Goal: Communication & Community: Answer question/provide support

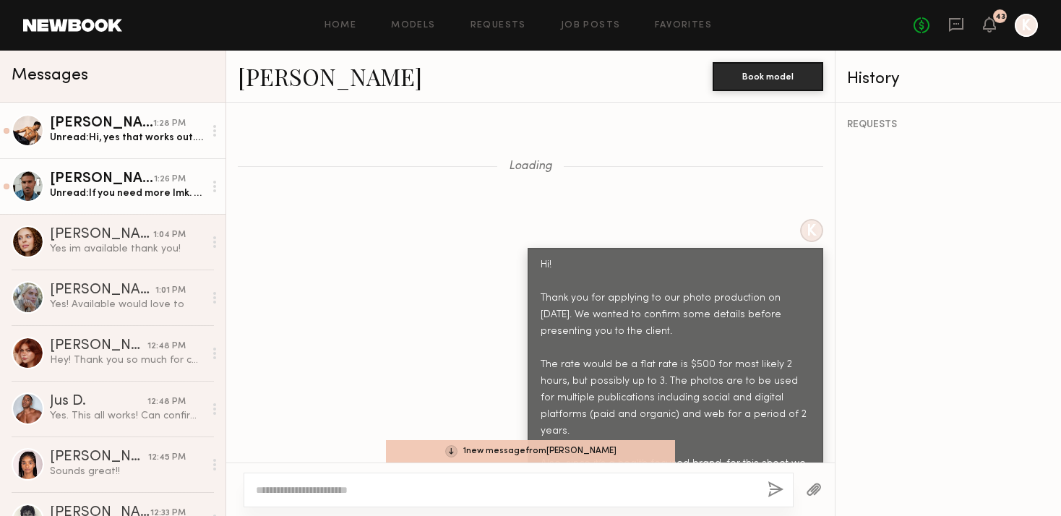
scroll to position [2968, 0]
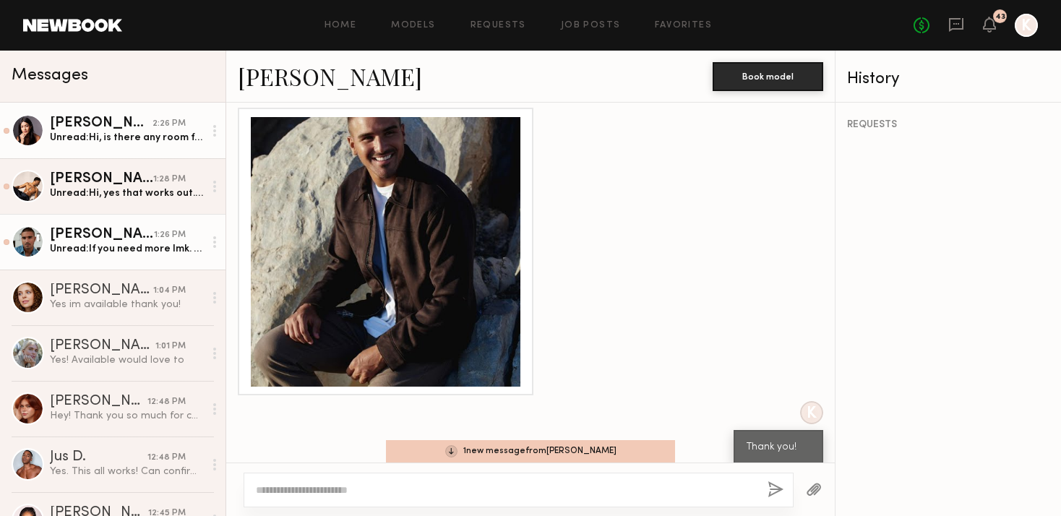
click at [118, 134] on div "Unread: Hi, is there any room for negotiation? I am a public figure and would r…" at bounding box center [127, 138] width 154 height 14
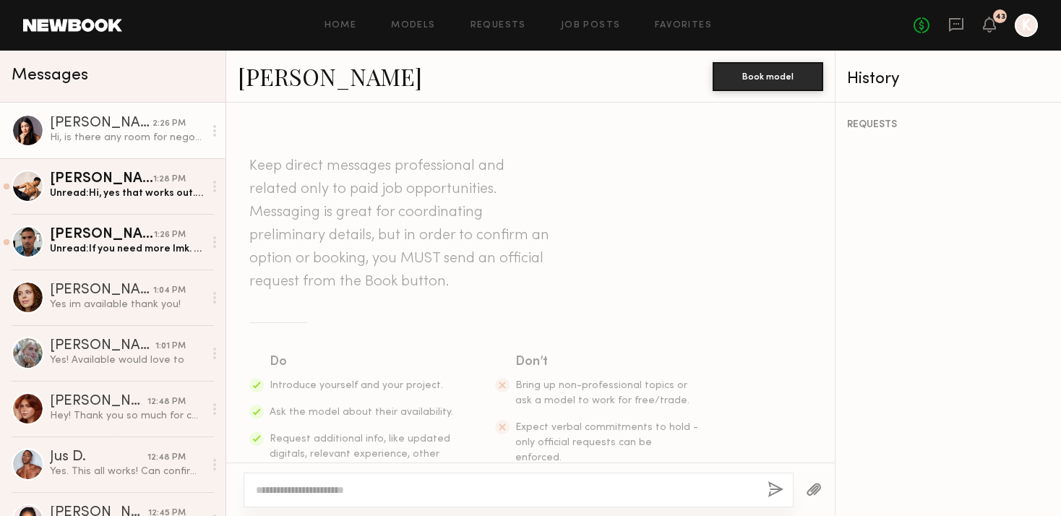
scroll to position [1243, 0]
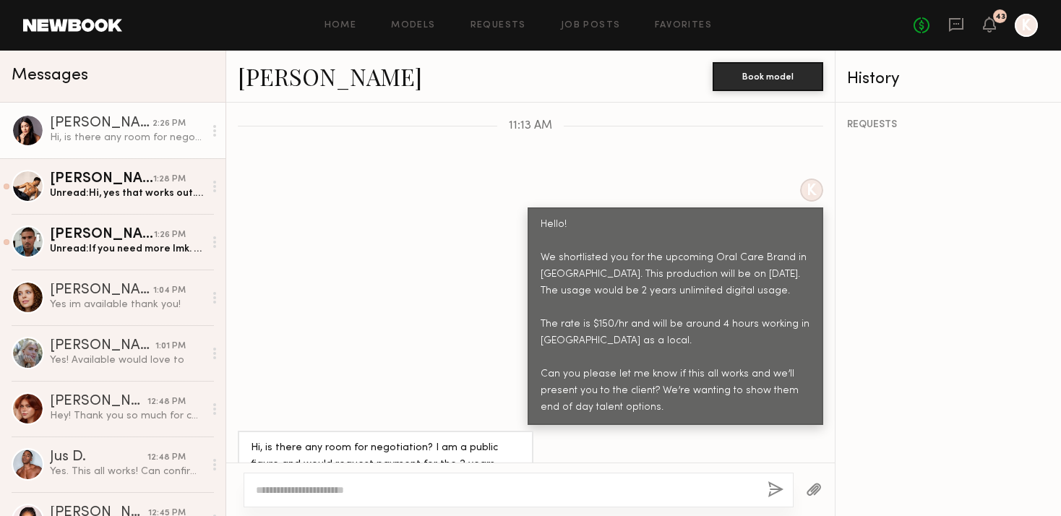
click at [283, 67] on link "Amby M." at bounding box center [330, 76] width 184 height 31
click at [296, 495] on textarea at bounding box center [506, 490] width 500 height 14
drag, startPoint x: 447, startPoint y: 489, endPoint x: 615, endPoint y: 488, distance: 168.4
click at [615, 489] on textarea "**********" at bounding box center [506, 490] width 500 height 14
click at [394, 483] on textarea "**********" at bounding box center [506, 490] width 500 height 14
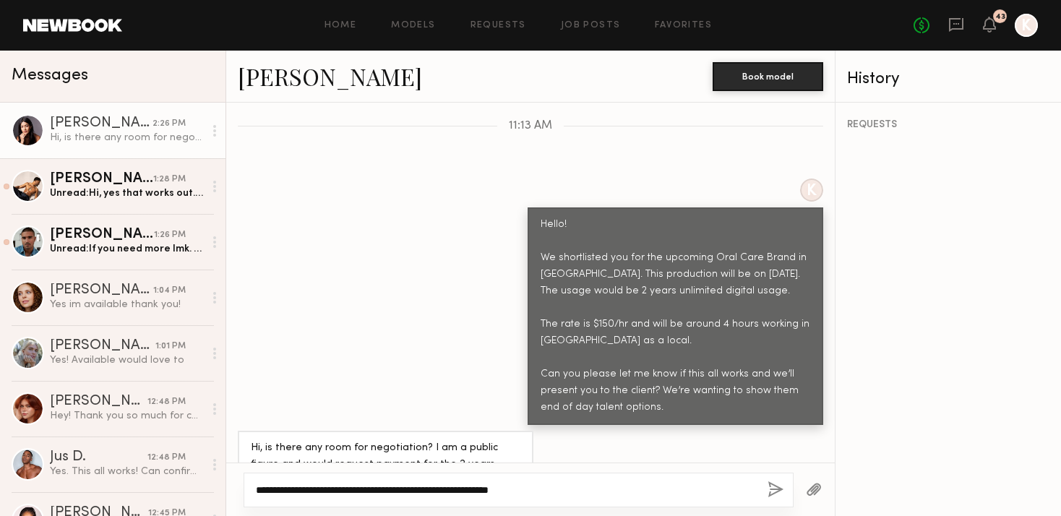
click at [361, 491] on textarea "**********" at bounding box center [506, 490] width 500 height 14
click at [586, 478] on div "**********" at bounding box center [518, 490] width 550 height 35
click at [592, 486] on textarea "**********" at bounding box center [506, 490] width 500 height 14
type textarea "**********"
click at [770, 483] on button "button" at bounding box center [775, 490] width 16 height 18
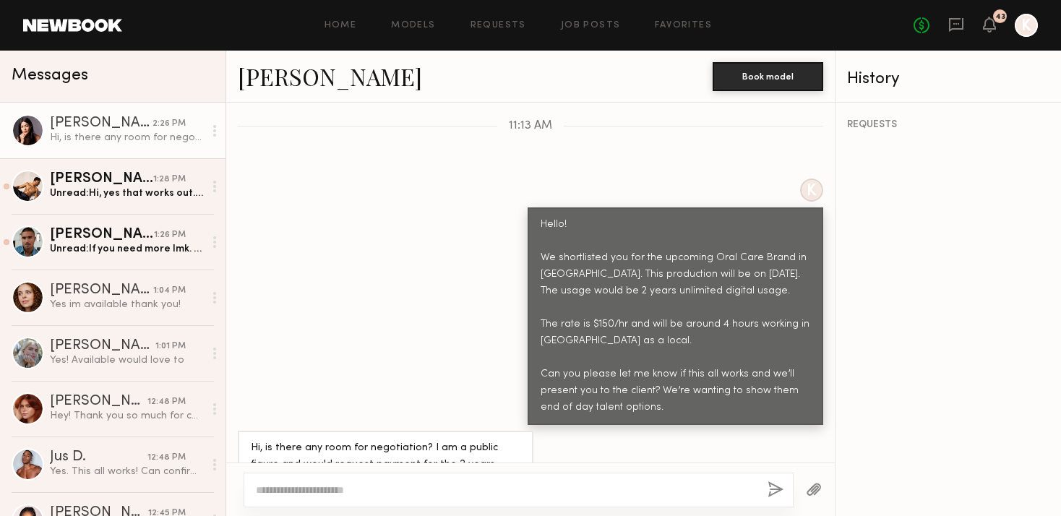
scroll to position [1439, 0]
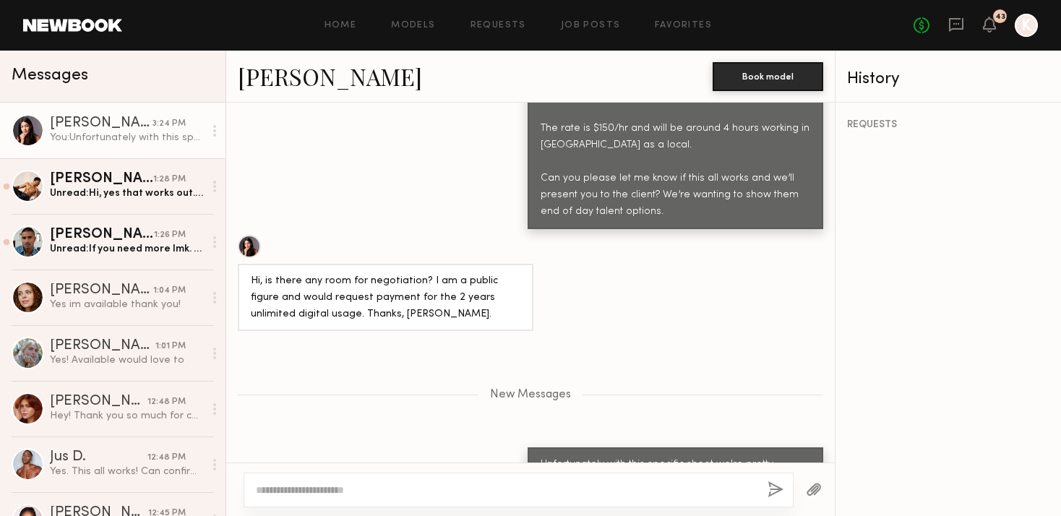
click at [767, 481] on button "button" at bounding box center [775, 490] width 16 height 18
click at [355, 503] on div at bounding box center [518, 490] width 550 height 35
click at [343, 494] on textarea at bounding box center [506, 490] width 500 height 14
type textarea "**********"
click at [779, 493] on button "button" at bounding box center [775, 490] width 16 height 18
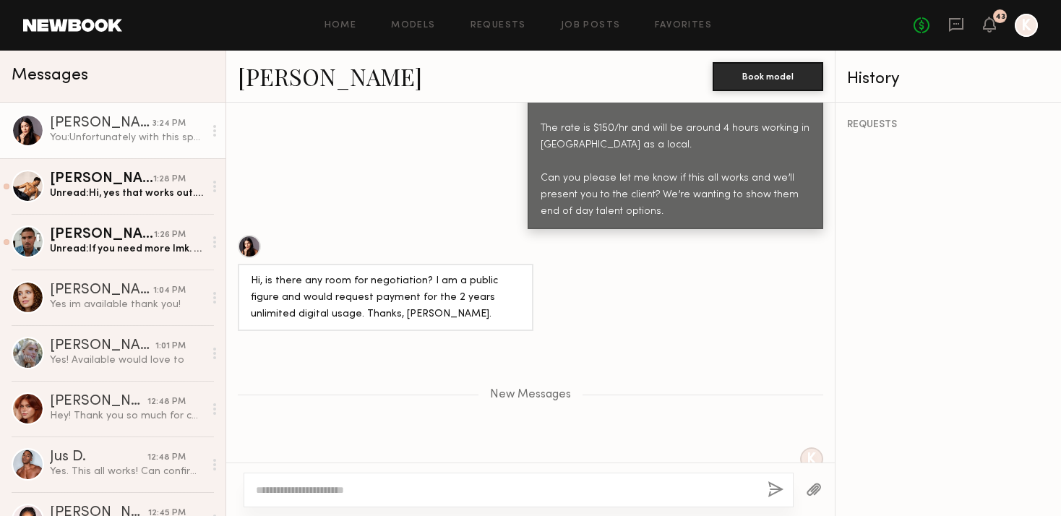
scroll to position [1508, 0]
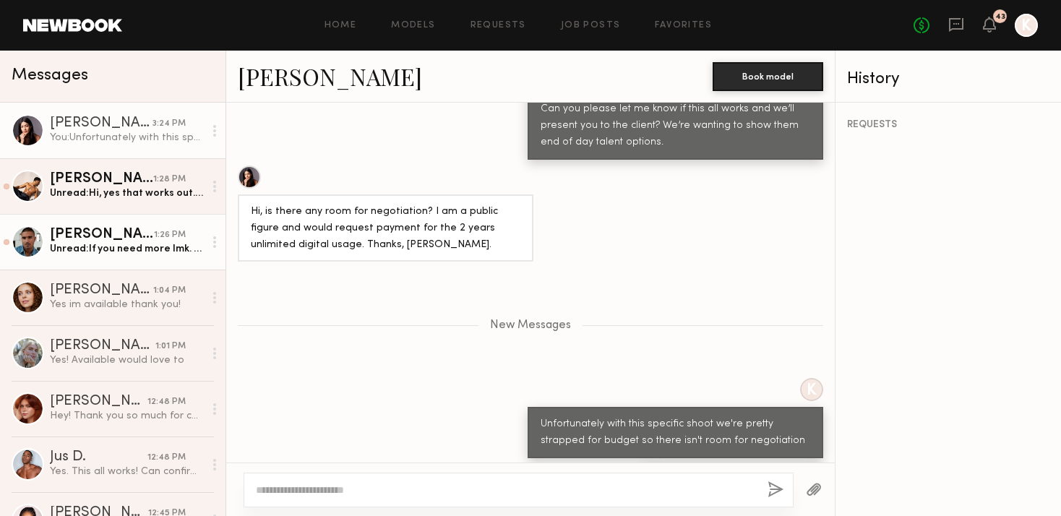
click at [103, 233] on div "[PERSON_NAME]" at bounding box center [102, 235] width 104 height 14
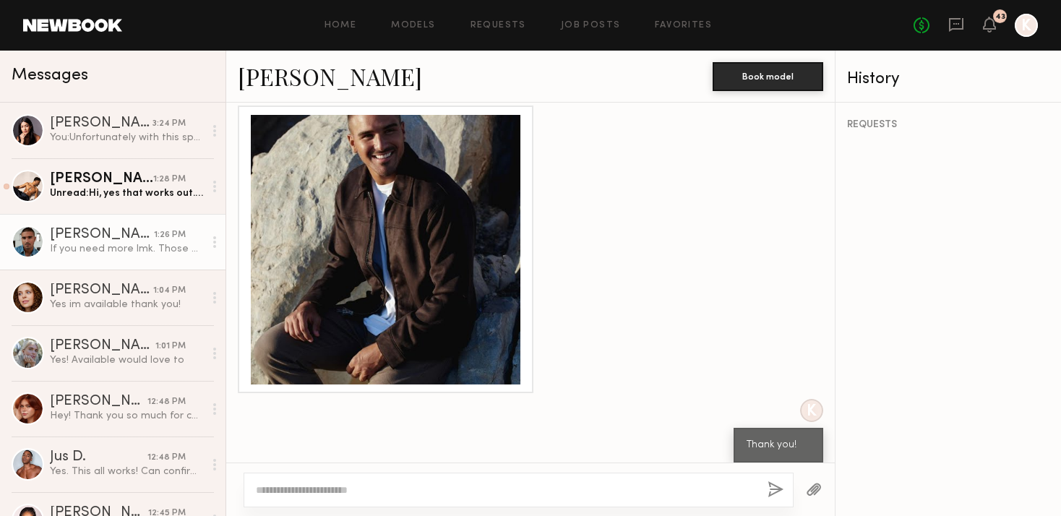
scroll to position [3038, 0]
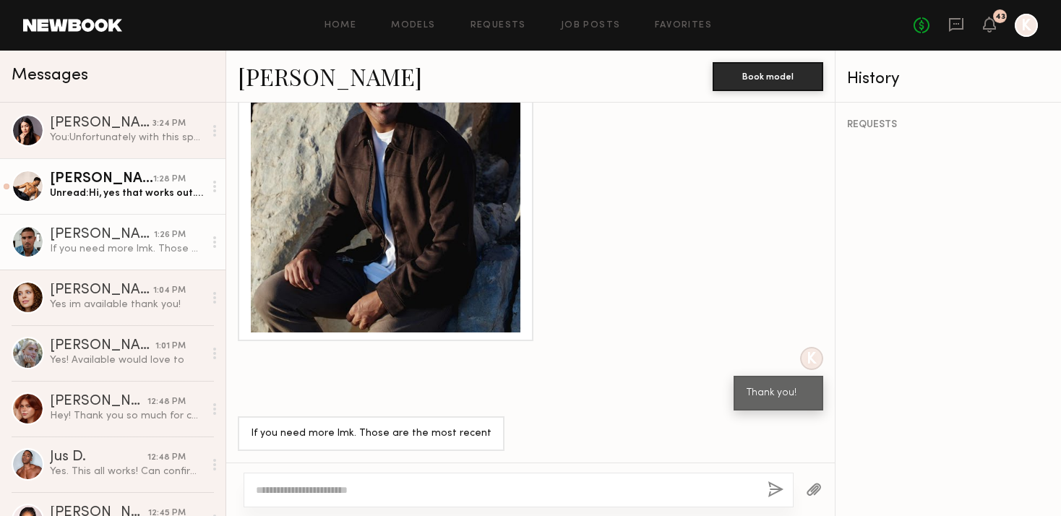
click at [140, 202] on link "Michael A. 1:28 PM Unread: Hi, yes that works out. I do have more pictures of m…" at bounding box center [112, 186] width 225 height 56
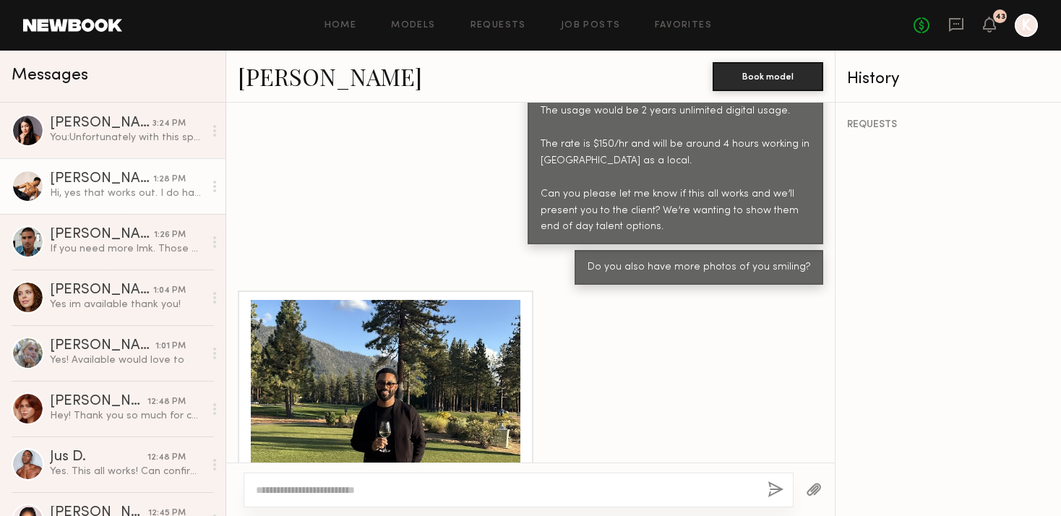
scroll to position [797, 0]
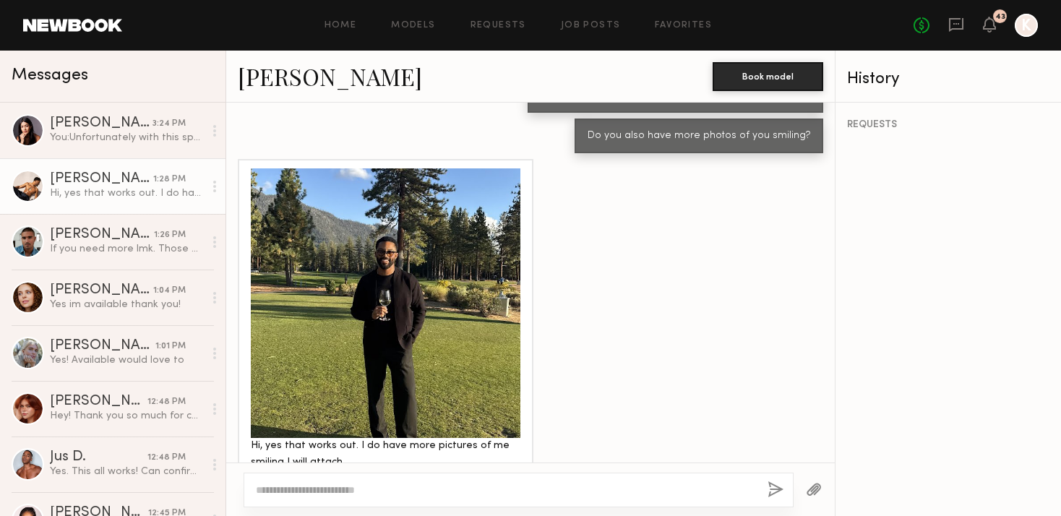
click at [386, 262] on div at bounding box center [386, 303] width 270 height 270
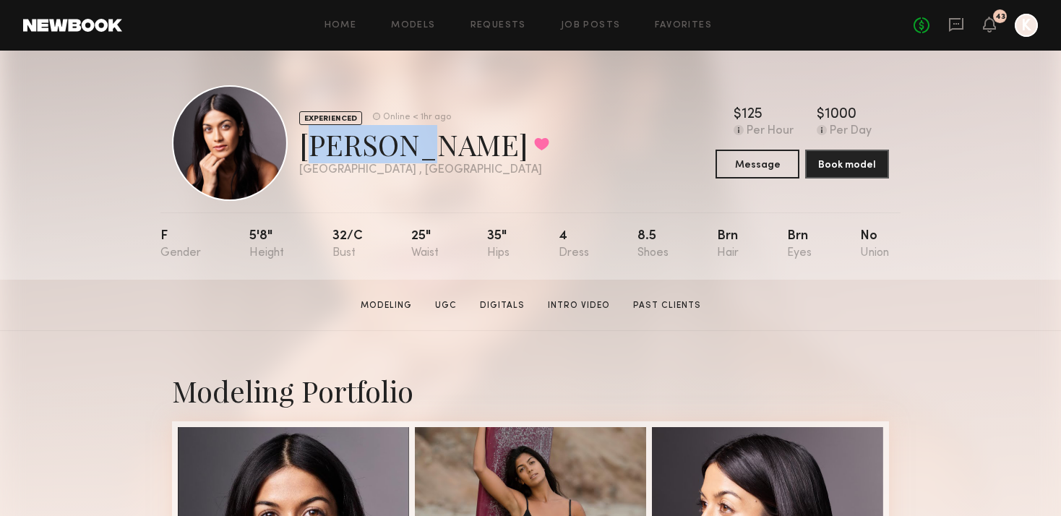
drag, startPoint x: 304, startPoint y: 145, endPoint x: 412, endPoint y: 147, distance: 107.7
click at [412, 147] on div "Amby M. Favorited" at bounding box center [424, 144] width 250 height 38
copy div "[PERSON_NAME]"
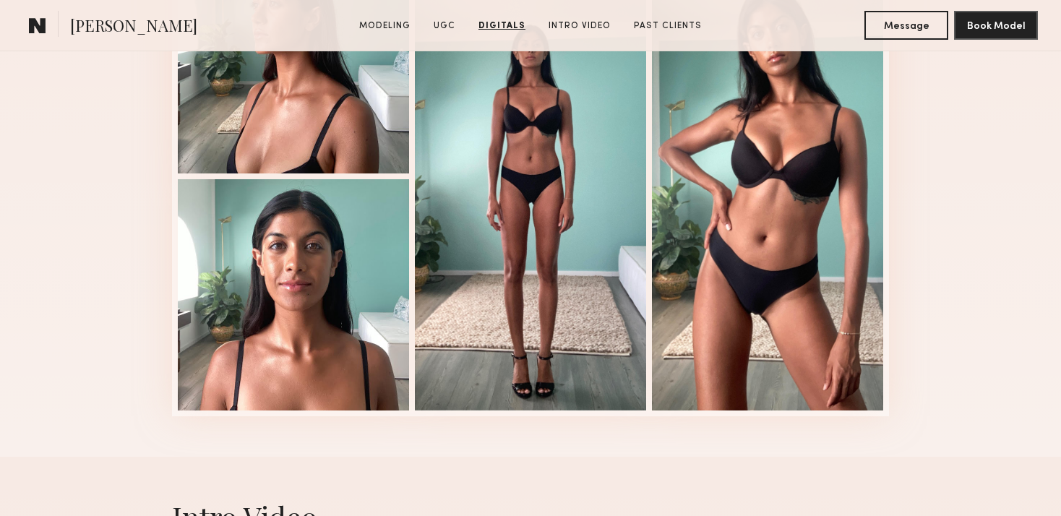
scroll to position [2207, 0]
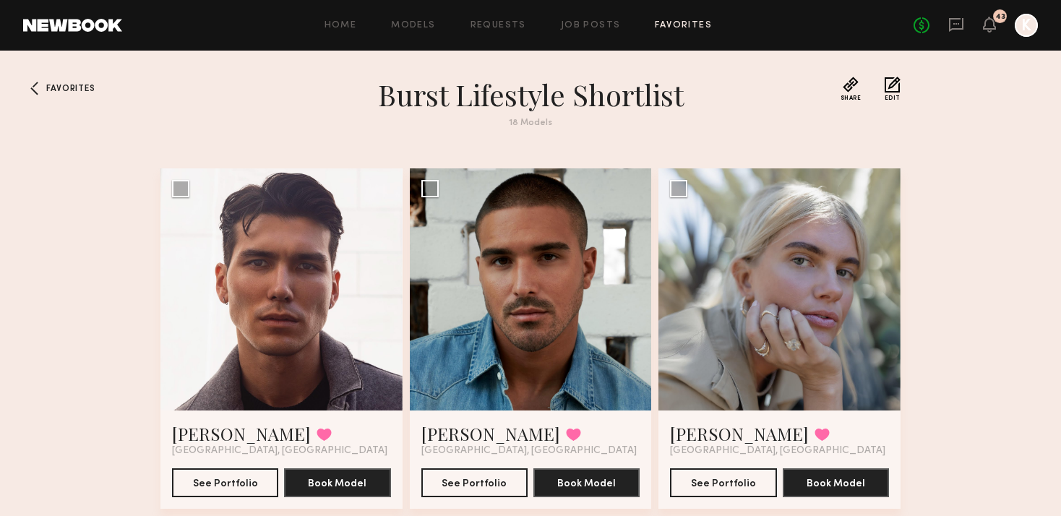
scroll to position [1871, 0]
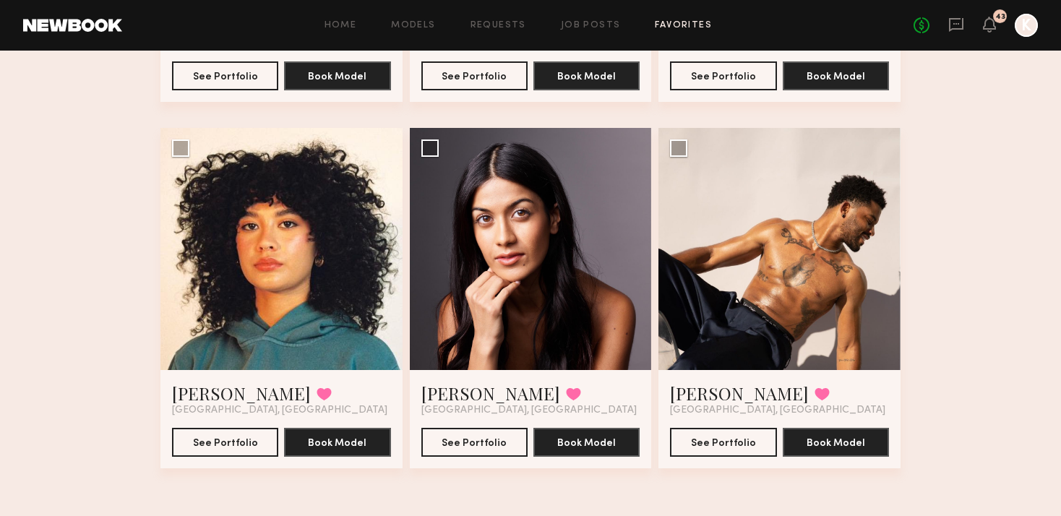
click at [954, 15] on div "No fees up to $5,000 43 K" at bounding box center [975, 25] width 124 height 23
click at [954, 17] on icon at bounding box center [956, 25] width 16 height 16
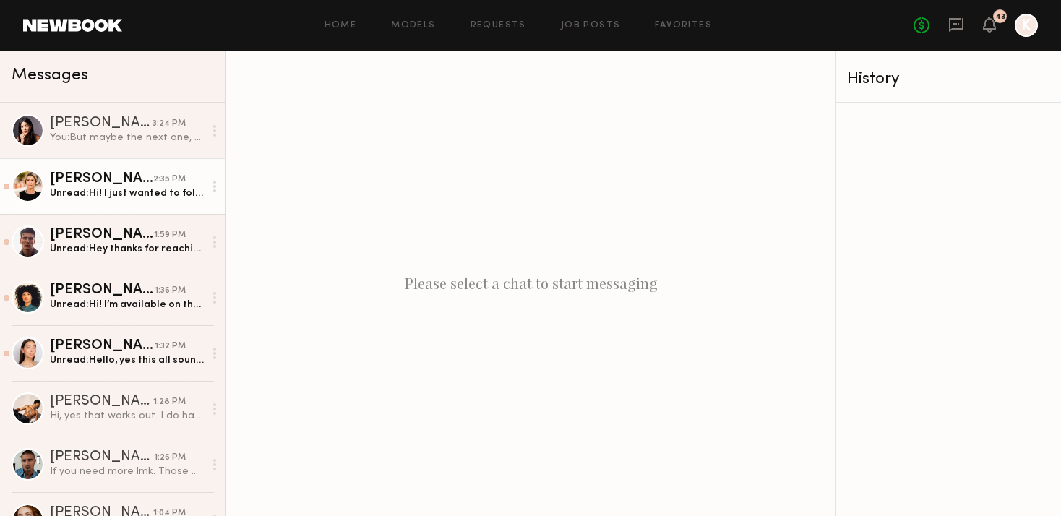
click at [155, 189] on div "Unread: Hi! I just wanted to follow up on this! Thank you!" at bounding box center [127, 193] width 154 height 14
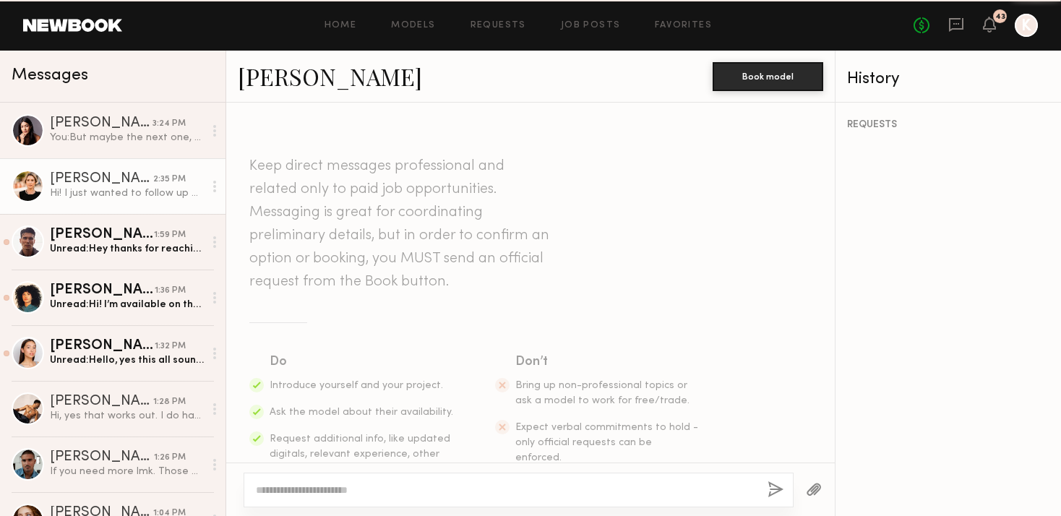
scroll to position [1336, 0]
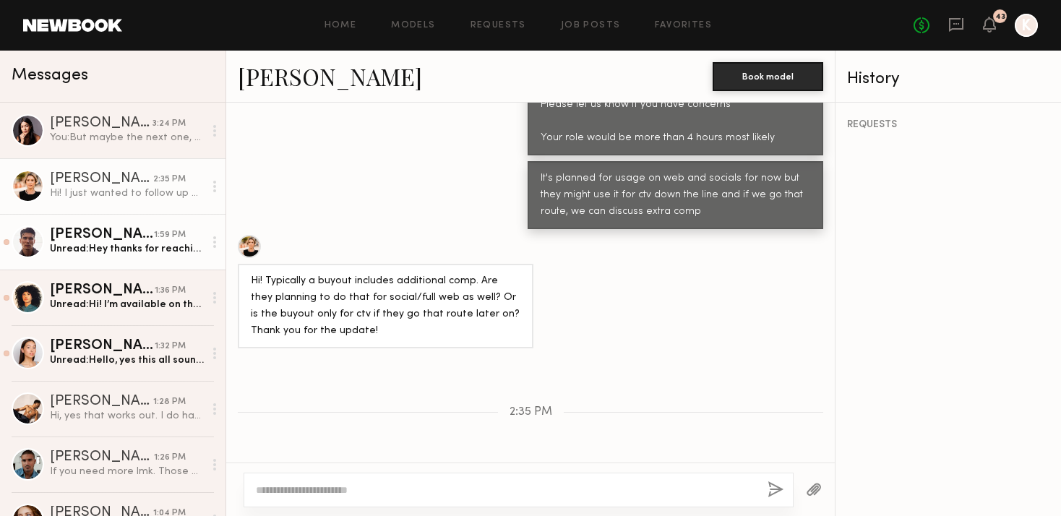
click at [112, 238] on div "Tommy Y." at bounding box center [102, 235] width 104 height 14
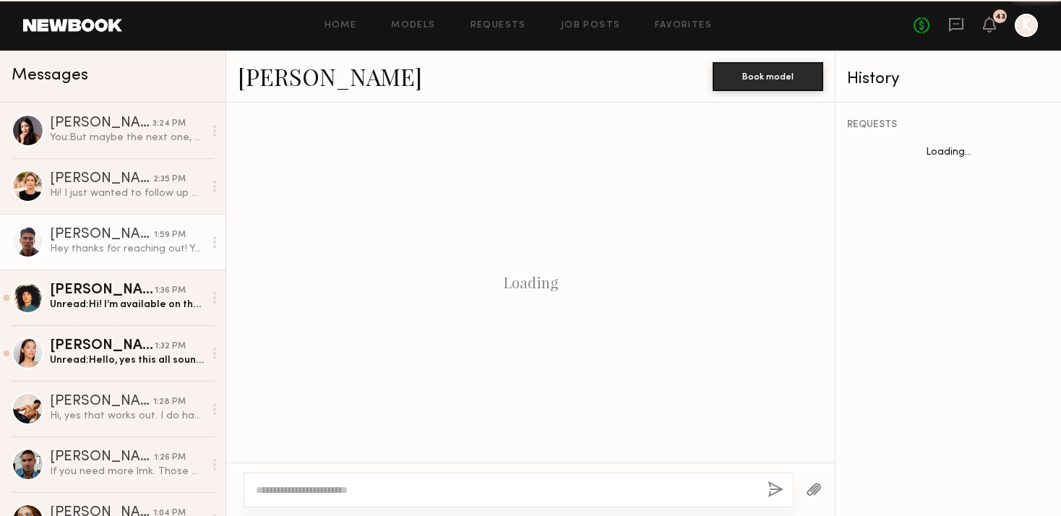
scroll to position [504, 0]
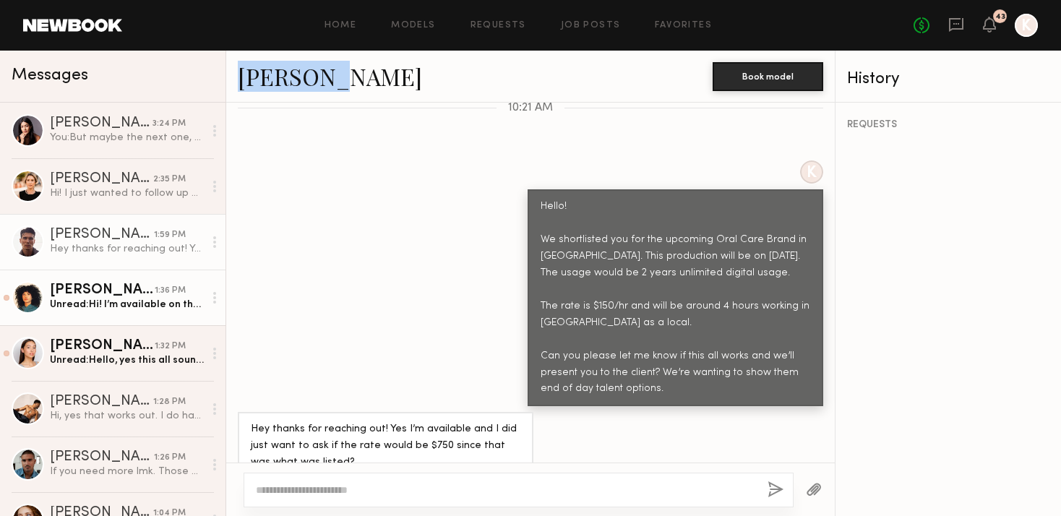
click at [74, 293] on div "Lua J." at bounding box center [102, 290] width 105 height 14
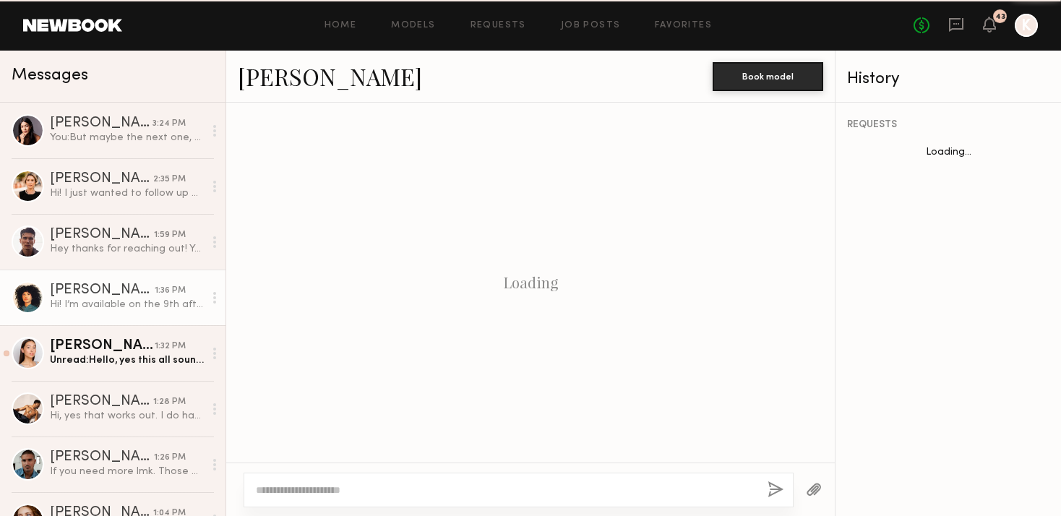
scroll to position [983, 0]
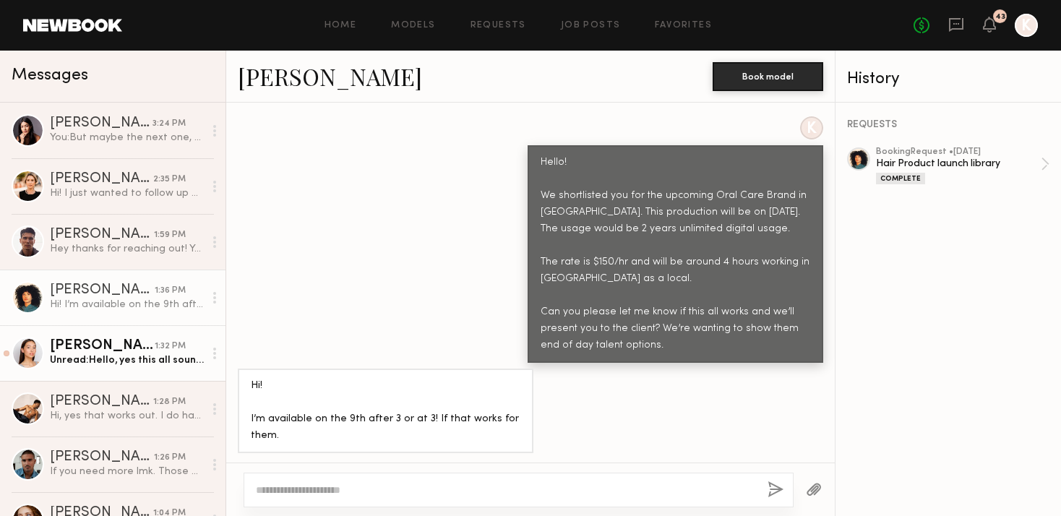
click at [98, 358] on div "Unread: Hello, yes this all sounds good to me! Thank you!" at bounding box center [127, 360] width 154 height 14
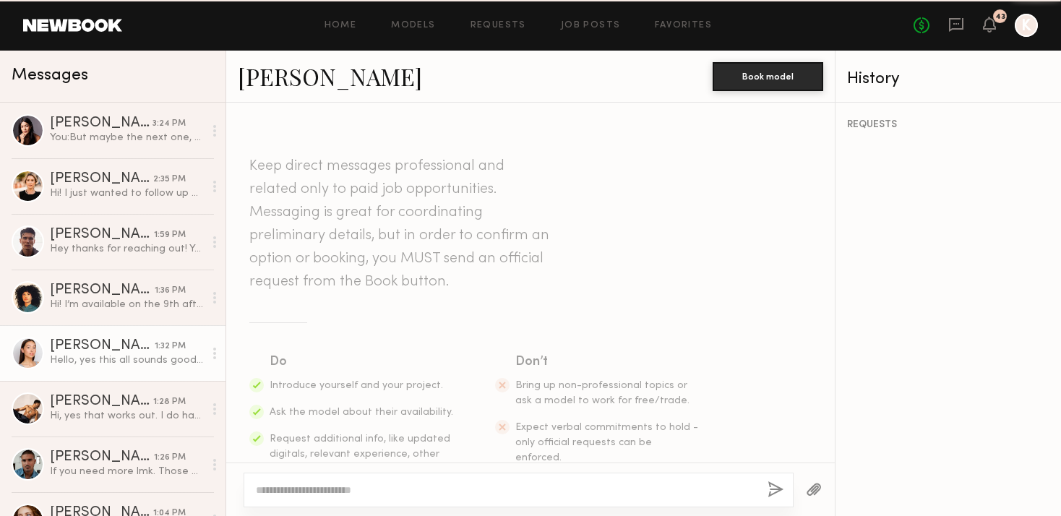
scroll to position [470, 0]
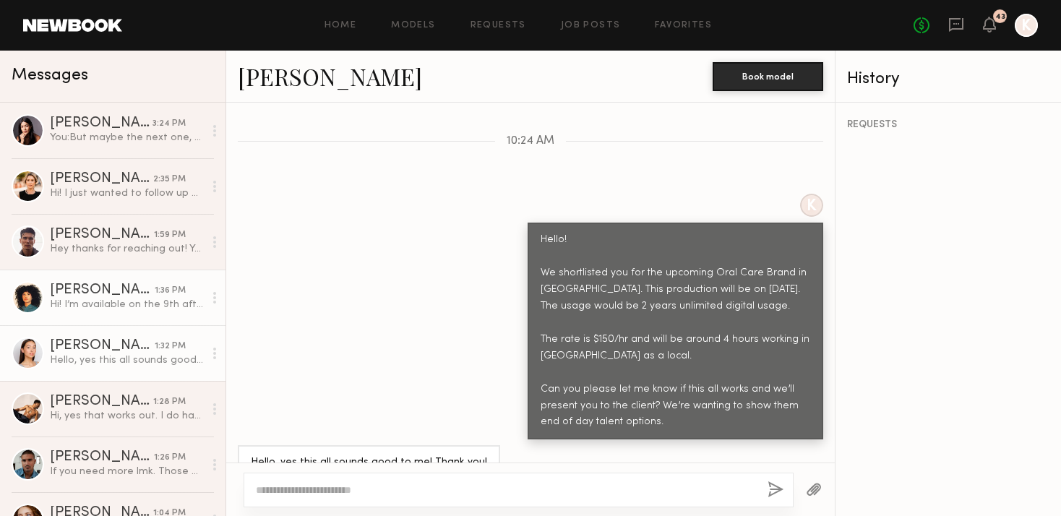
click at [82, 300] on div "Hi! I’m available on the 9th after 3 or at 3! If that works for them." at bounding box center [127, 305] width 154 height 14
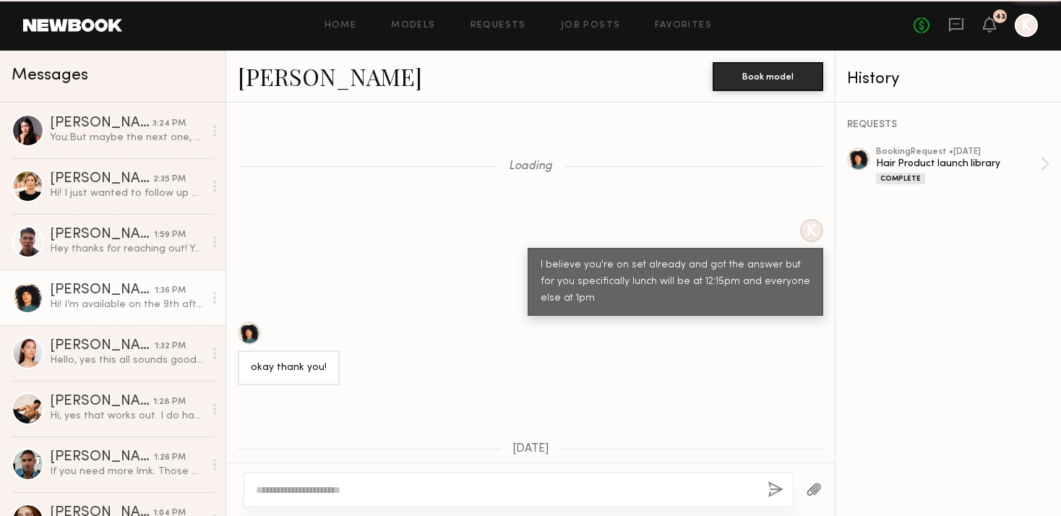
scroll to position [983, 0]
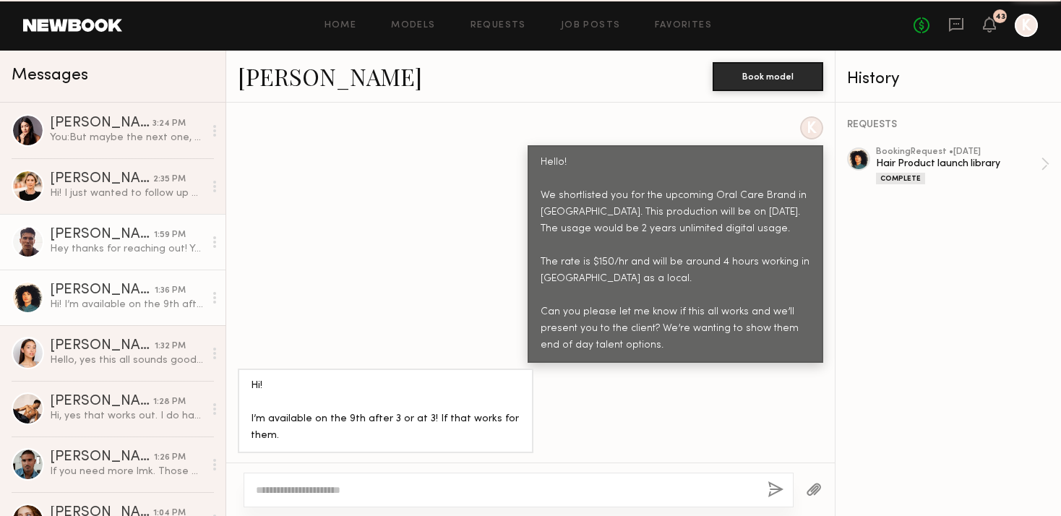
click at [88, 238] on div "Tommy Y." at bounding box center [102, 235] width 104 height 14
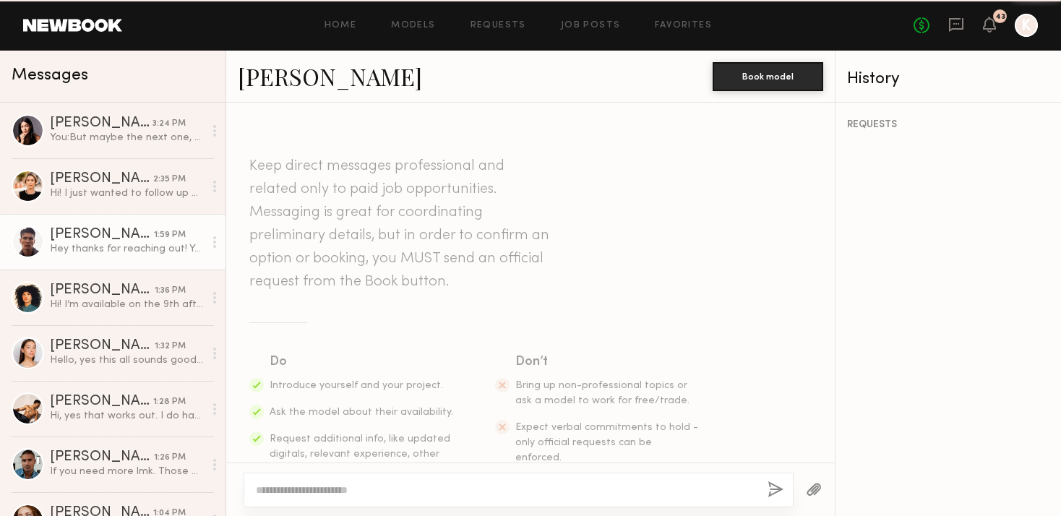
scroll to position [504, 0]
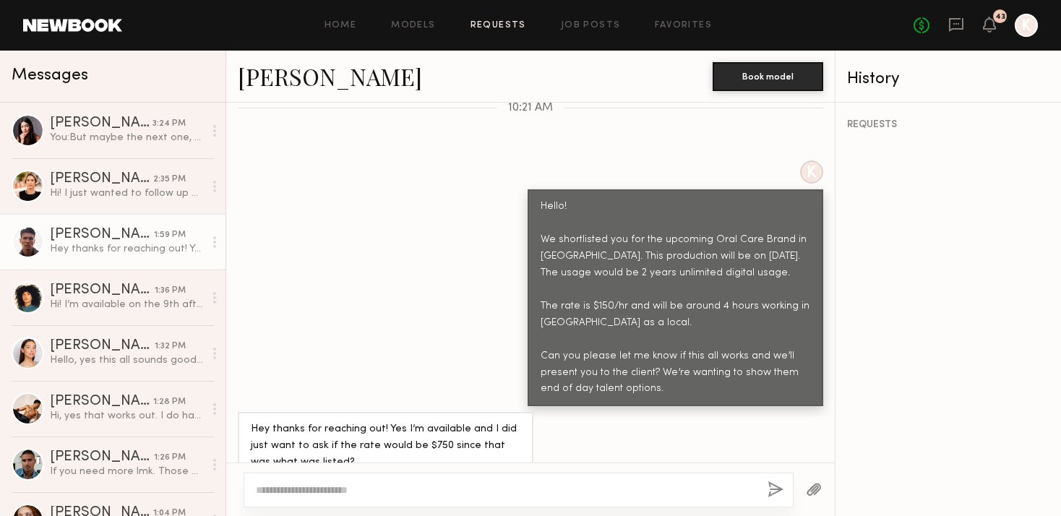
click at [483, 25] on link "Requests" at bounding box center [498, 25] width 56 height 9
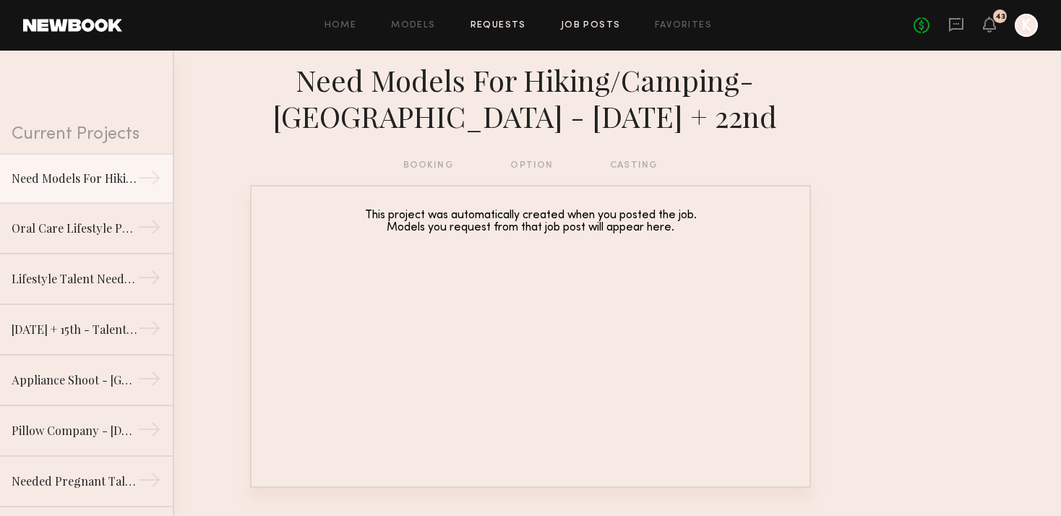
click at [591, 22] on link "Job Posts" at bounding box center [591, 25] width 60 height 9
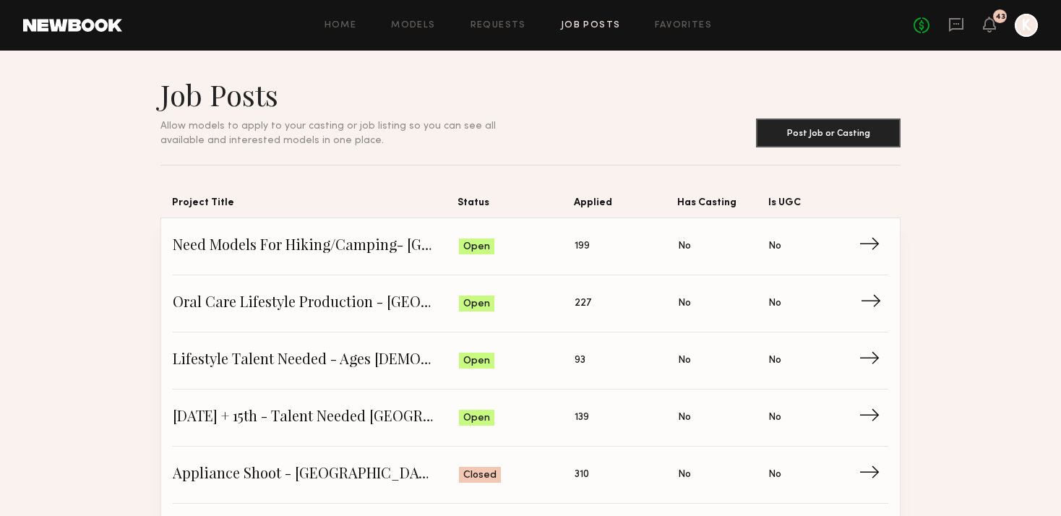
click at [293, 293] on span "Oral Care Lifestyle Production - San Diego" at bounding box center [316, 304] width 286 height 22
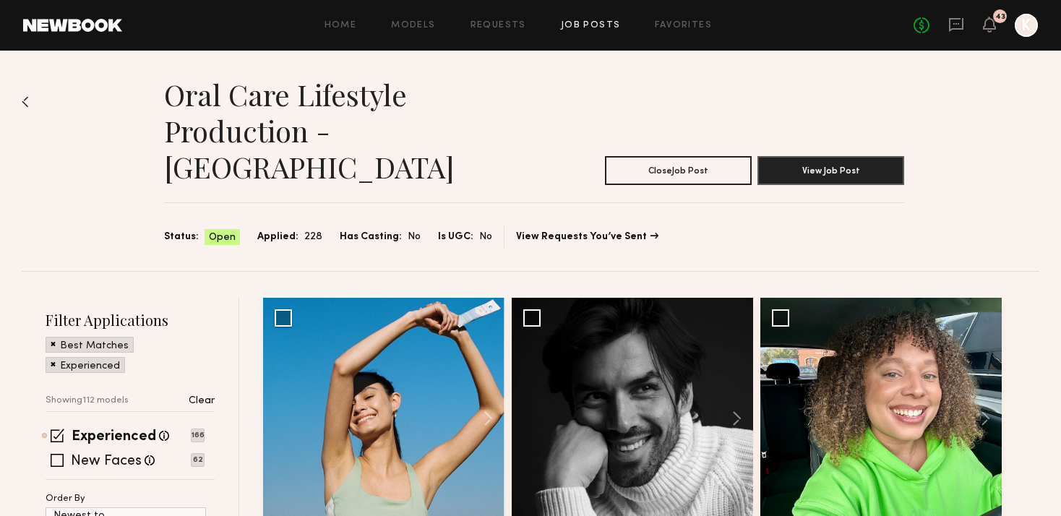
scroll to position [190, 0]
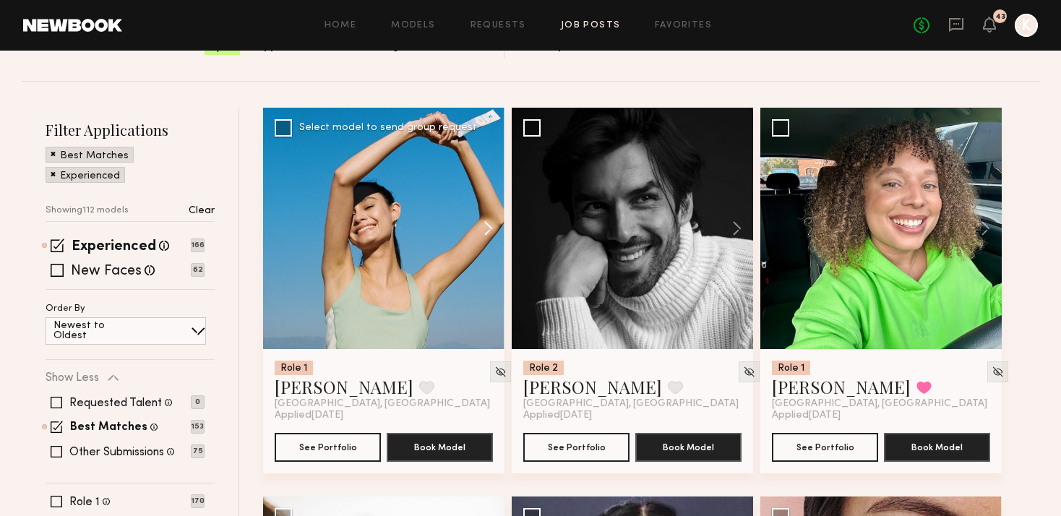
click at [481, 191] on button at bounding box center [481, 228] width 46 height 241
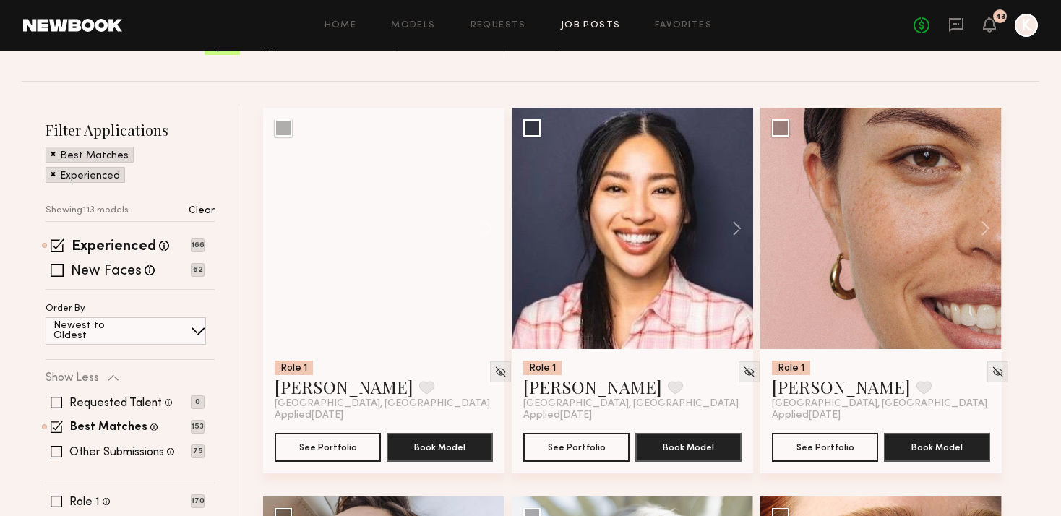
click at [481, 191] on button at bounding box center [481, 228] width 46 height 241
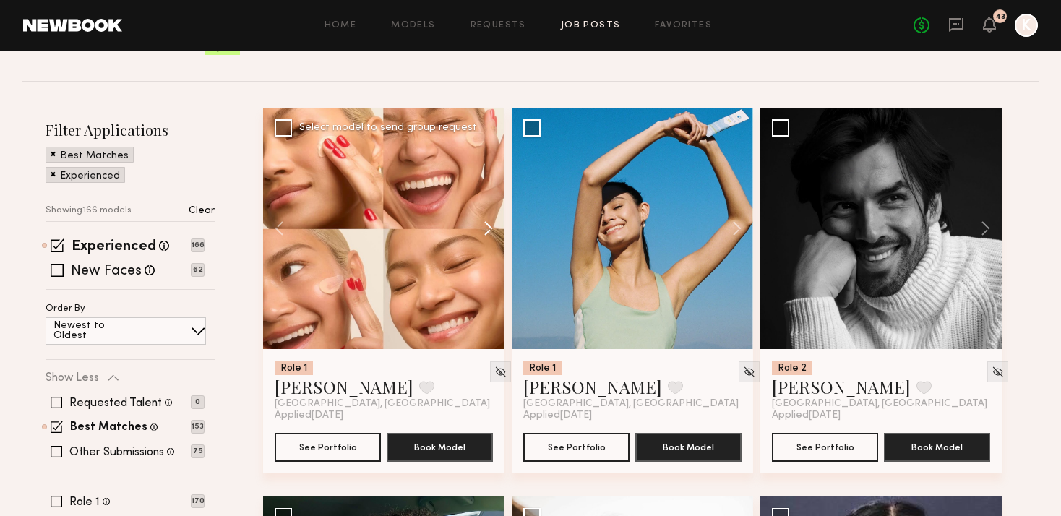
click at [492, 196] on button at bounding box center [481, 228] width 46 height 241
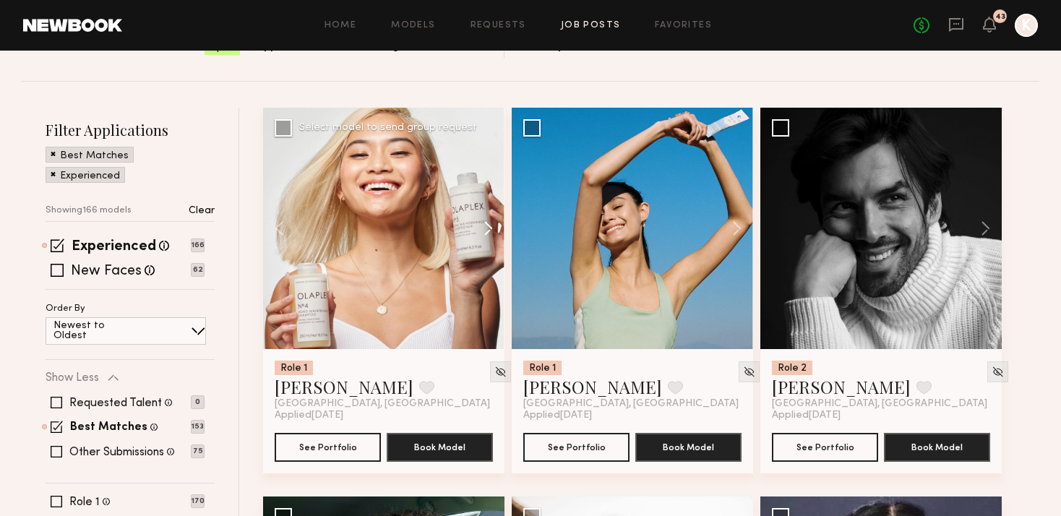
click at [492, 196] on button at bounding box center [481, 228] width 46 height 241
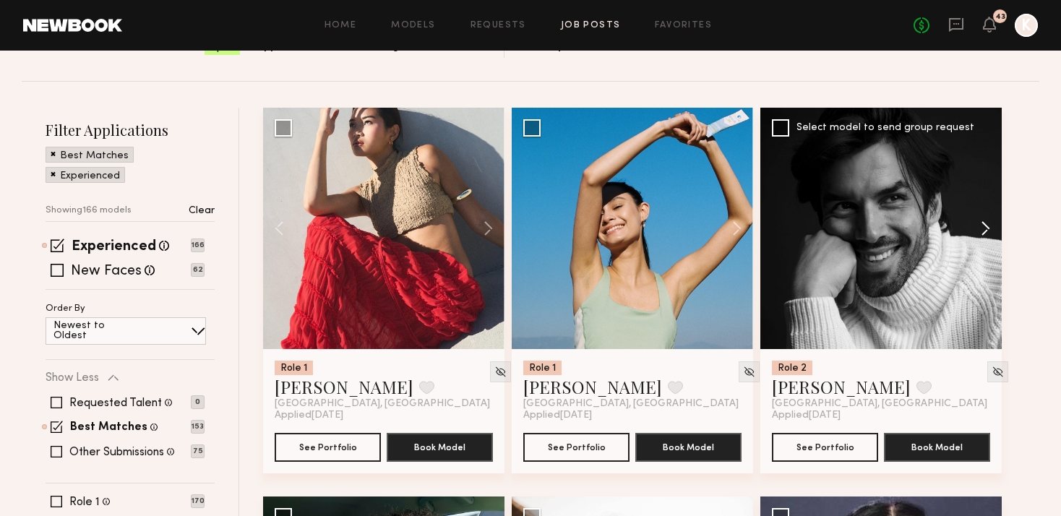
click at [993, 178] on button at bounding box center [978, 228] width 46 height 241
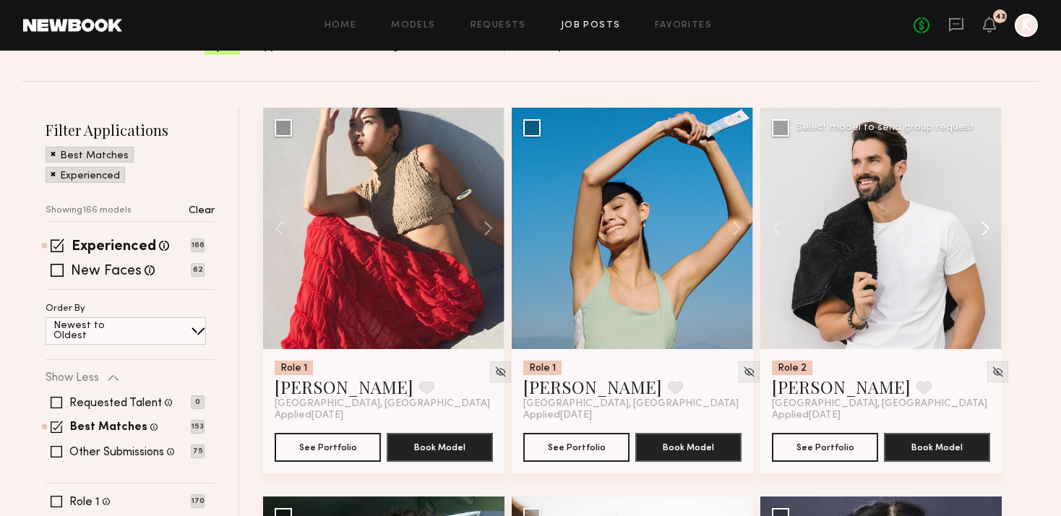
click at [993, 178] on button at bounding box center [978, 228] width 46 height 241
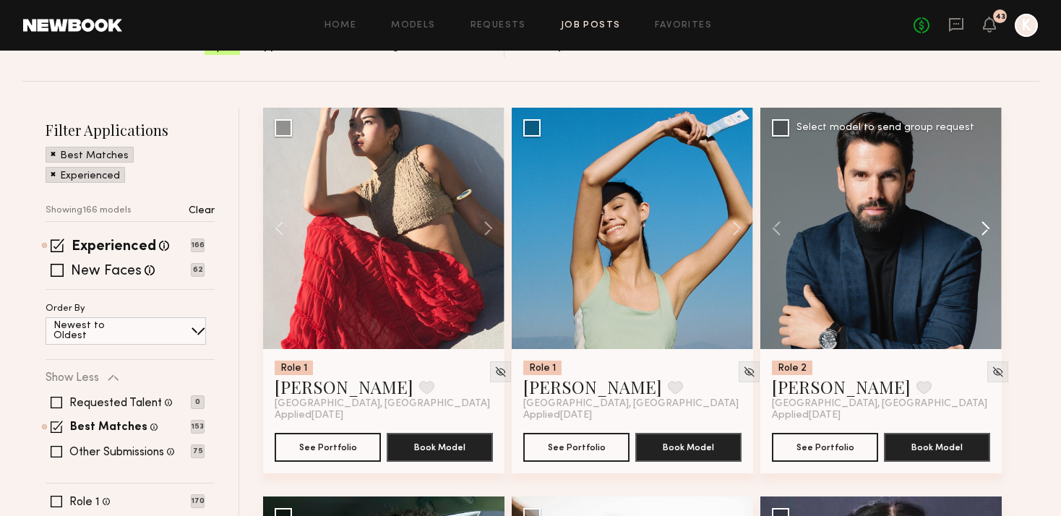
click at [993, 178] on button at bounding box center [978, 228] width 46 height 241
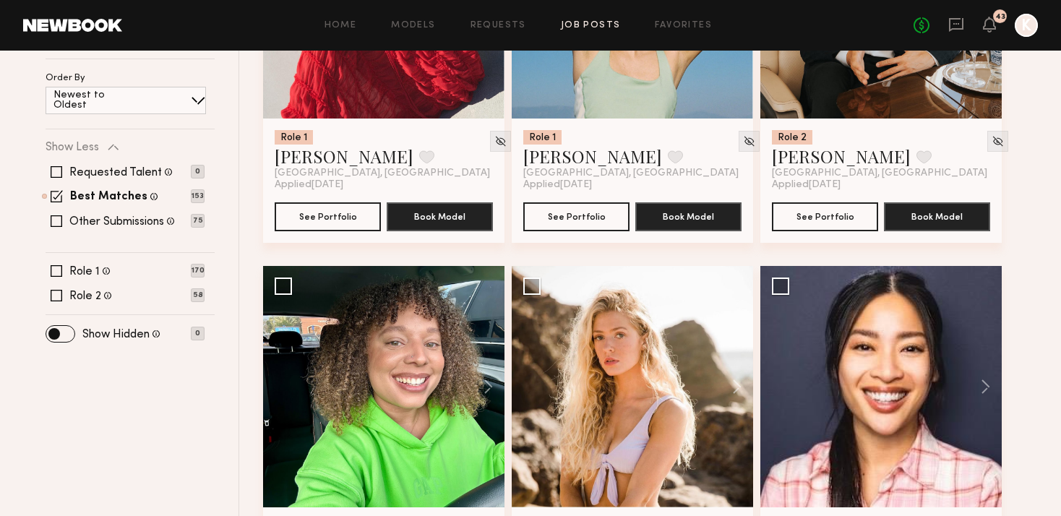
scroll to position [0, 0]
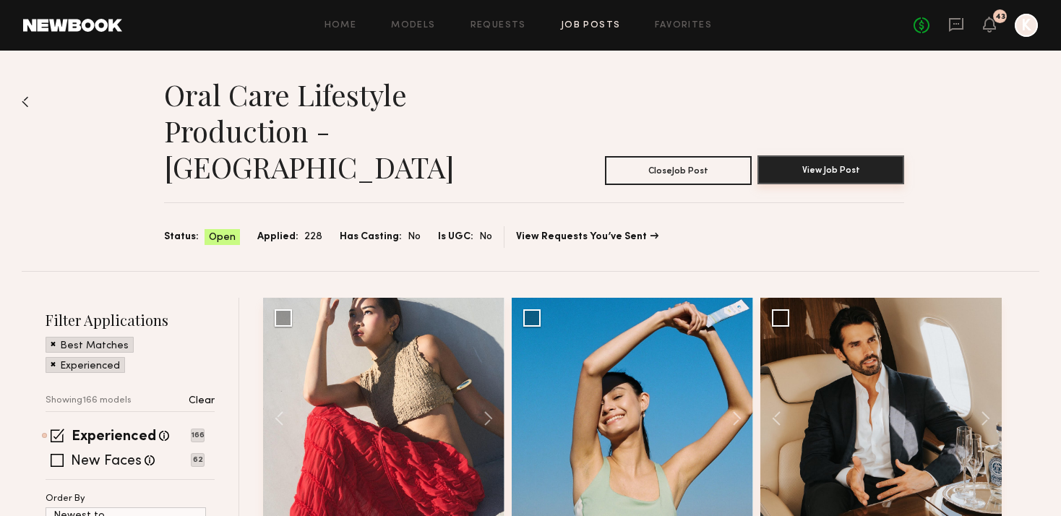
click at [810, 155] on button "View Job Post" at bounding box center [830, 169] width 147 height 29
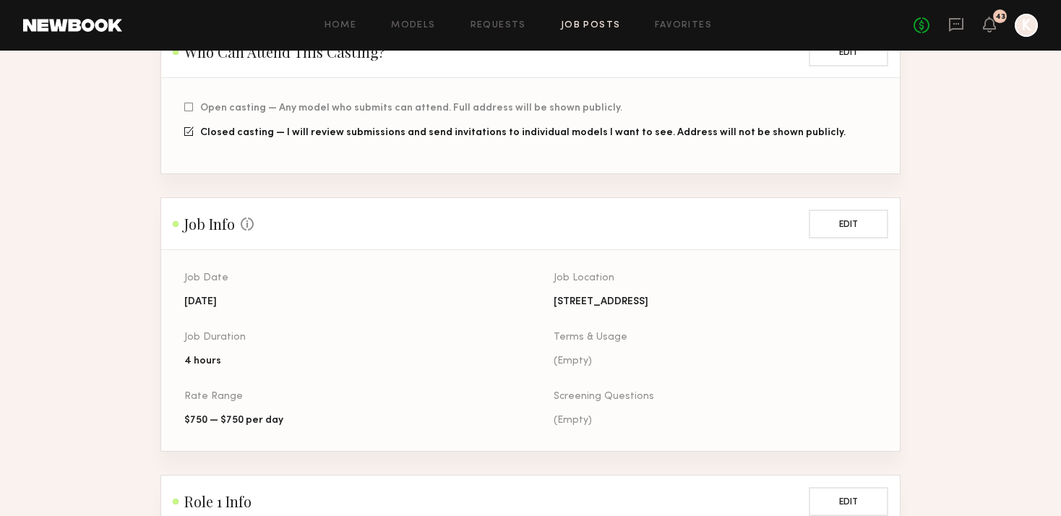
scroll to position [501, 0]
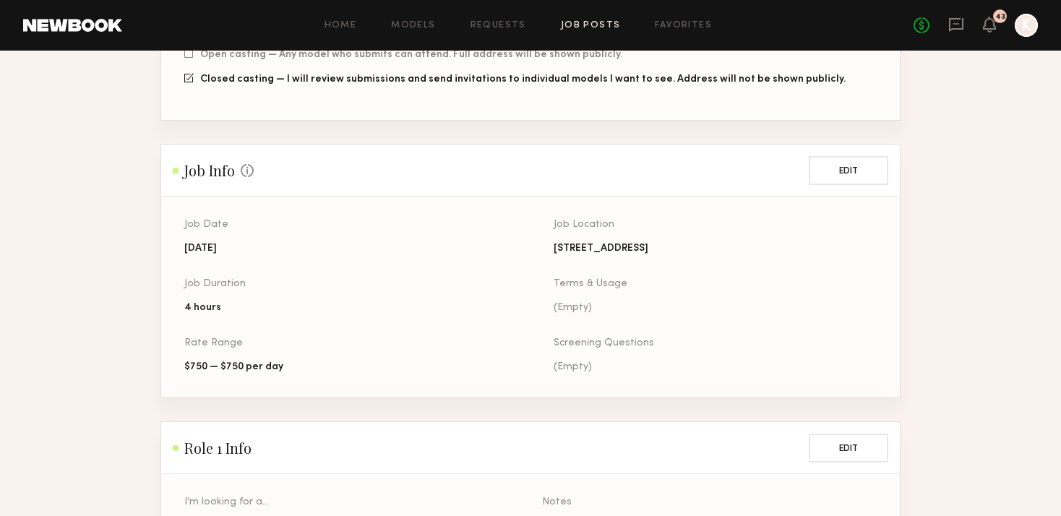
click at [582, 26] on link "Job Posts" at bounding box center [591, 25] width 60 height 9
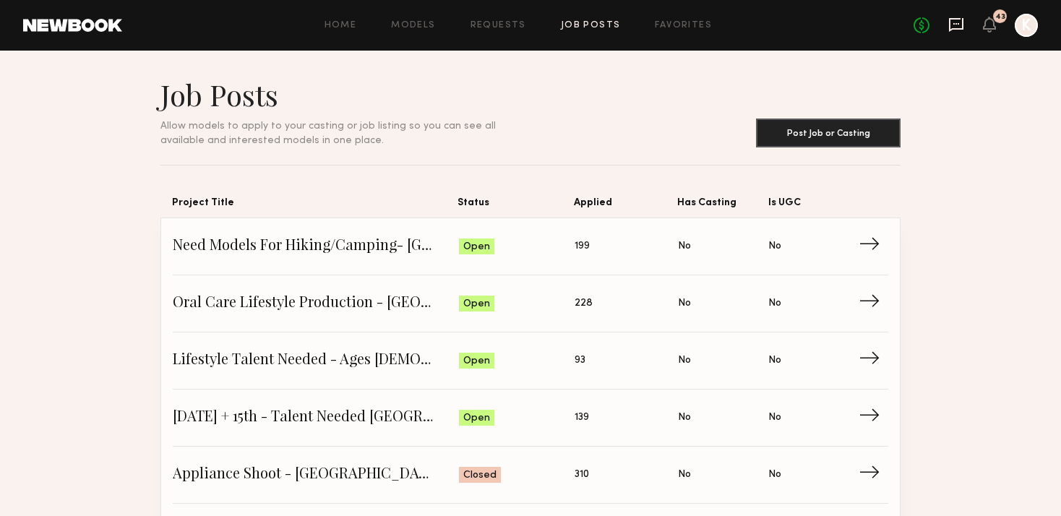
click at [949, 24] on icon at bounding box center [956, 25] width 14 height 14
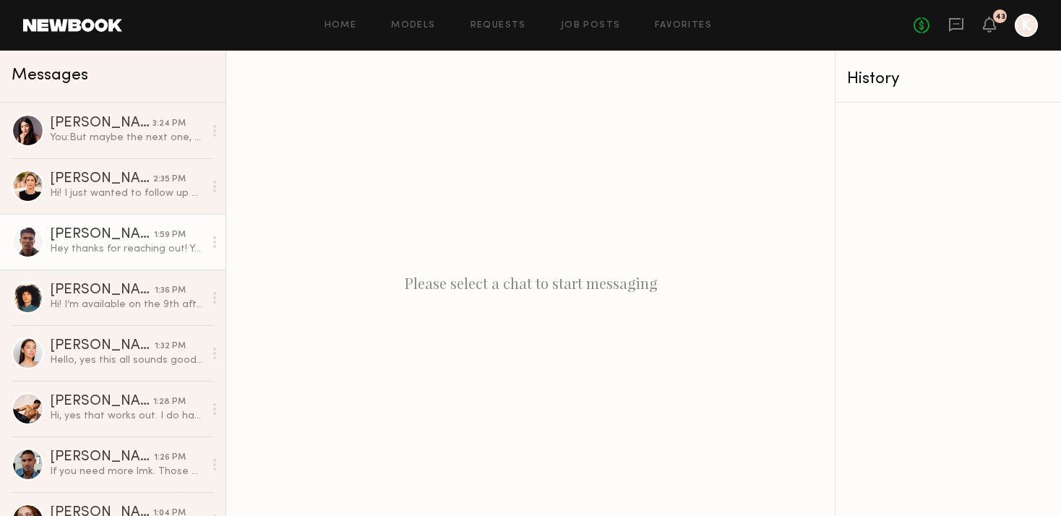
click at [113, 237] on div "Tommy Y." at bounding box center [102, 235] width 104 height 14
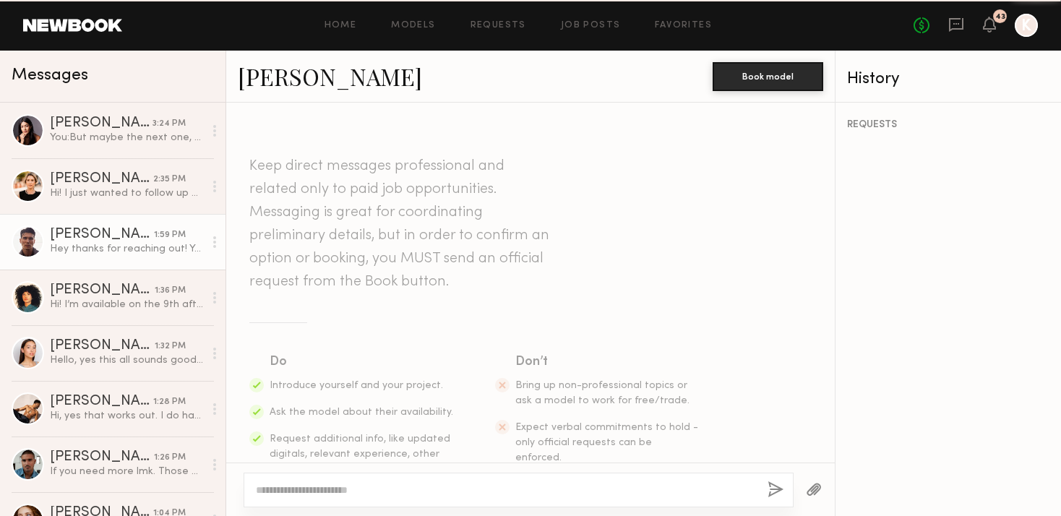
scroll to position [504, 0]
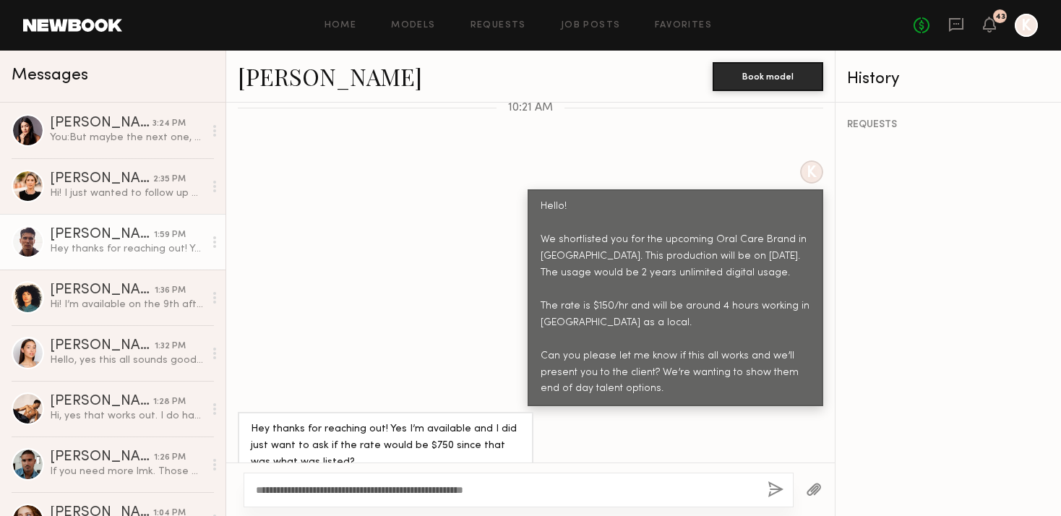
click at [486, 485] on textarea "**********" at bounding box center [506, 490] width 500 height 14
click at [479, 486] on textarea "**********" at bounding box center [506, 490] width 500 height 14
click at [535, 501] on div "**********" at bounding box center [518, 490] width 550 height 35
click at [530, 490] on textarea "**********" at bounding box center [506, 490] width 500 height 14
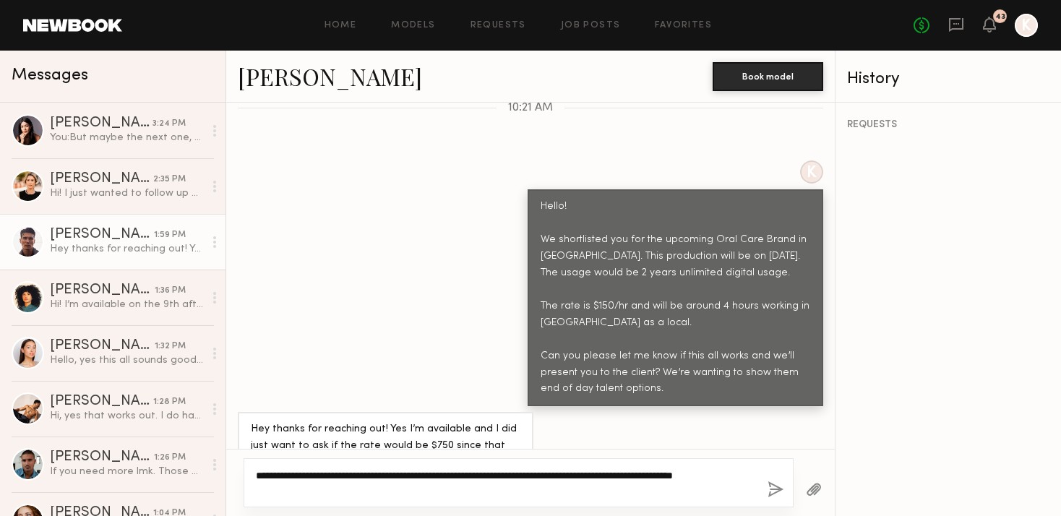
click at [353, 478] on textarea "**********" at bounding box center [506, 482] width 500 height 29
click at [513, 482] on textarea "**********" at bounding box center [506, 482] width 500 height 29
type textarea "**********"
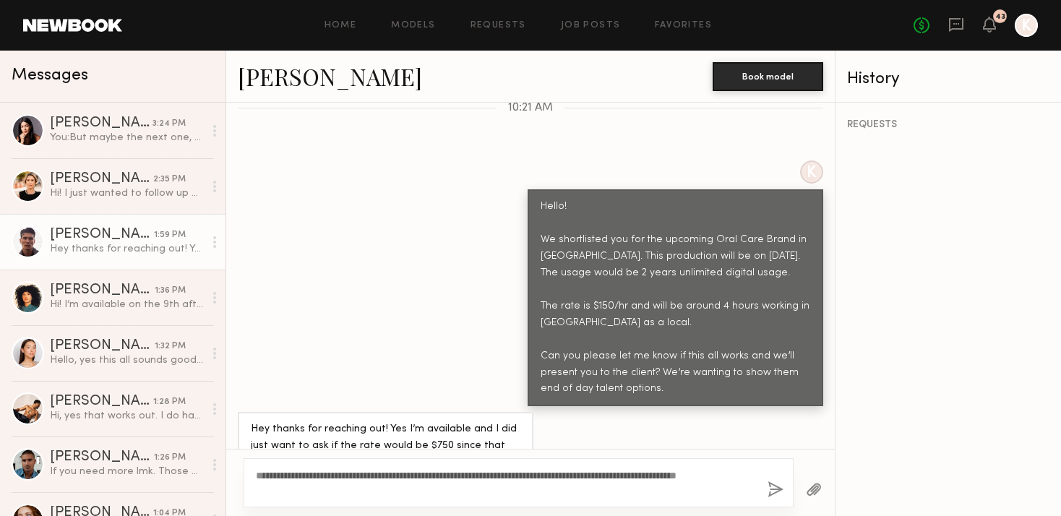
click at [773, 487] on button "button" at bounding box center [775, 490] width 16 height 18
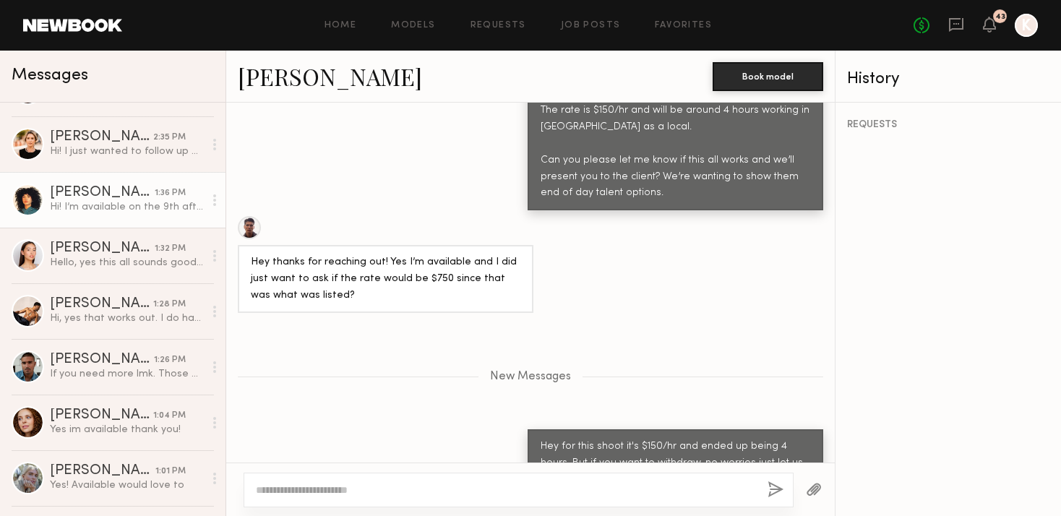
scroll to position [191, 0]
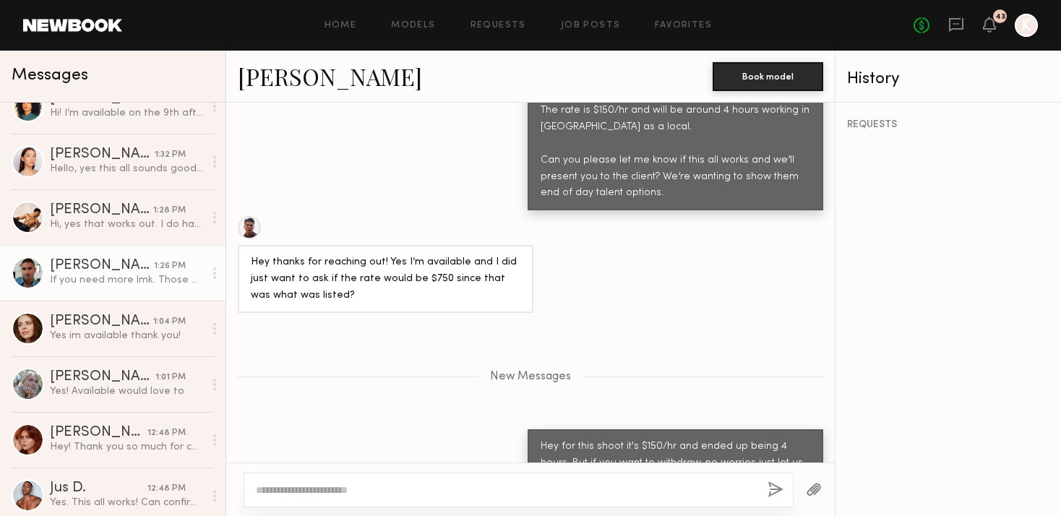
click at [140, 273] on div "If you need more lmk. Those are the most recent" at bounding box center [127, 280] width 154 height 14
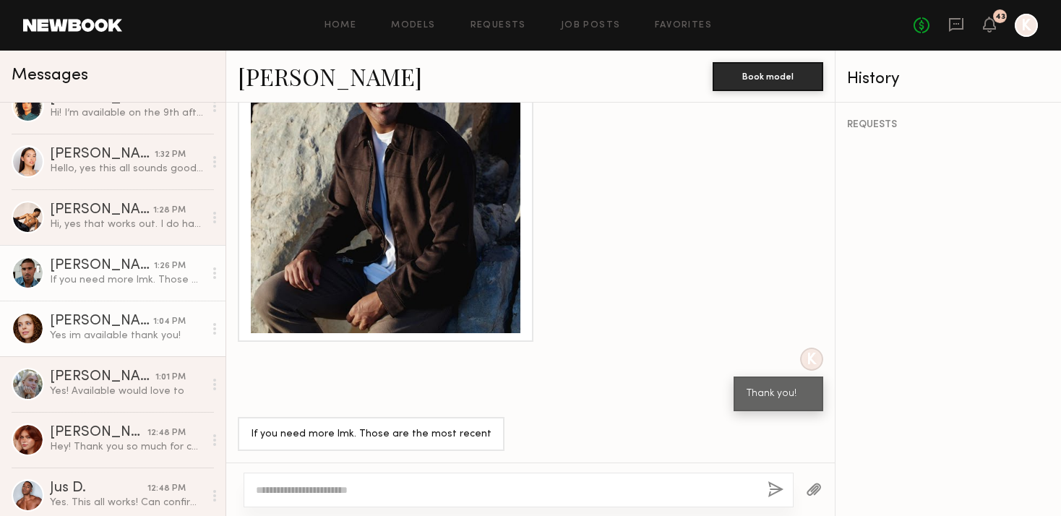
scroll to position [231, 0]
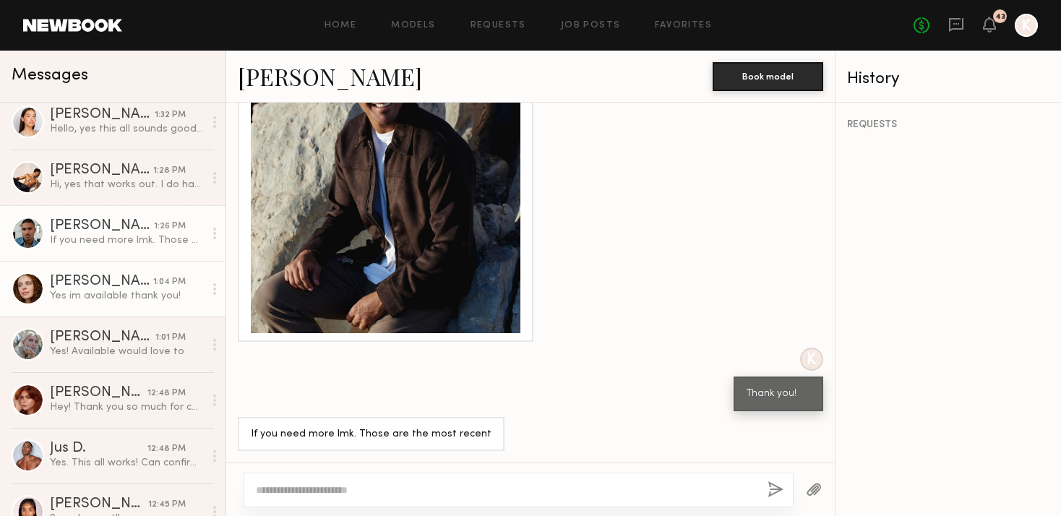
click at [171, 300] on div "Yes im available thank you!" at bounding box center [127, 296] width 154 height 14
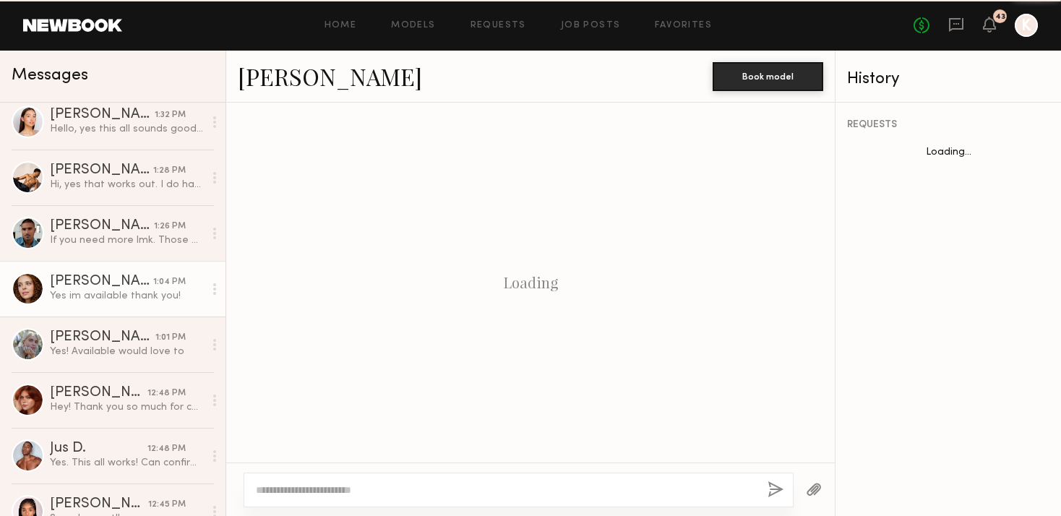
scroll to position [470, 0]
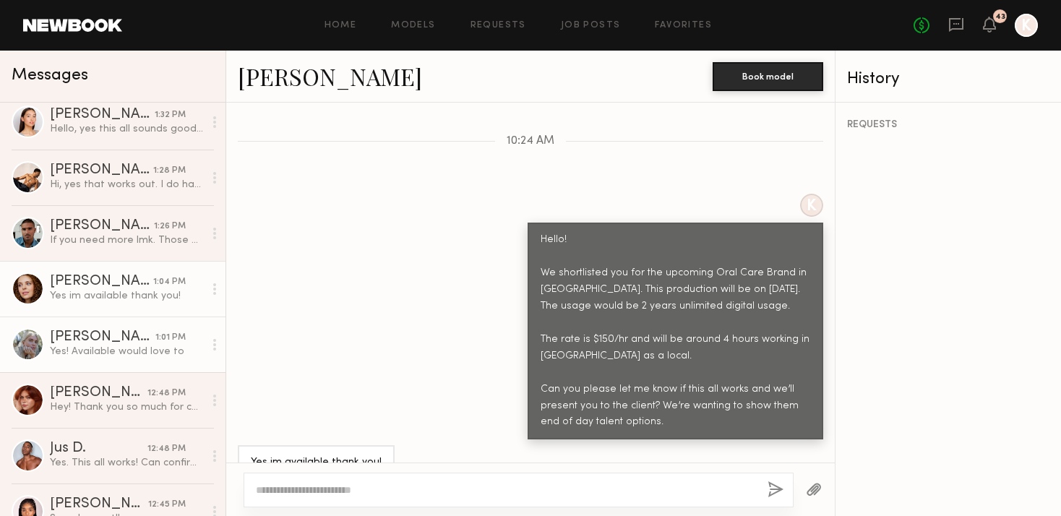
click at [163, 342] on div "1:01 PM" at bounding box center [170, 338] width 30 height 14
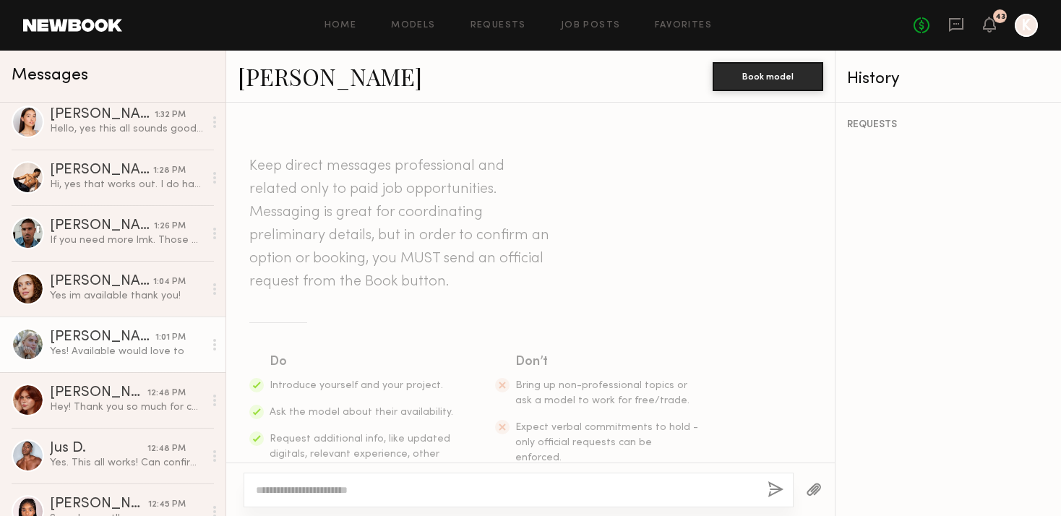
scroll to position [470, 0]
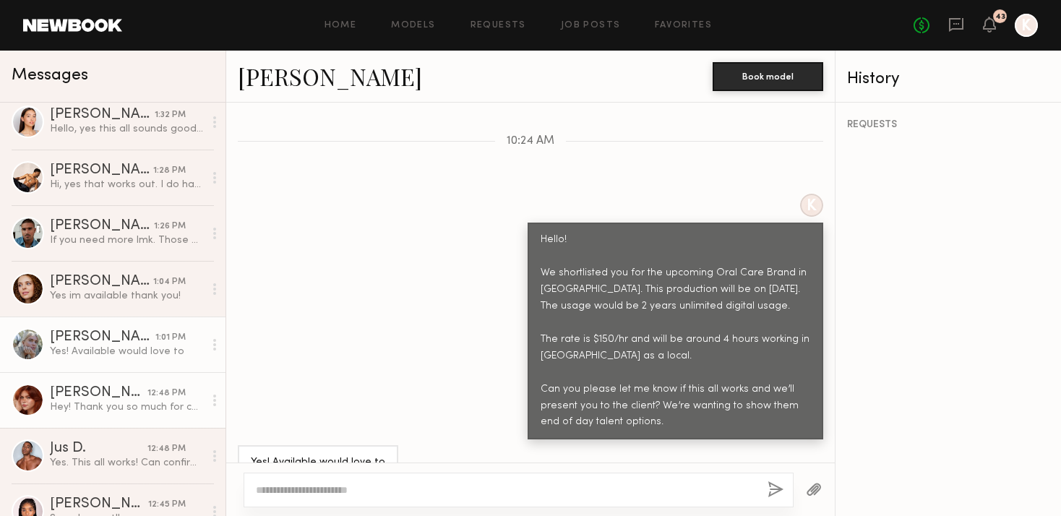
click at [152, 394] on div "12:48 PM" at bounding box center [166, 394] width 38 height 14
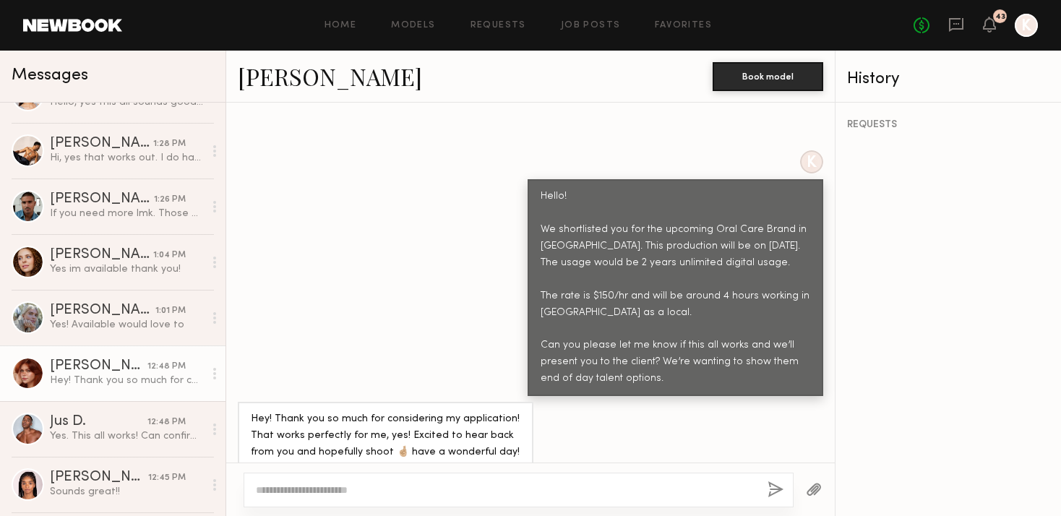
scroll to position [293, 0]
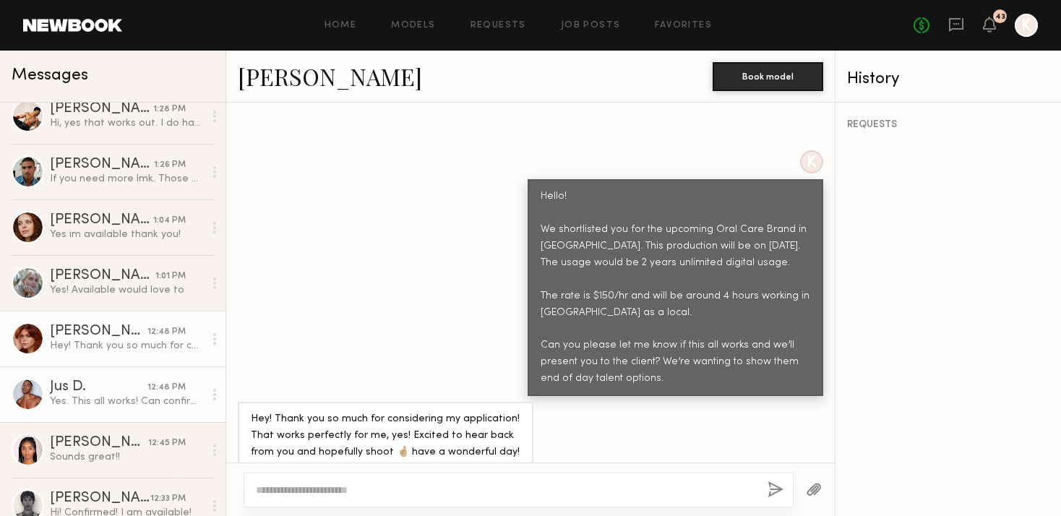
click at [130, 398] on div "Yes. This all works! Can confirm for all." at bounding box center [127, 402] width 154 height 14
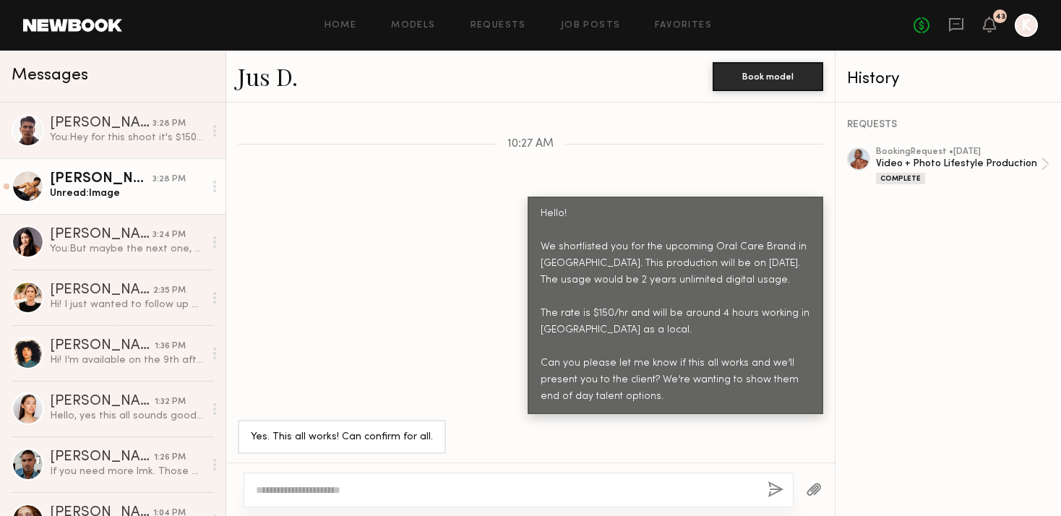
click at [116, 191] on div "Unread: Image" at bounding box center [127, 193] width 154 height 14
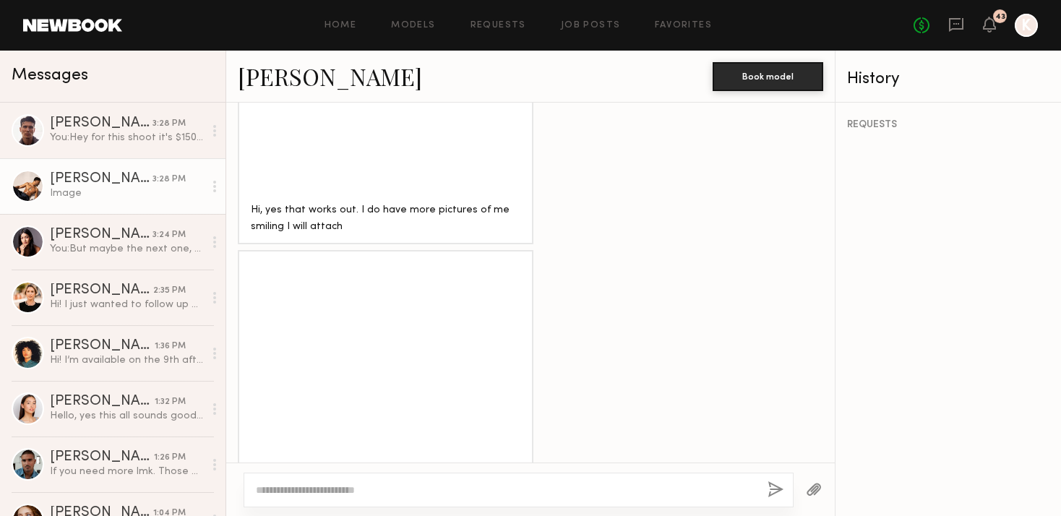
scroll to position [1119, 0]
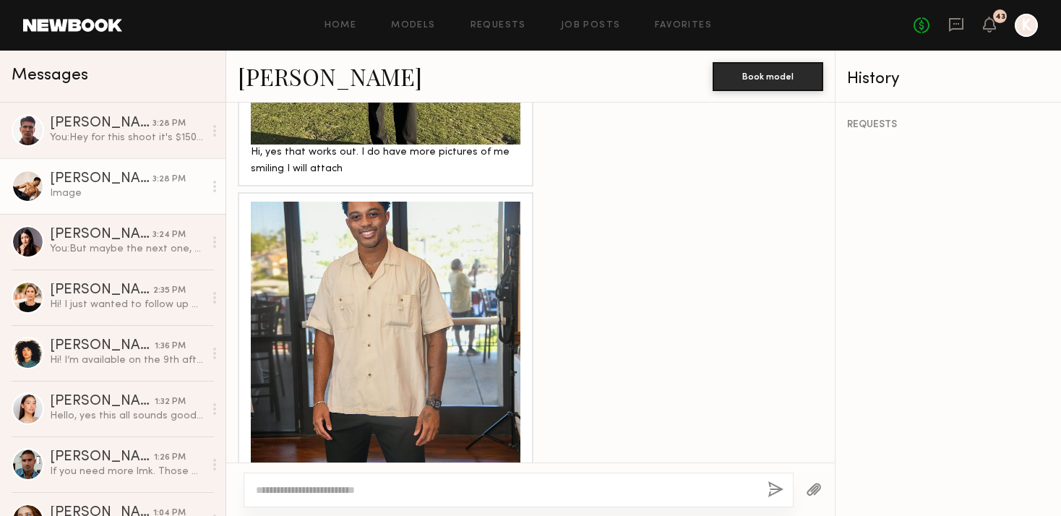
click at [441, 306] on div at bounding box center [386, 337] width 270 height 270
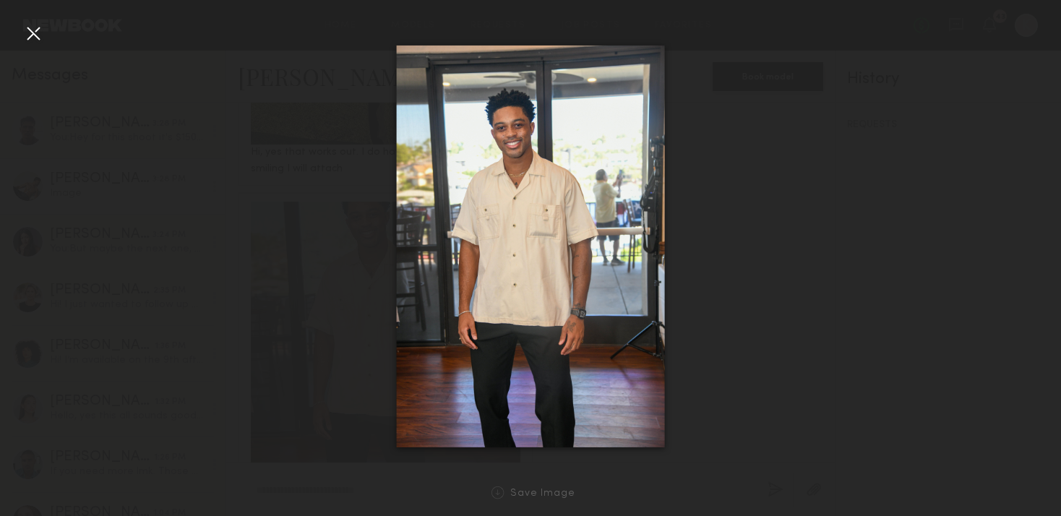
click at [33, 23] on div at bounding box center [33, 33] width 23 height 23
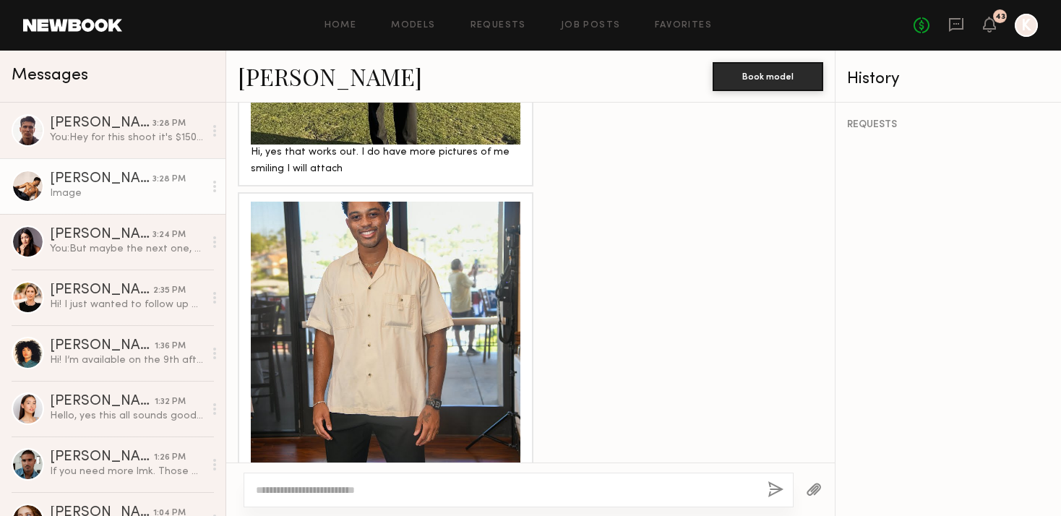
scroll to position [749, 0]
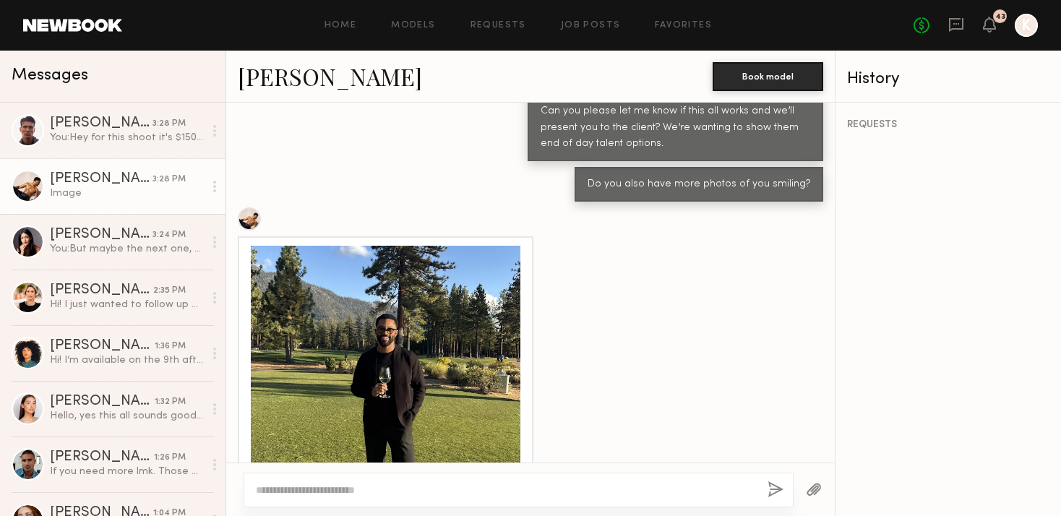
click at [421, 329] on div at bounding box center [386, 381] width 270 height 270
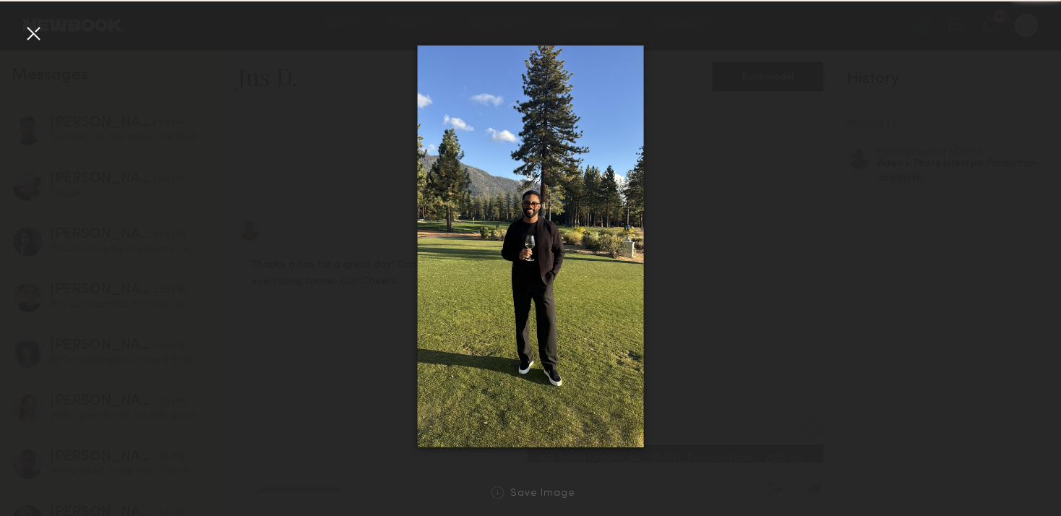
scroll to position [1271, 0]
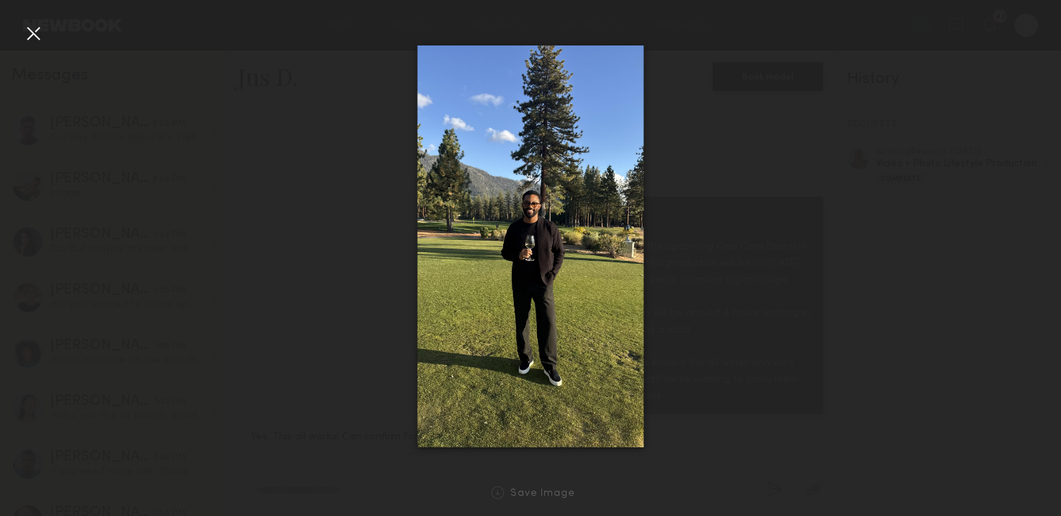
click at [28, 29] on div at bounding box center [33, 33] width 23 height 23
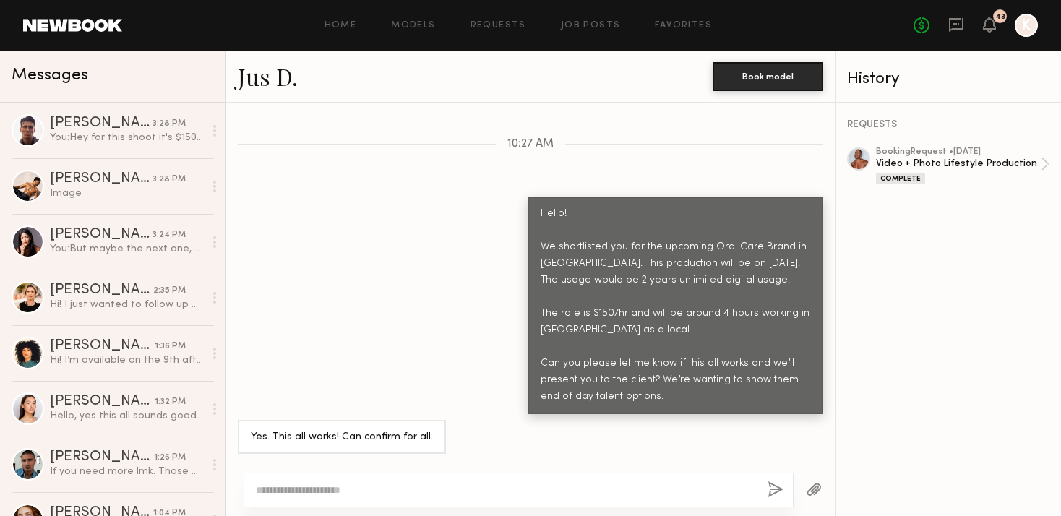
click at [266, 79] on link "Jus D." at bounding box center [268, 76] width 60 height 31
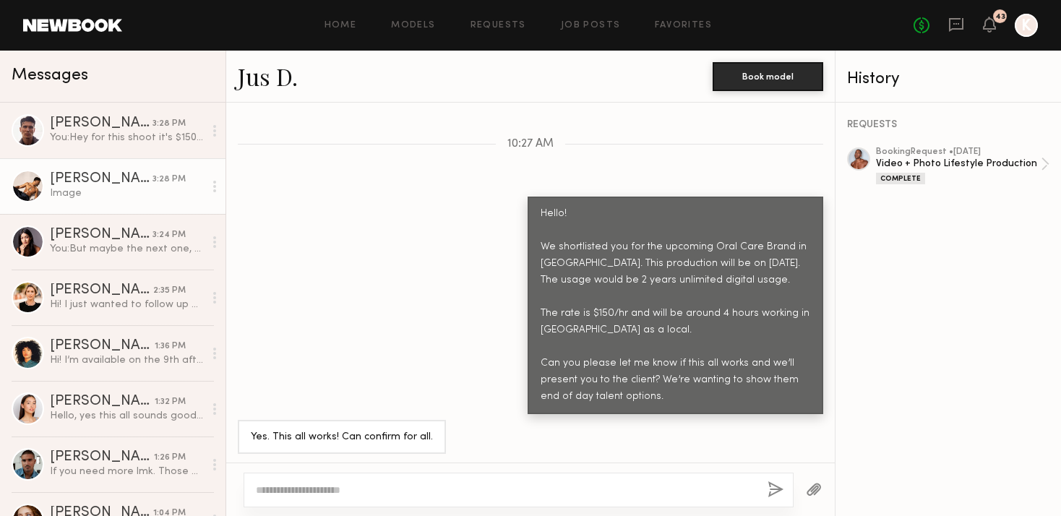
click at [108, 181] on div "Michael A." at bounding box center [101, 179] width 103 height 14
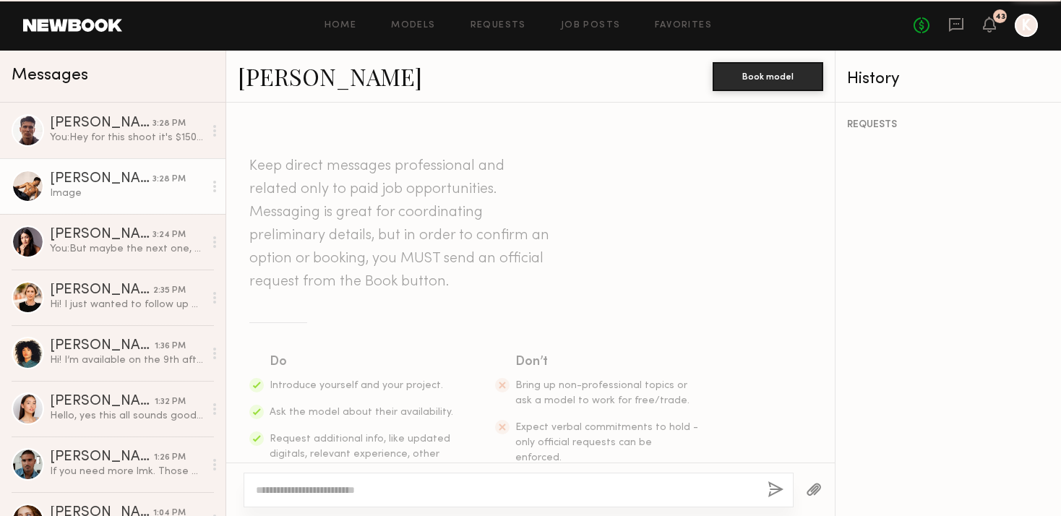
scroll to position [1119, 0]
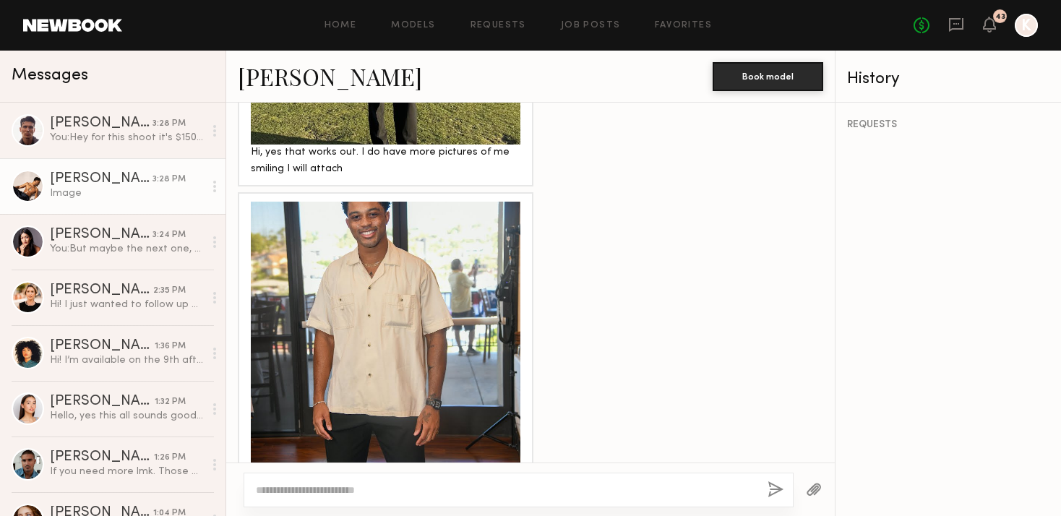
click at [266, 66] on link "Michael A." at bounding box center [330, 76] width 184 height 31
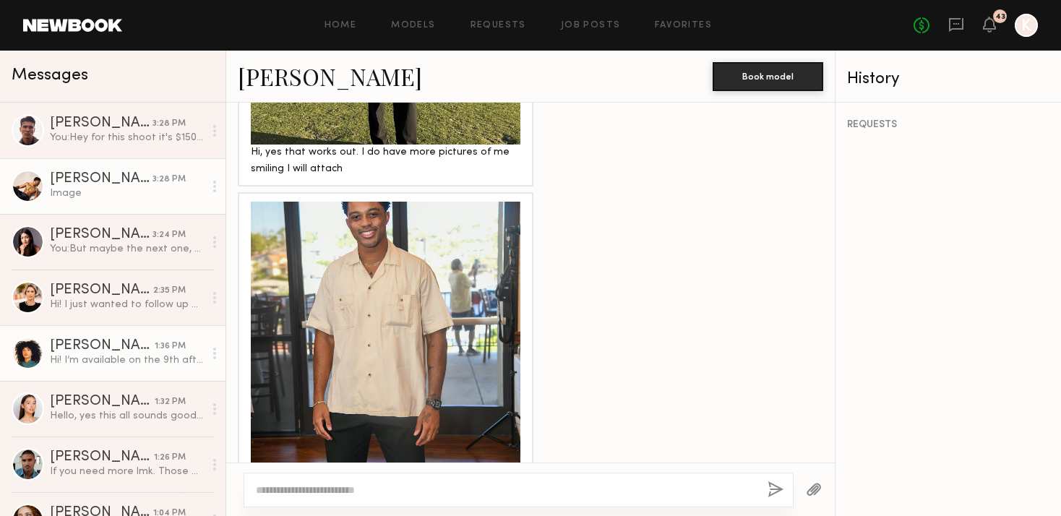
click at [175, 360] on div "Hi! I’m available on the 9th after 3 or at 3! If that works for them." at bounding box center [127, 360] width 154 height 14
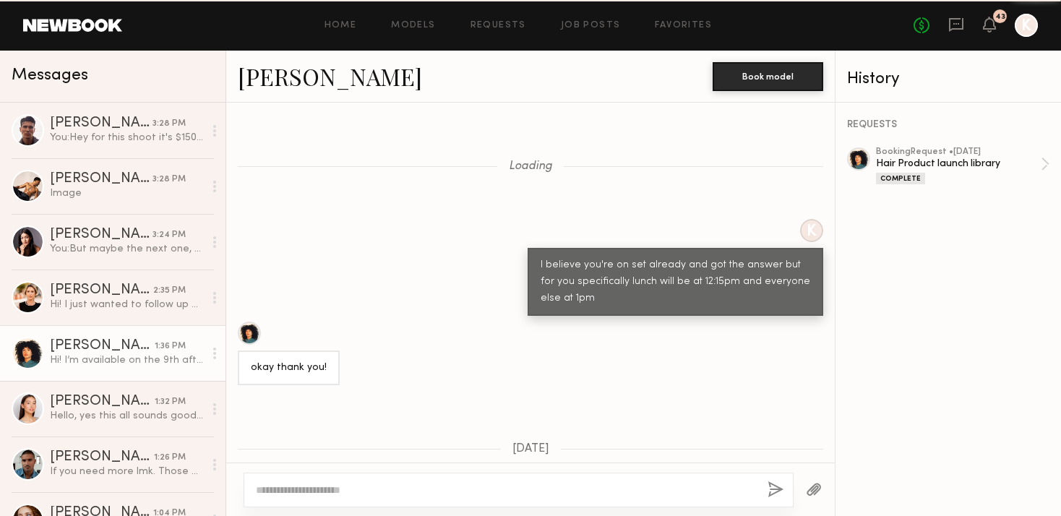
scroll to position [983, 0]
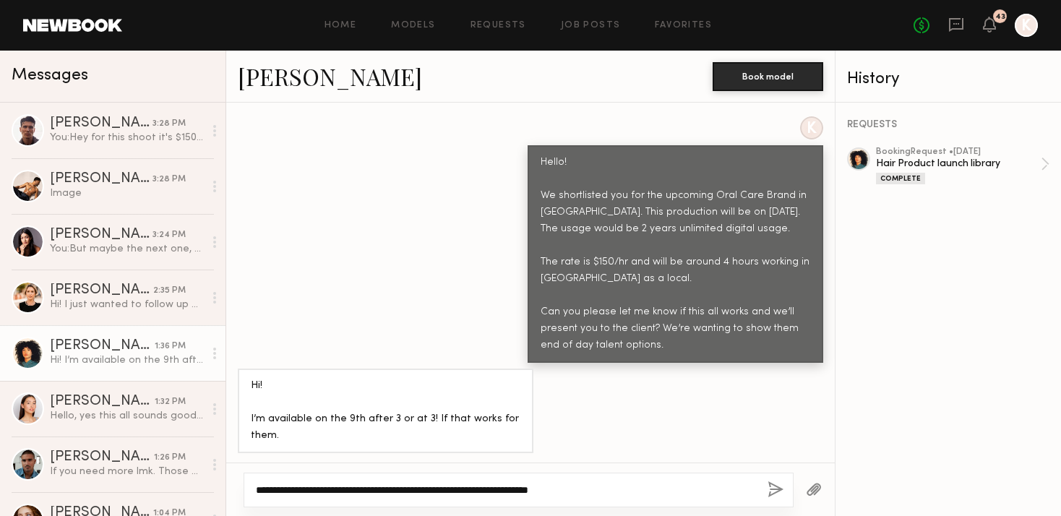
type textarea "**********"
click at [772, 480] on div "**********" at bounding box center [518, 490] width 550 height 35
click at [769, 488] on button "button" at bounding box center [775, 490] width 16 height 18
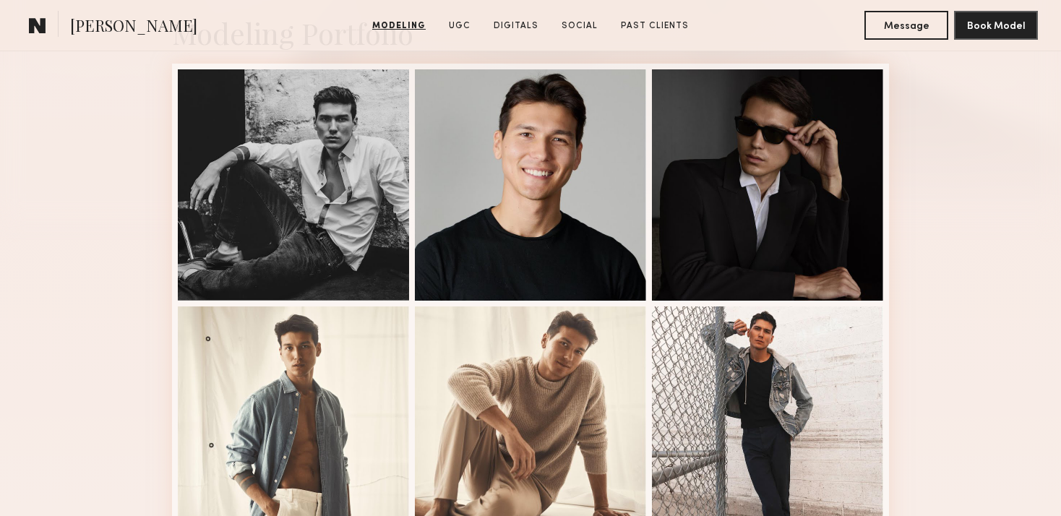
scroll to position [566, 0]
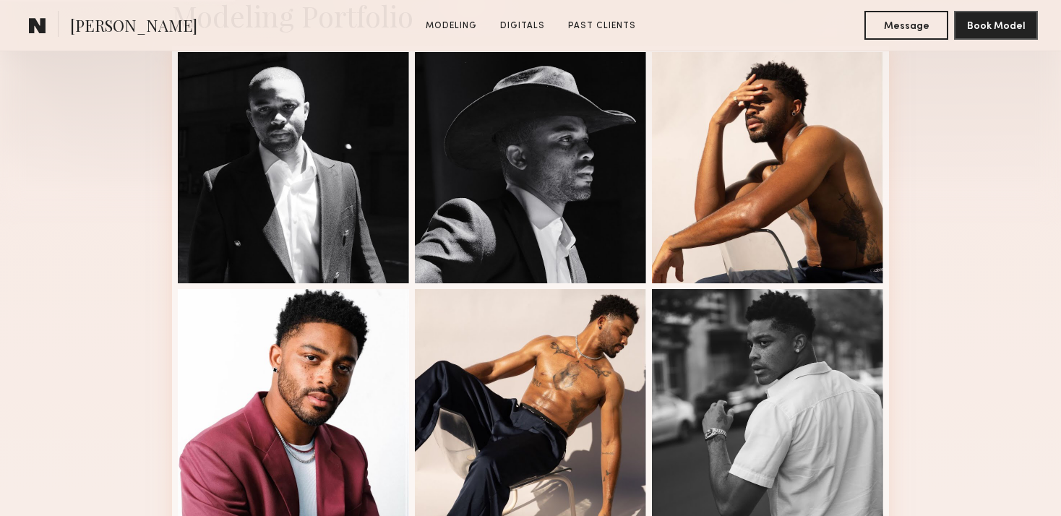
scroll to position [410, 0]
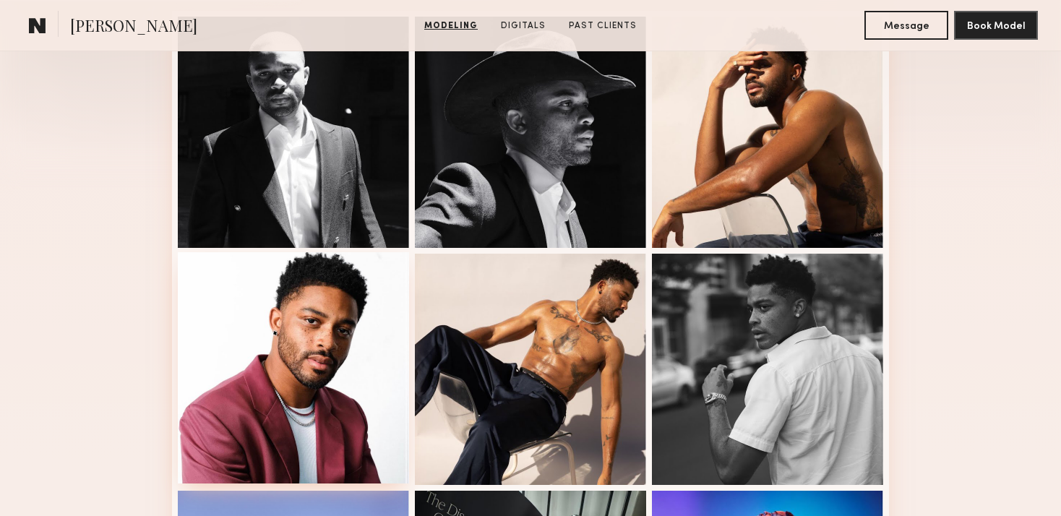
click at [350, 335] on div at bounding box center [293, 367] width 231 height 231
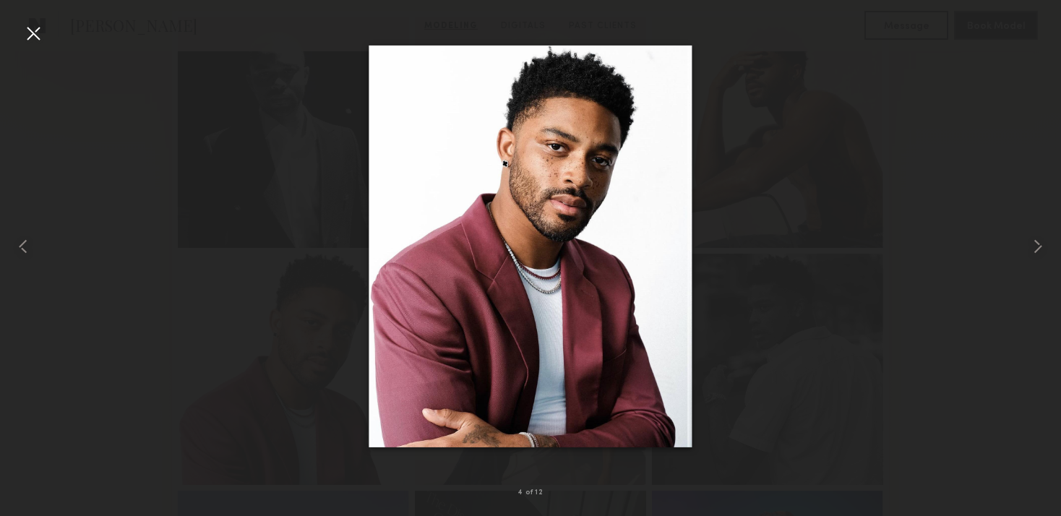
click at [44, 33] on div at bounding box center [33, 33] width 23 height 23
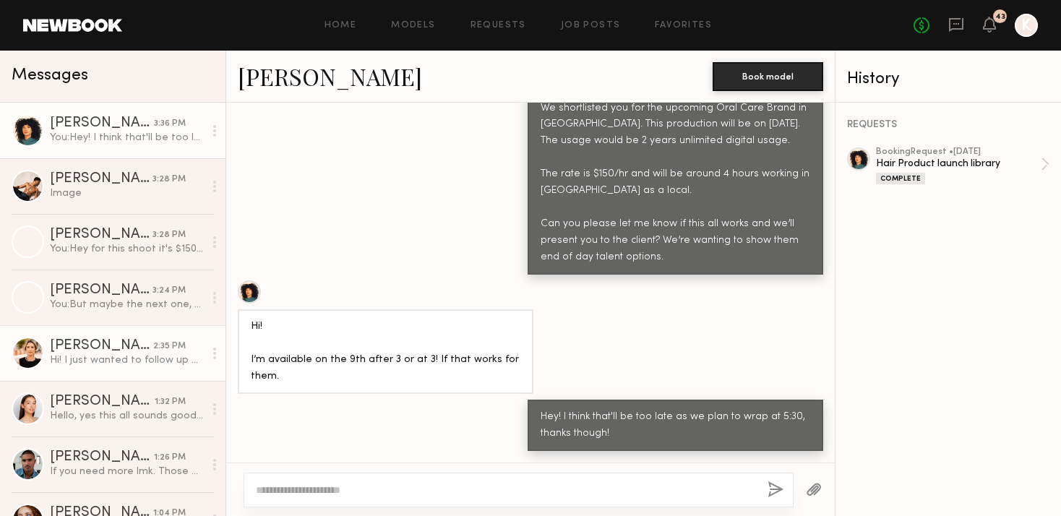
scroll to position [967, 0]
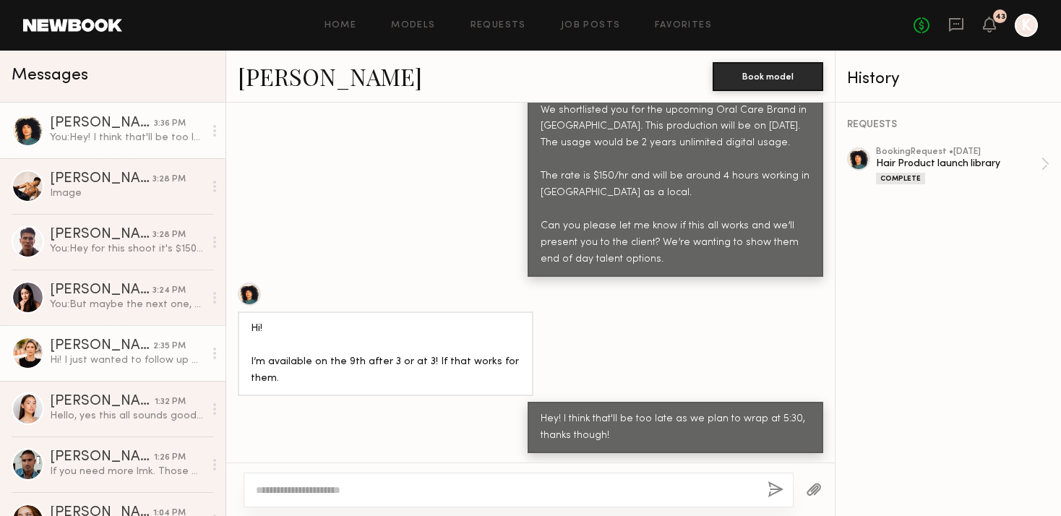
click at [152, 361] on div "Hi! I just wanted to follow up on this! Thank you!" at bounding box center [127, 360] width 154 height 14
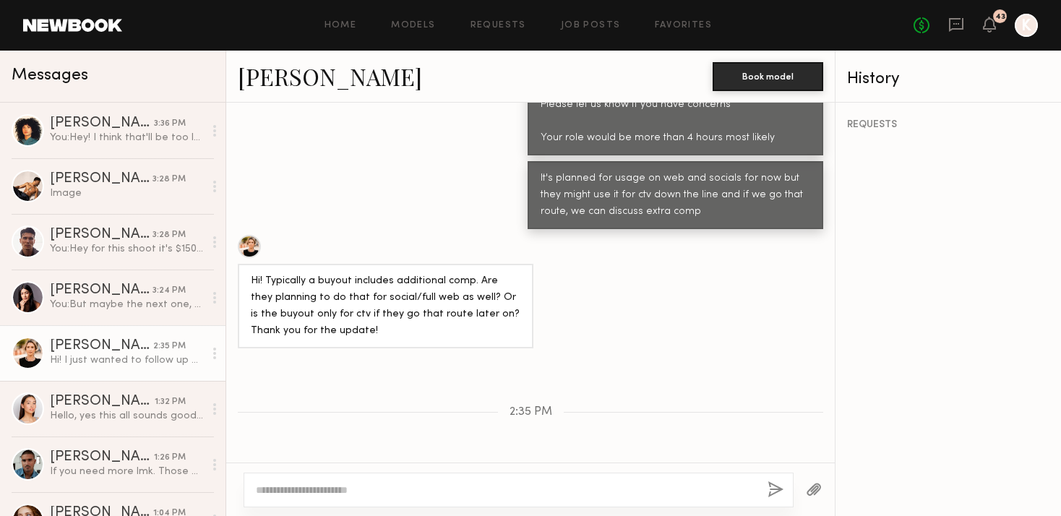
scroll to position [1282, 0]
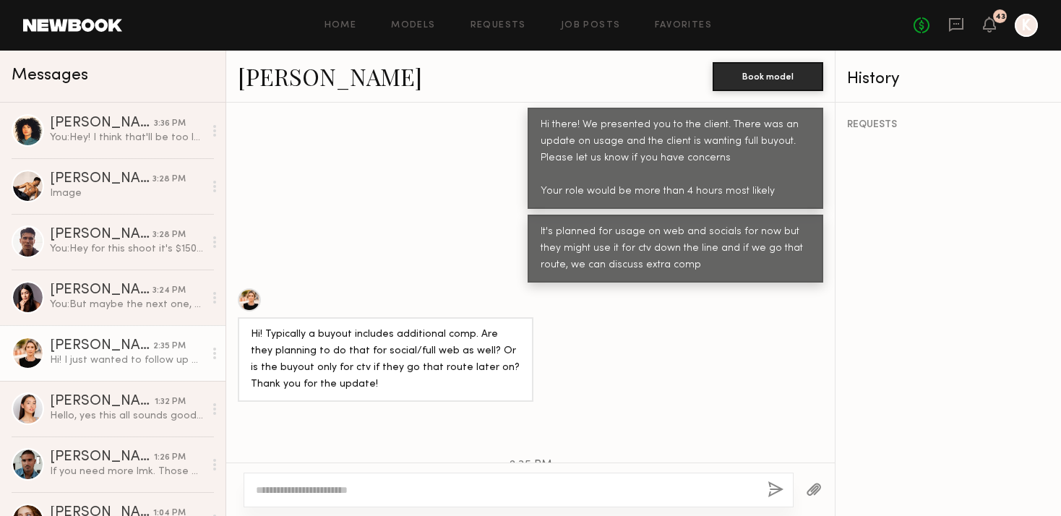
click at [397, 481] on div at bounding box center [518, 490] width 550 height 35
click at [371, 499] on div at bounding box center [518, 490] width 550 height 35
click at [365, 493] on textarea at bounding box center [506, 490] width 500 height 14
click at [256, 487] on textarea "**********" at bounding box center [506, 490] width 500 height 14
click at [409, 488] on textarea "**********" at bounding box center [506, 490] width 500 height 14
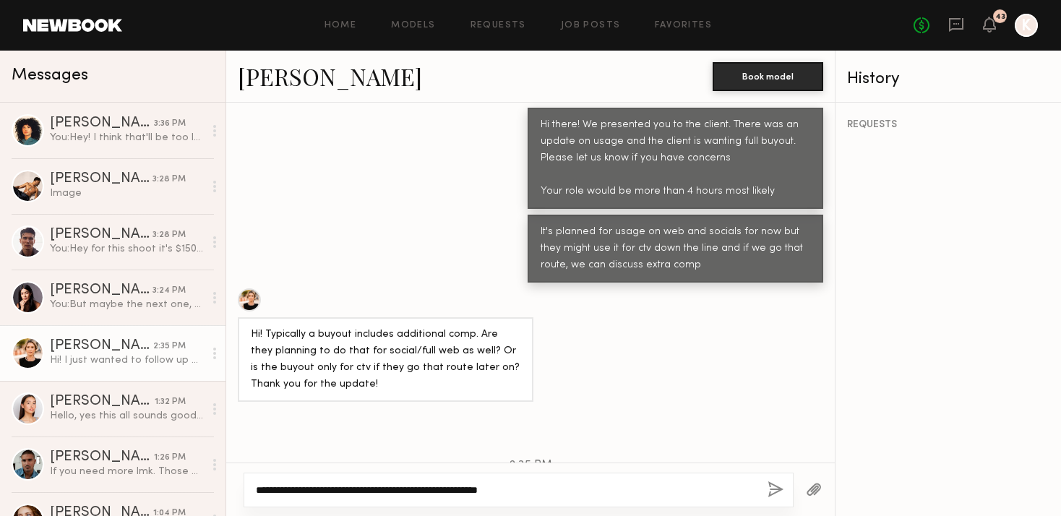
type textarea "**********"
click at [771, 491] on button "button" at bounding box center [775, 490] width 16 height 18
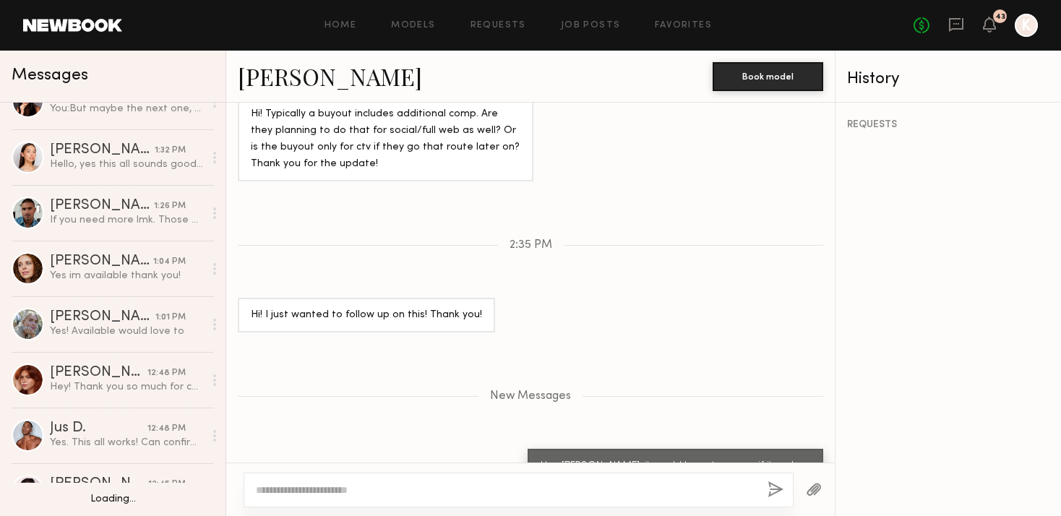
scroll to position [314, 0]
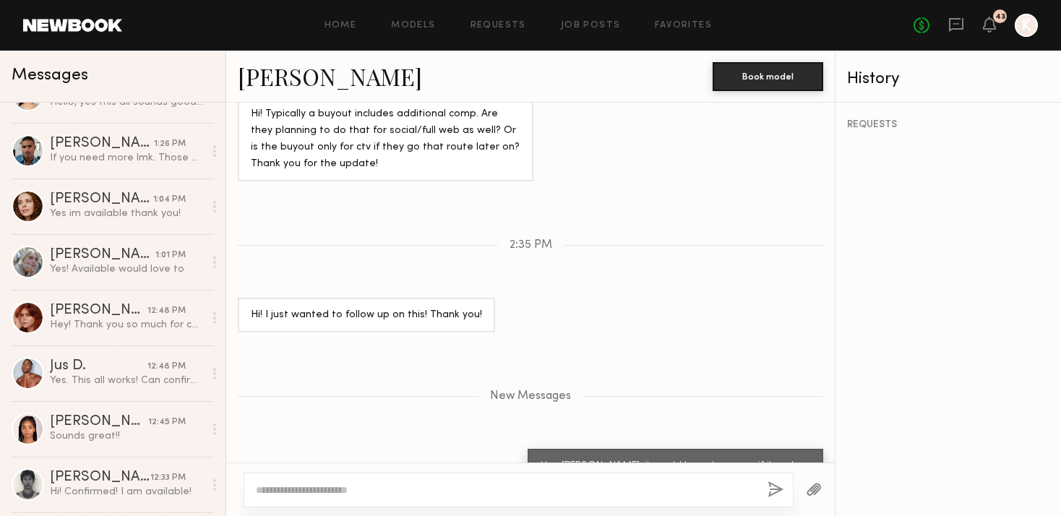
click at [160, 260] on div "1:01 PM" at bounding box center [170, 256] width 30 height 14
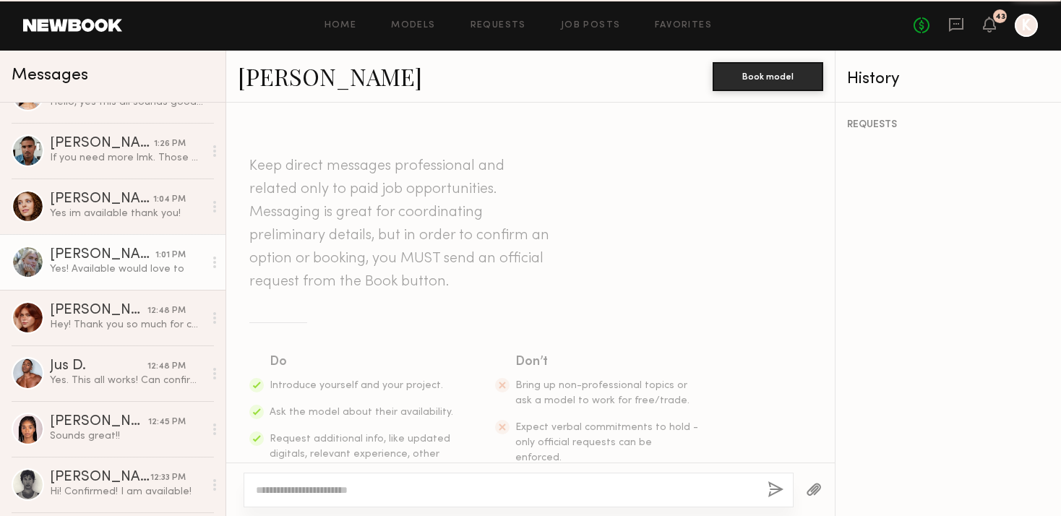
scroll to position [470, 0]
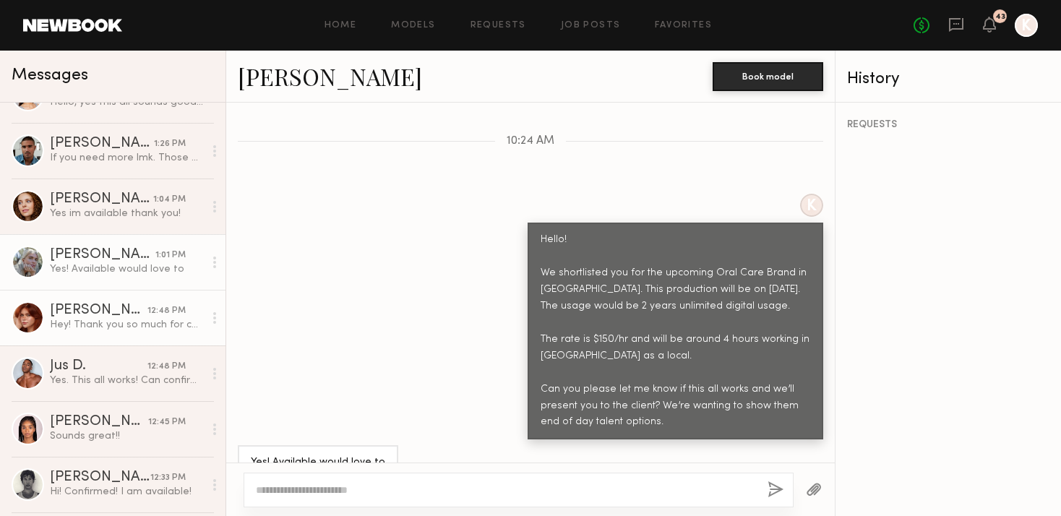
click at [147, 316] on div "[PERSON_NAME]" at bounding box center [99, 310] width 98 height 14
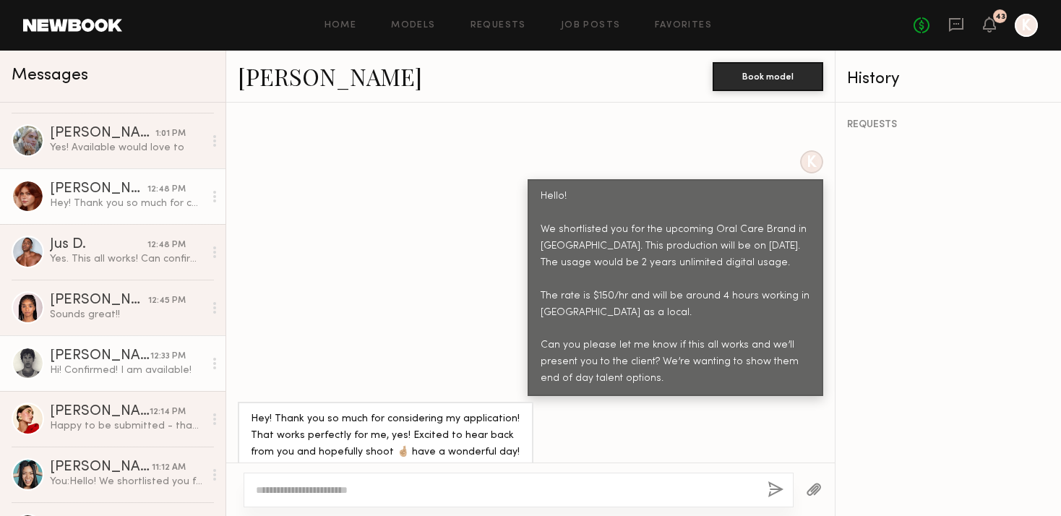
scroll to position [541, 0]
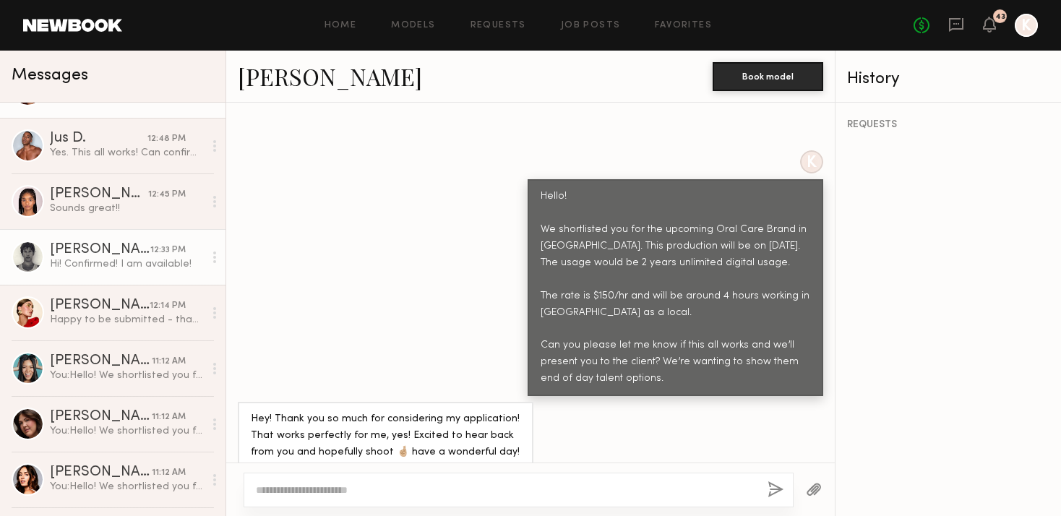
click at [144, 262] on div "Hi! Confirmed! I am available!" at bounding box center [127, 264] width 154 height 14
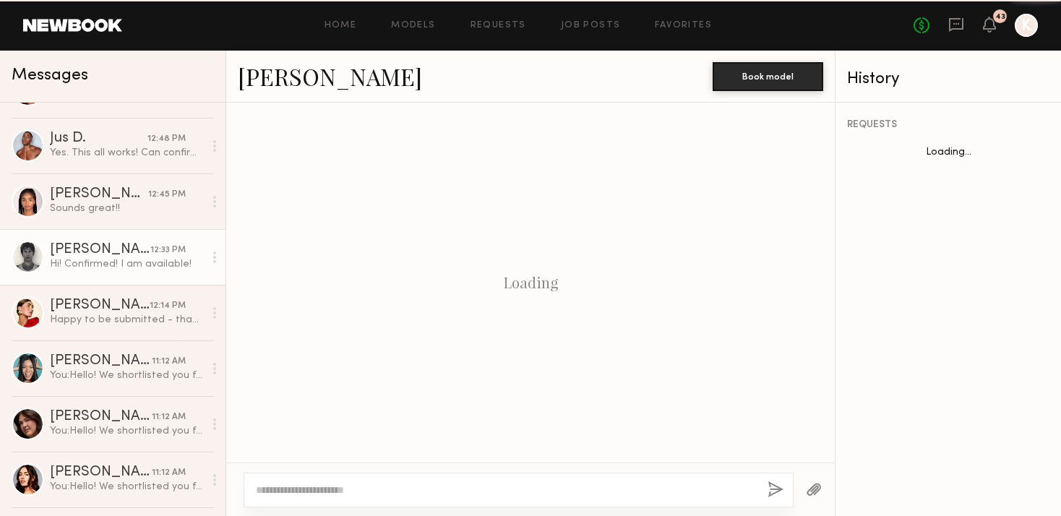
scroll to position [470, 0]
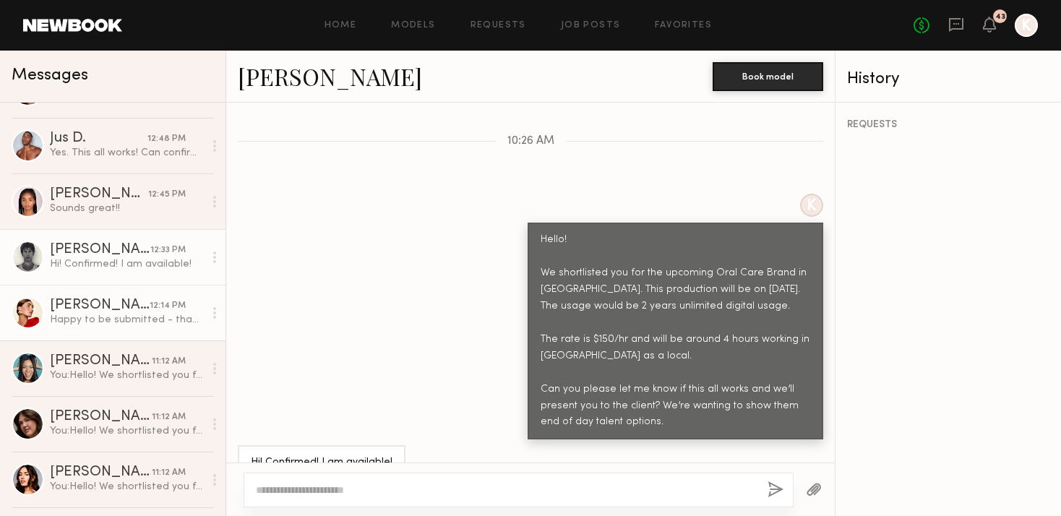
click at [134, 298] on div "[PERSON_NAME]" at bounding box center [100, 305] width 100 height 14
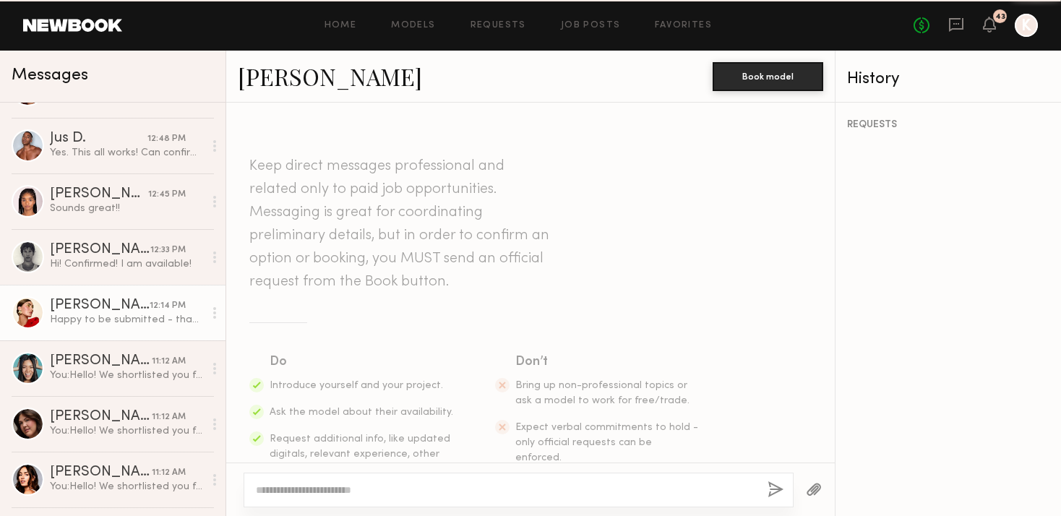
scroll to position [769, 0]
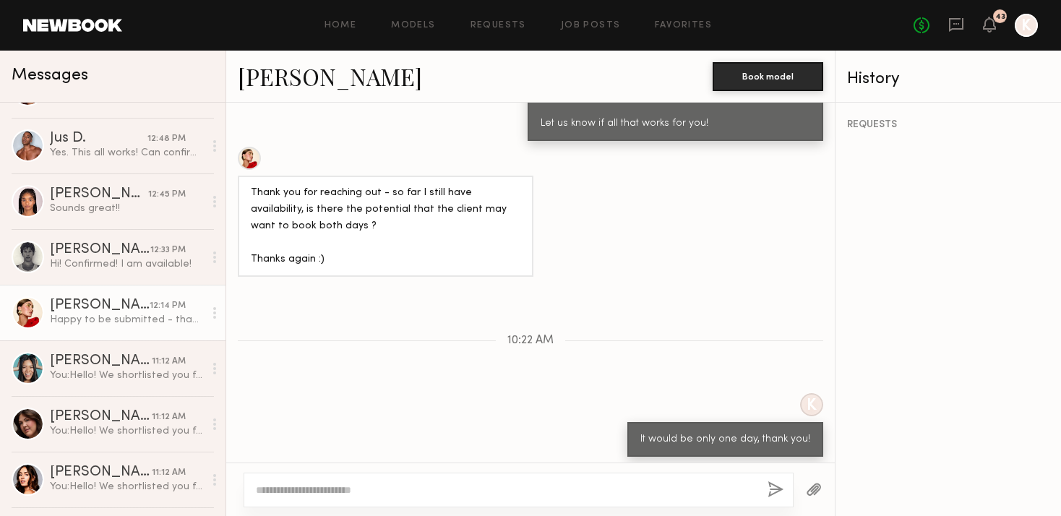
click at [339, 483] on textarea at bounding box center [506, 490] width 500 height 14
type textarea "**********"
click at [765, 489] on div "**********" at bounding box center [518, 490] width 550 height 35
click at [770, 488] on button "button" at bounding box center [775, 490] width 16 height 18
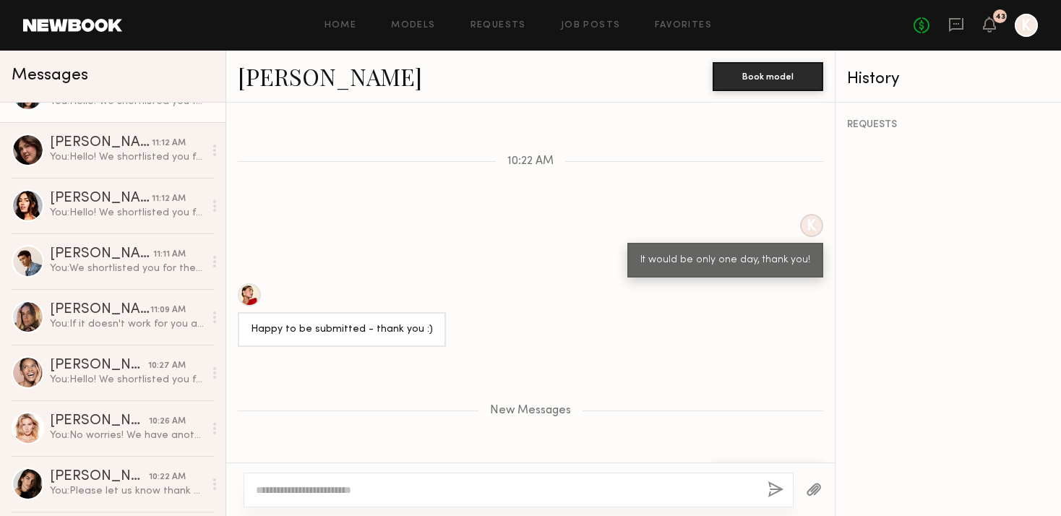
scroll to position [821, 0]
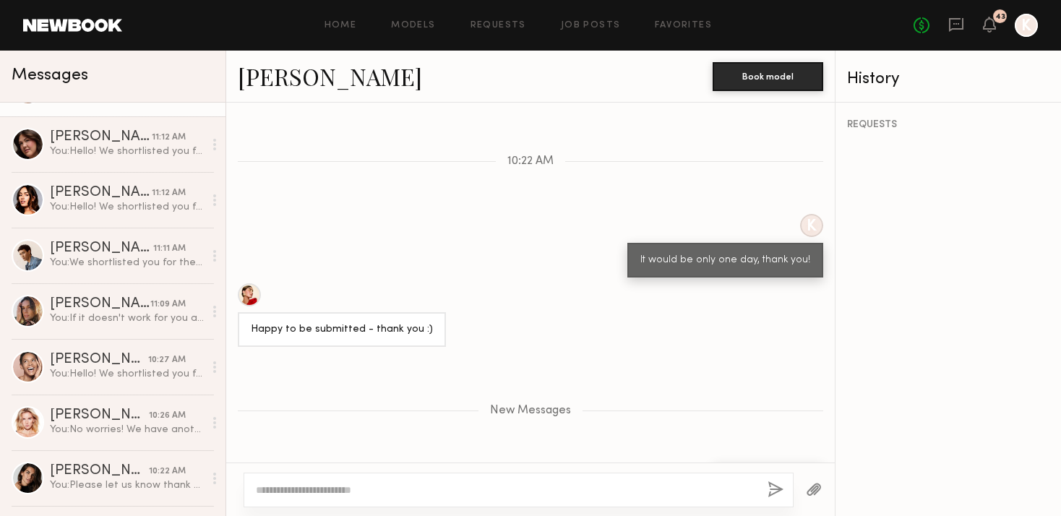
click at [171, 289] on link "Carrie A. 11:09 AM You: If it doesn't work for you all good!" at bounding box center [112, 311] width 225 height 56
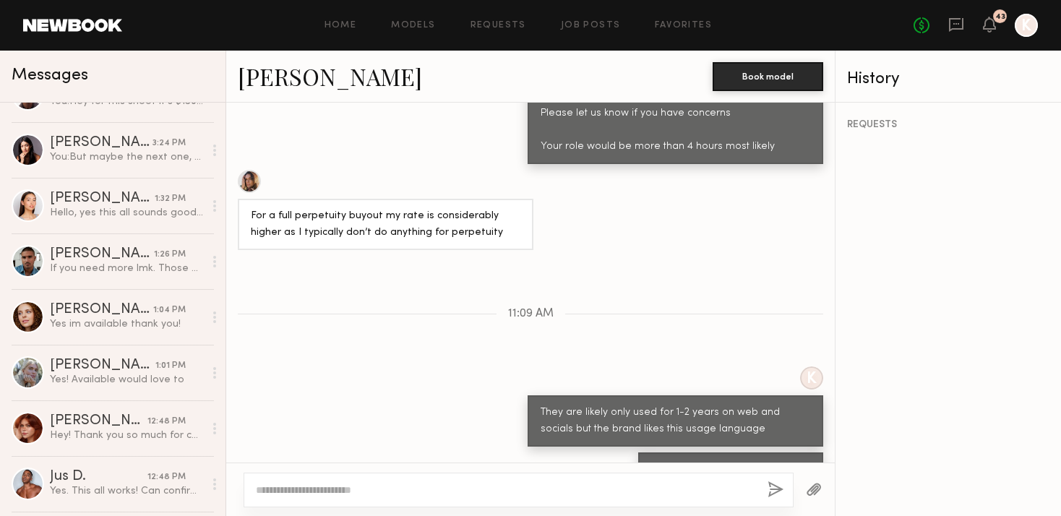
scroll to position [218, 0]
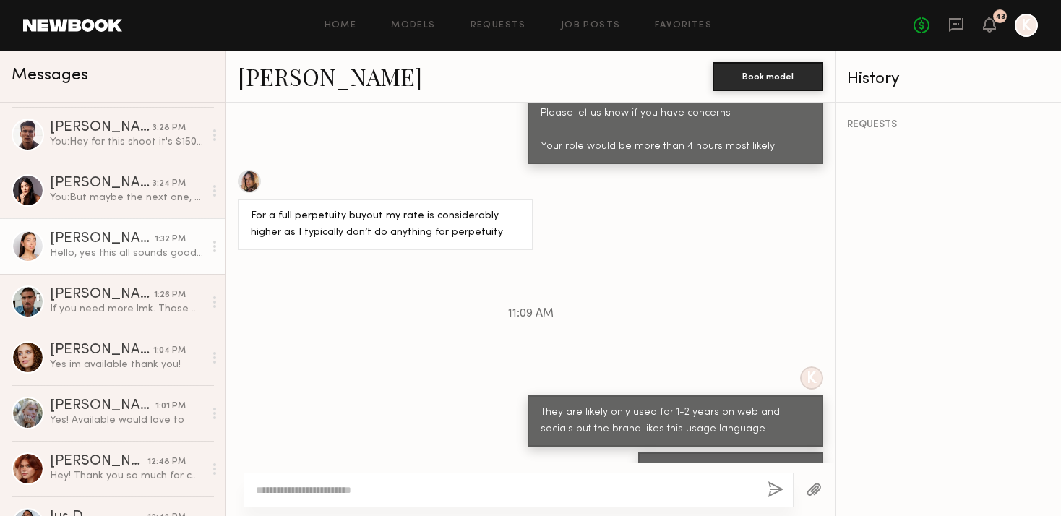
click at [113, 237] on div "Mariko M." at bounding box center [102, 239] width 105 height 14
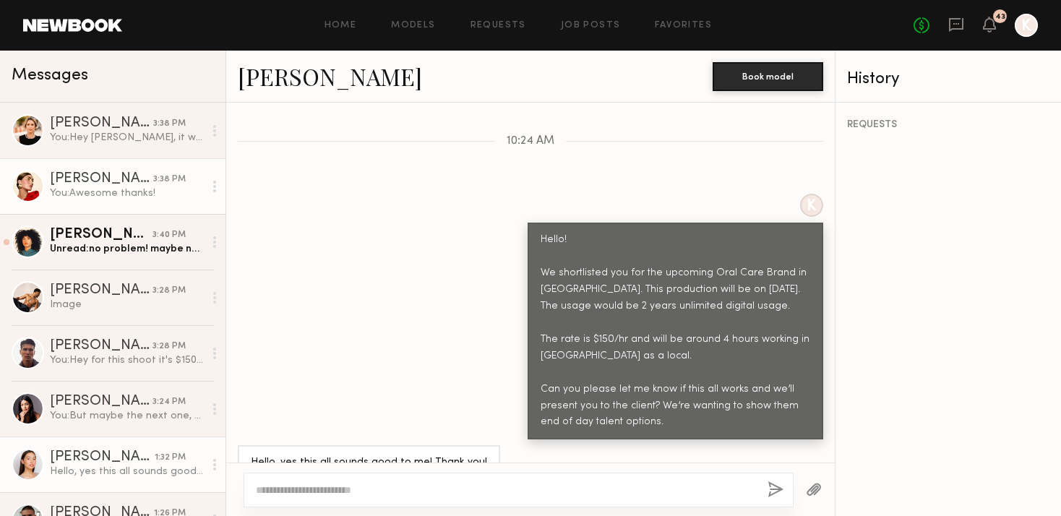
click at [102, 177] on div "[PERSON_NAME]" at bounding box center [101, 179] width 103 height 14
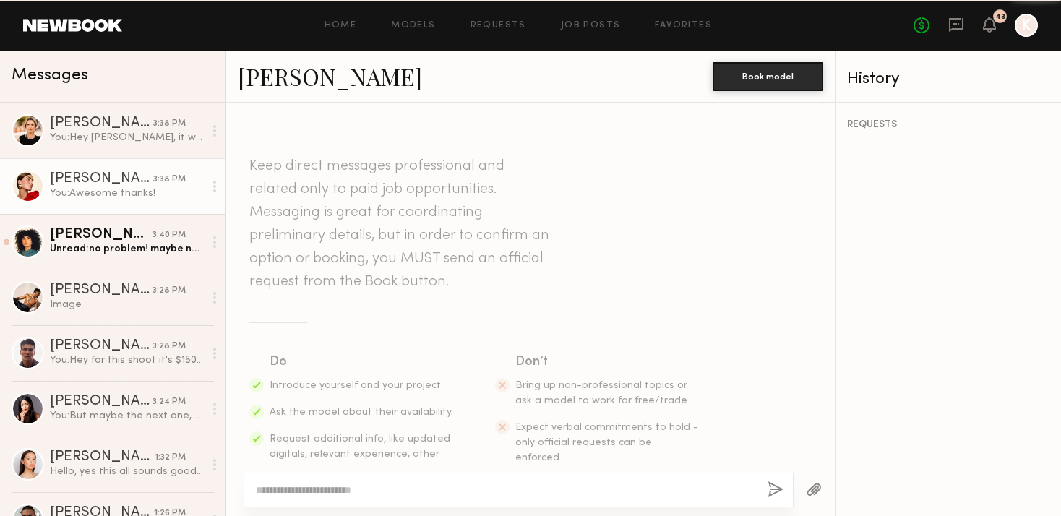
scroll to position [838, 0]
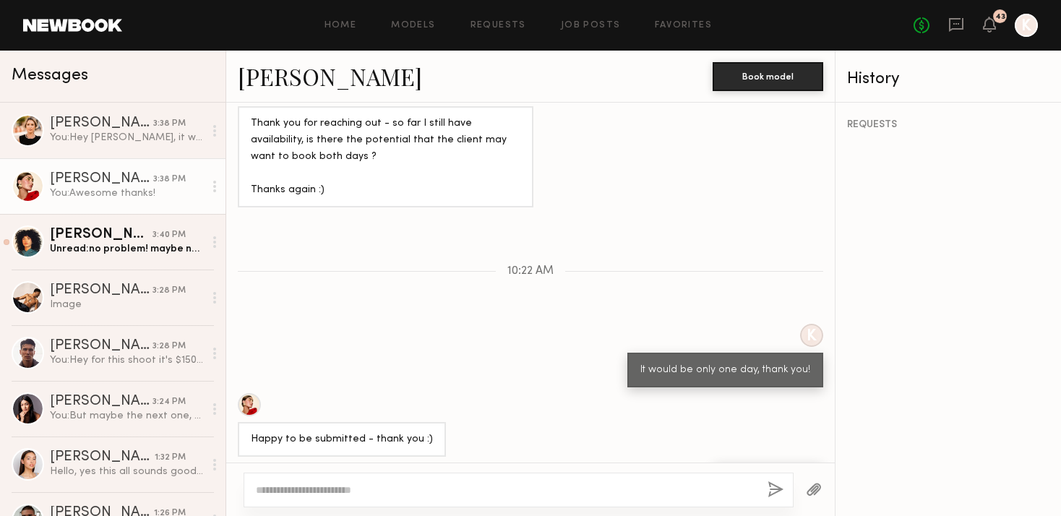
click at [284, 79] on link "[PERSON_NAME]" at bounding box center [330, 76] width 184 height 31
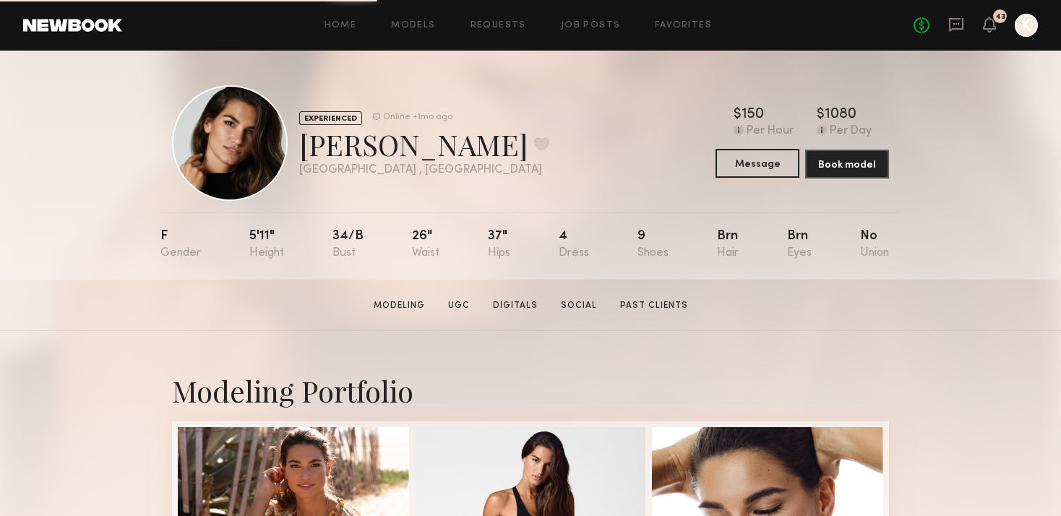
click at [772, 151] on button "Message" at bounding box center [757, 163] width 84 height 29
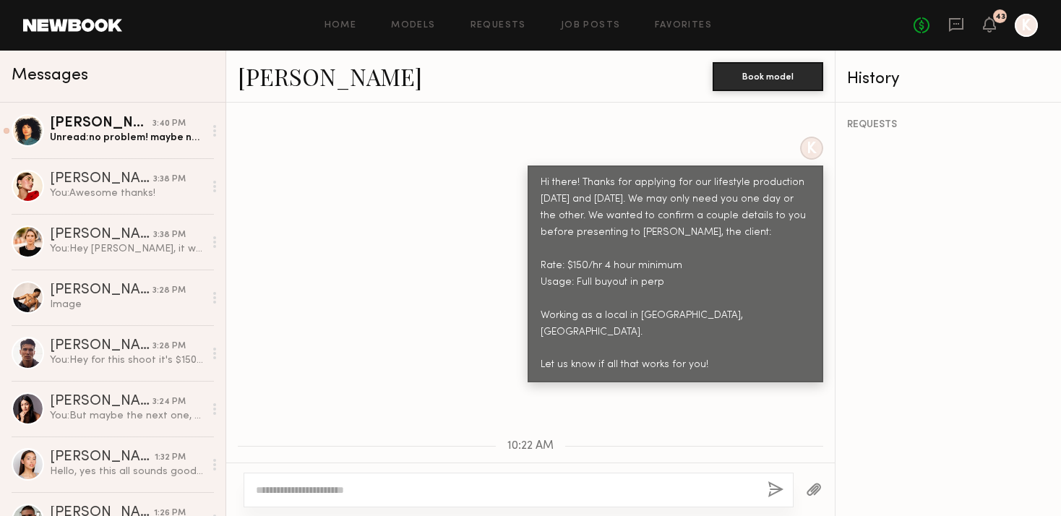
scroll to position [473, 0]
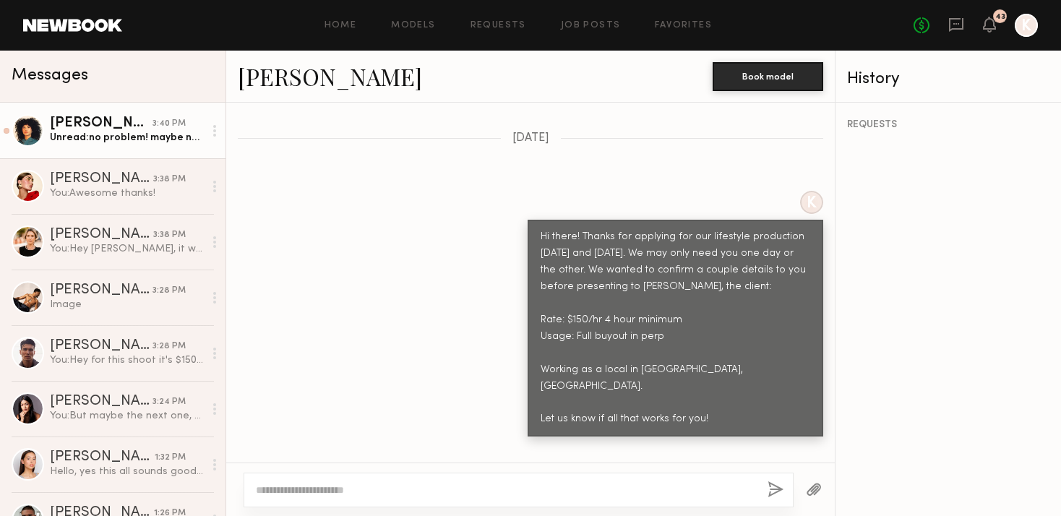
click at [152, 120] on div "[PERSON_NAME]" at bounding box center [101, 123] width 103 height 14
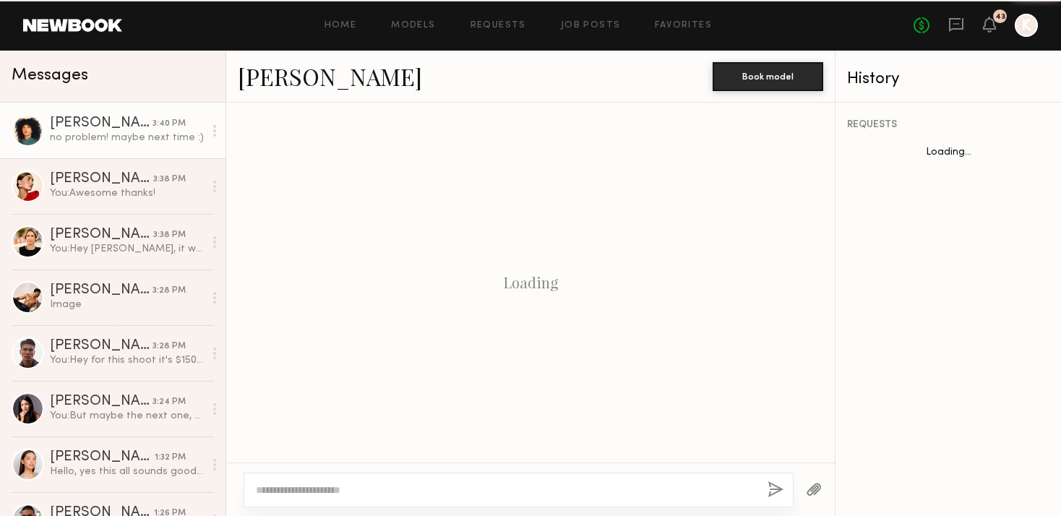
scroll to position [886, 0]
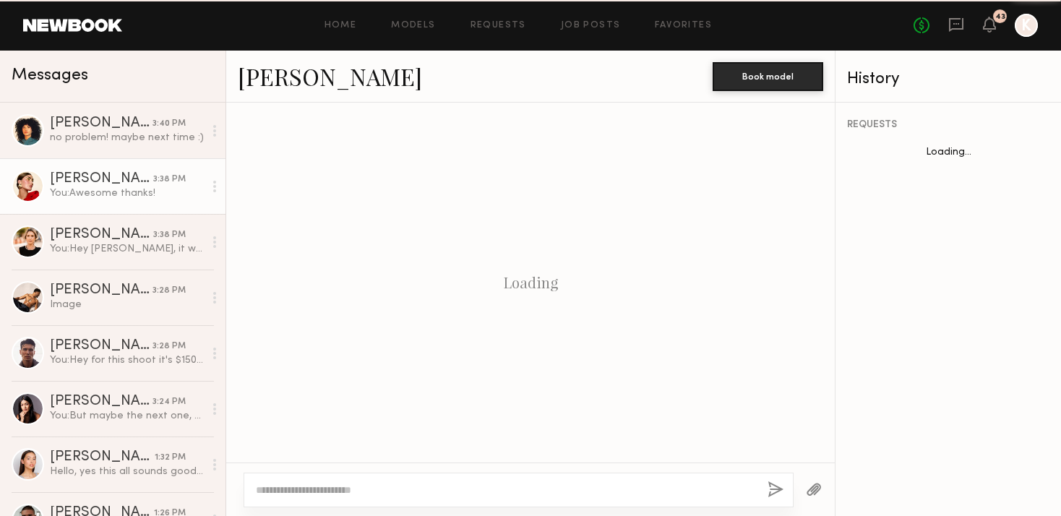
scroll to position [838, 0]
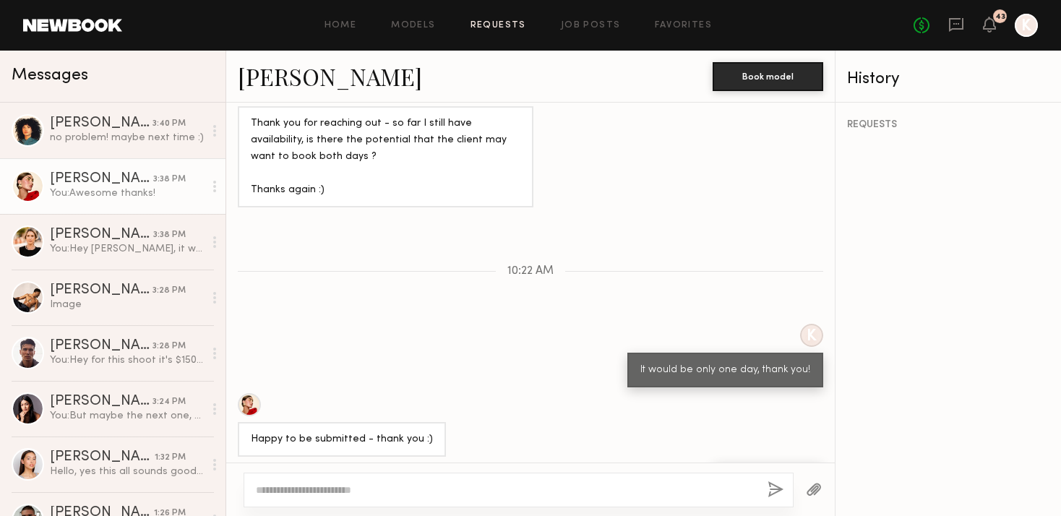
click at [701, 32] on div "Home Models Requests Job Posts Favorites Sign Out No fees up to $5,000 43 K" at bounding box center [579, 25] width 915 height 23
click at [677, 27] on link "Favorites" at bounding box center [683, 25] width 57 height 9
click at [486, 23] on link "Requests" at bounding box center [498, 25] width 56 height 9
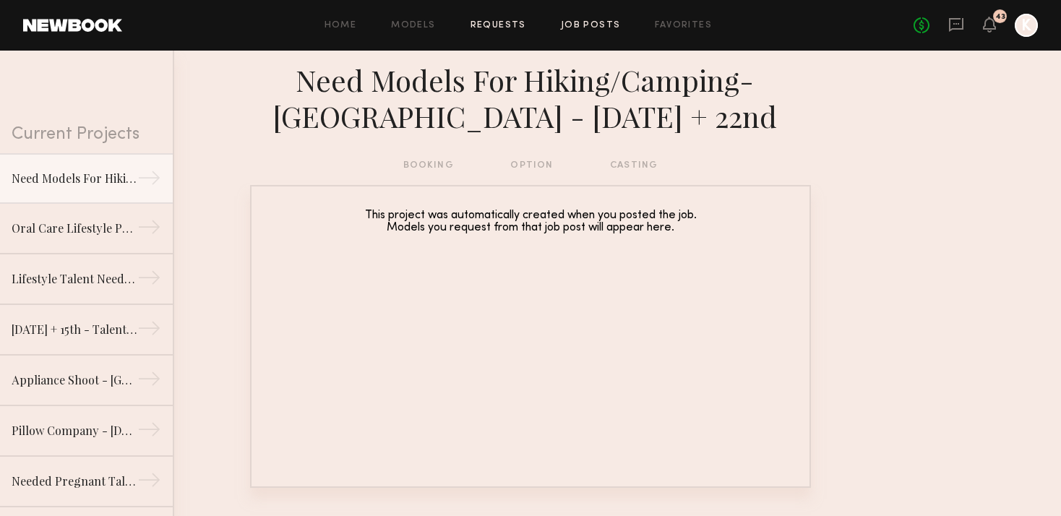
click at [587, 23] on link "Job Posts" at bounding box center [591, 25] width 60 height 9
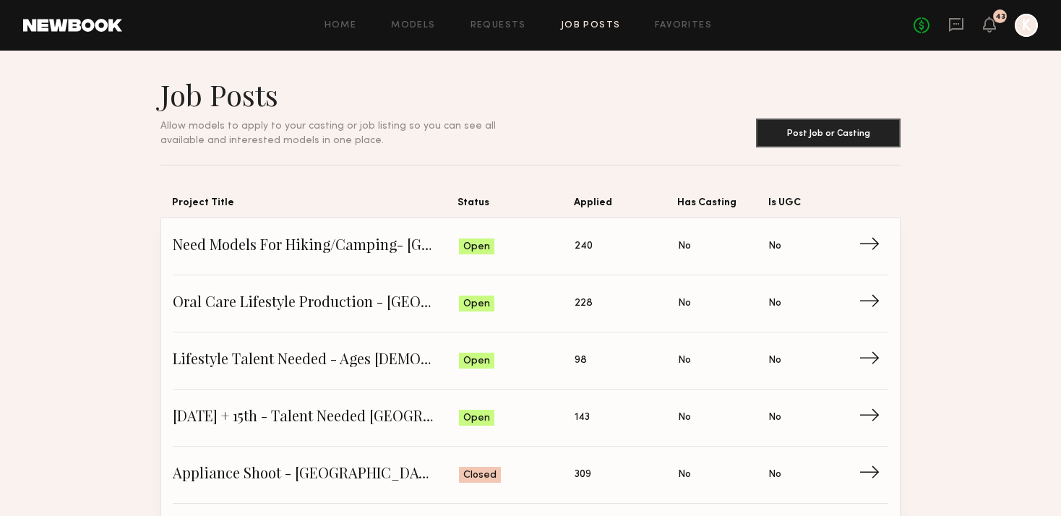
click at [678, 15] on div "Home Models Requests Job Posts Favorites Sign Out No fees up to $5,000 43 K" at bounding box center [579, 25] width 915 height 23
click at [678, 28] on link "Favorites" at bounding box center [683, 25] width 57 height 9
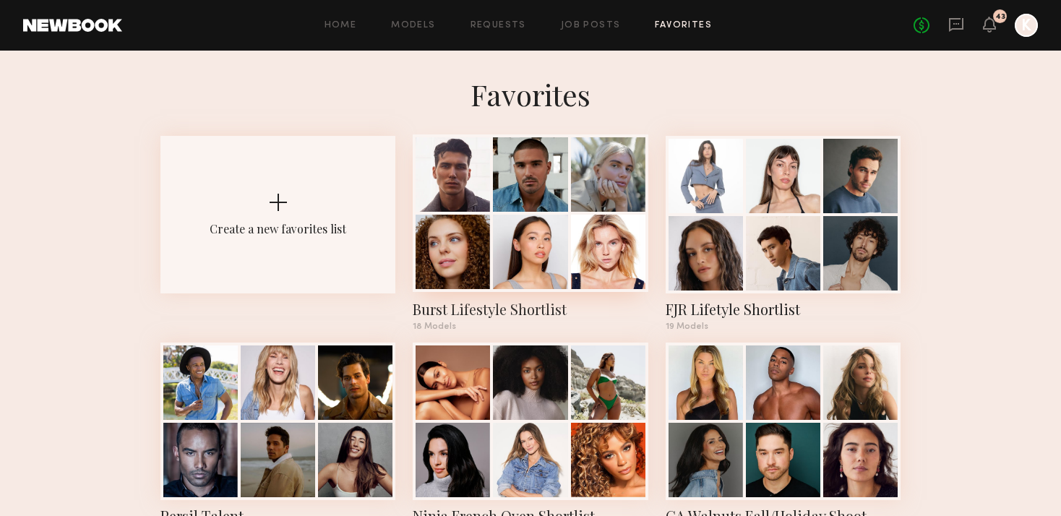
click at [495, 304] on div "Burst Lifestyle Shortlist" at bounding box center [530, 309] width 235 height 20
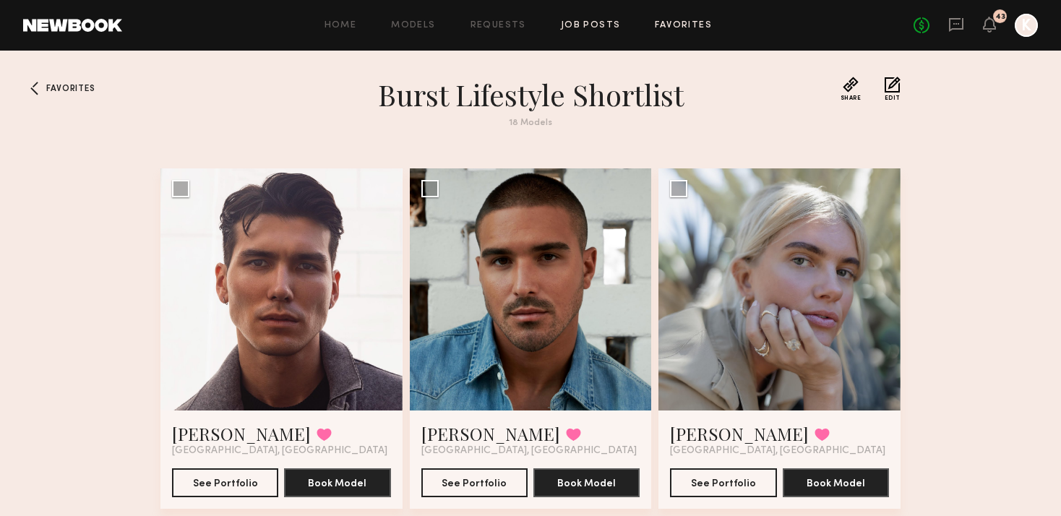
click at [587, 25] on link "Job Posts" at bounding box center [591, 25] width 60 height 9
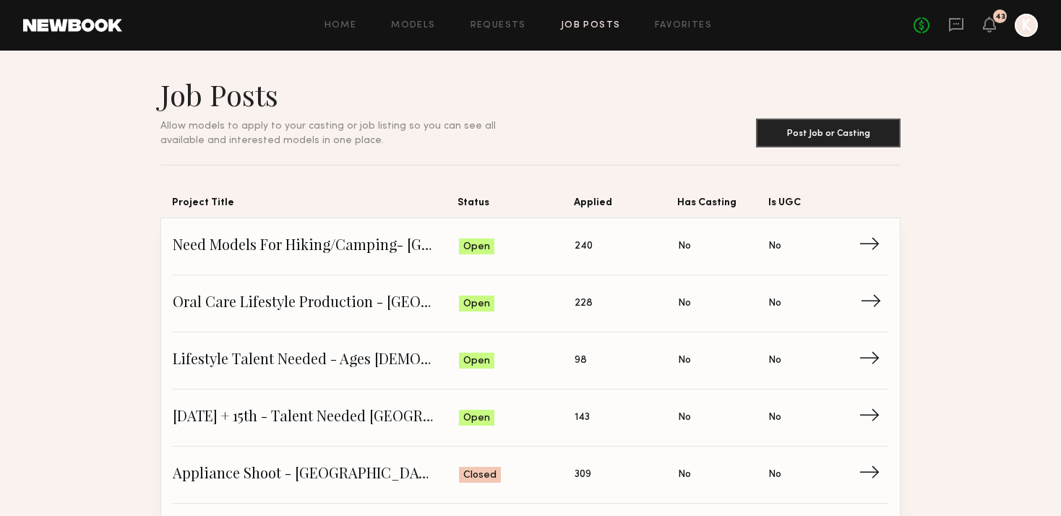
click at [267, 306] on span "Oral Care Lifestyle Production - [GEOGRAPHIC_DATA]" at bounding box center [316, 304] width 286 height 22
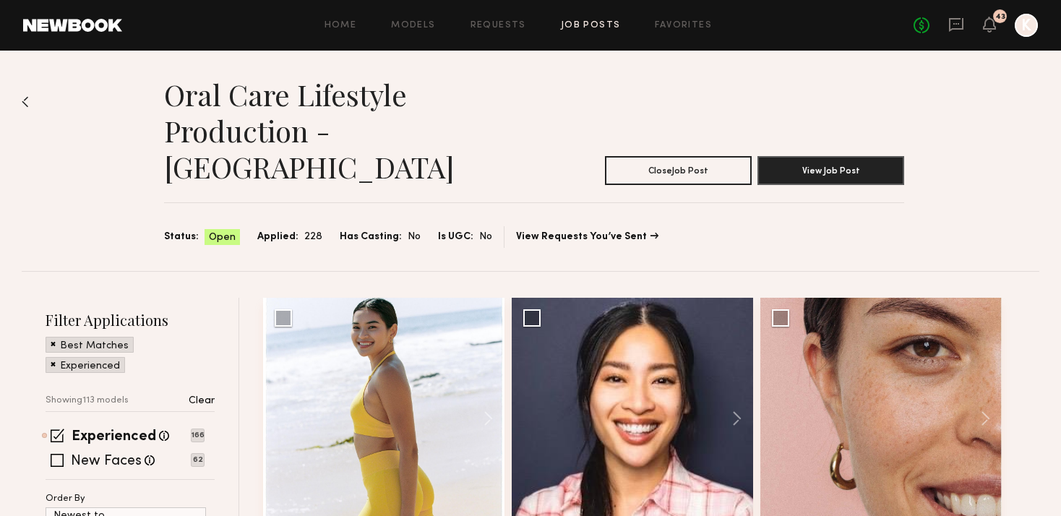
scroll to position [112, 0]
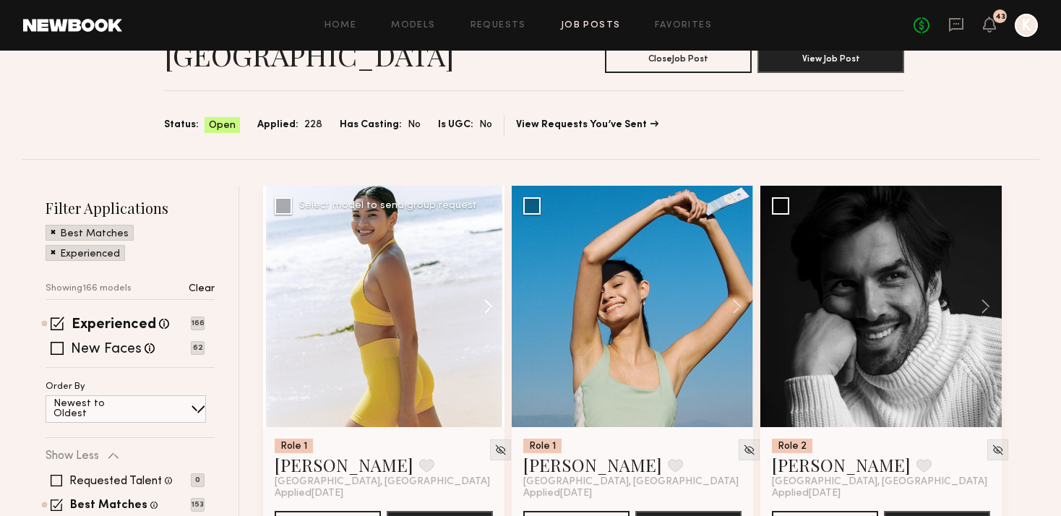
click at [490, 267] on button at bounding box center [481, 306] width 46 height 241
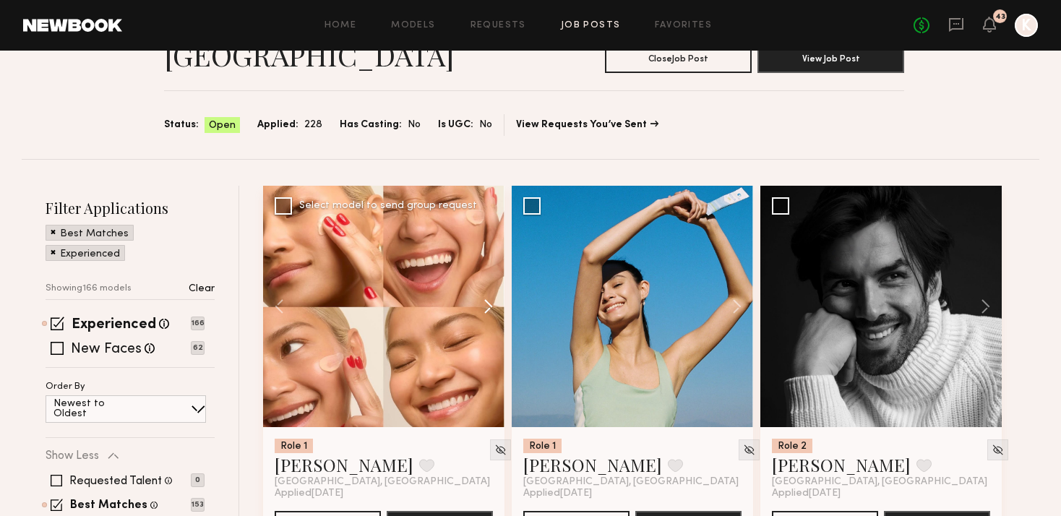
click at [490, 267] on button at bounding box center [481, 306] width 46 height 241
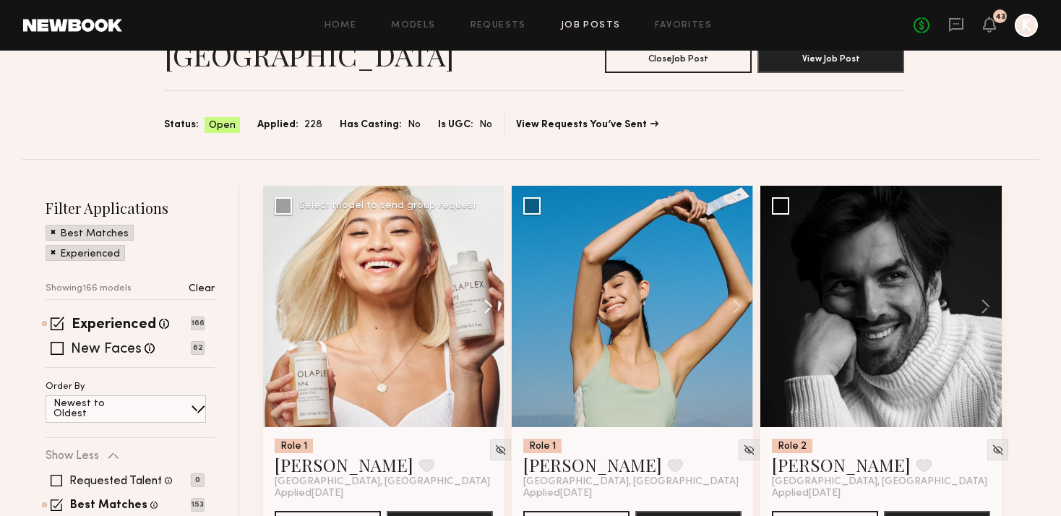
click at [490, 267] on button at bounding box center [481, 306] width 46 height 241
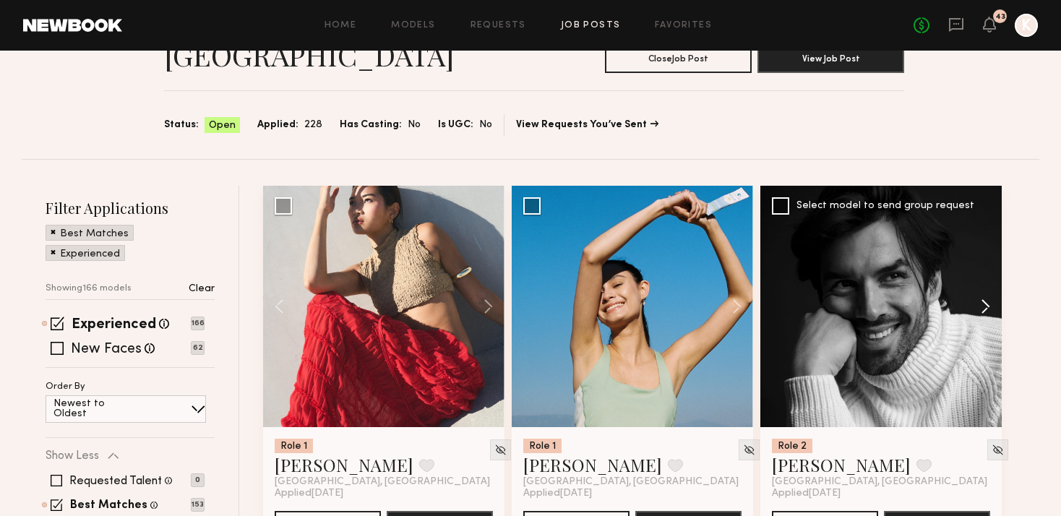
click at [987, 270] on button at bounding box center [978, 306] width 46 height 241
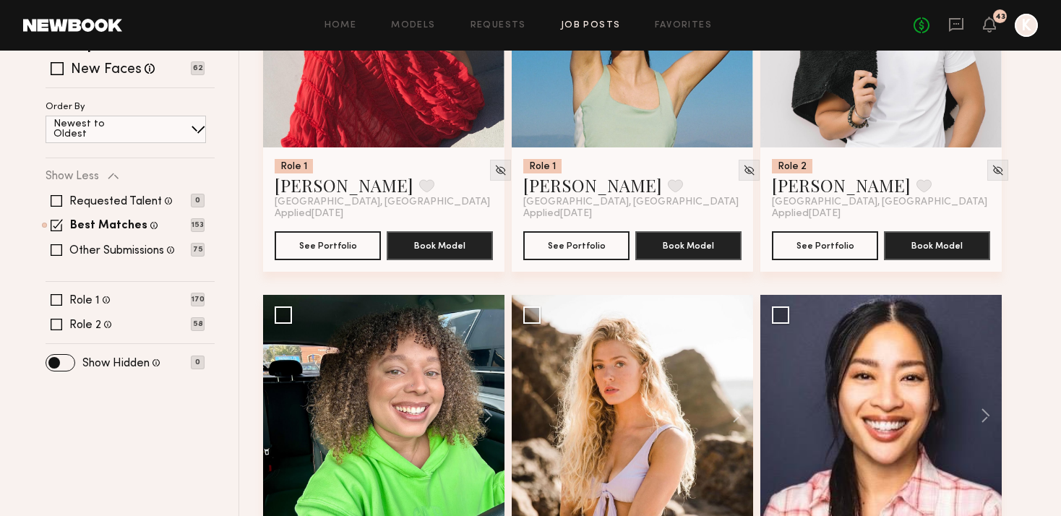
scroll to position [468, 0]
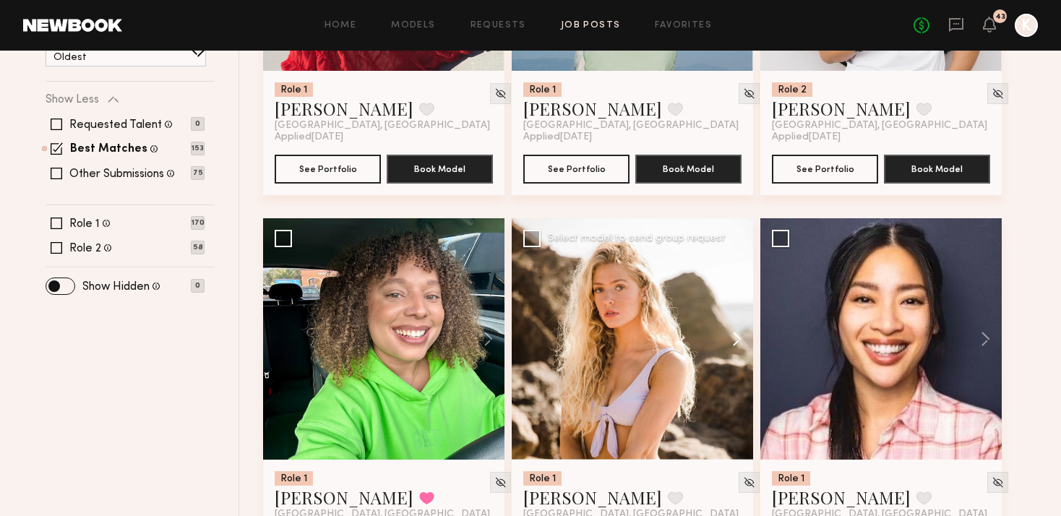
click at [739, 305] on button at bounding box center [730, 338] width 46 height 241
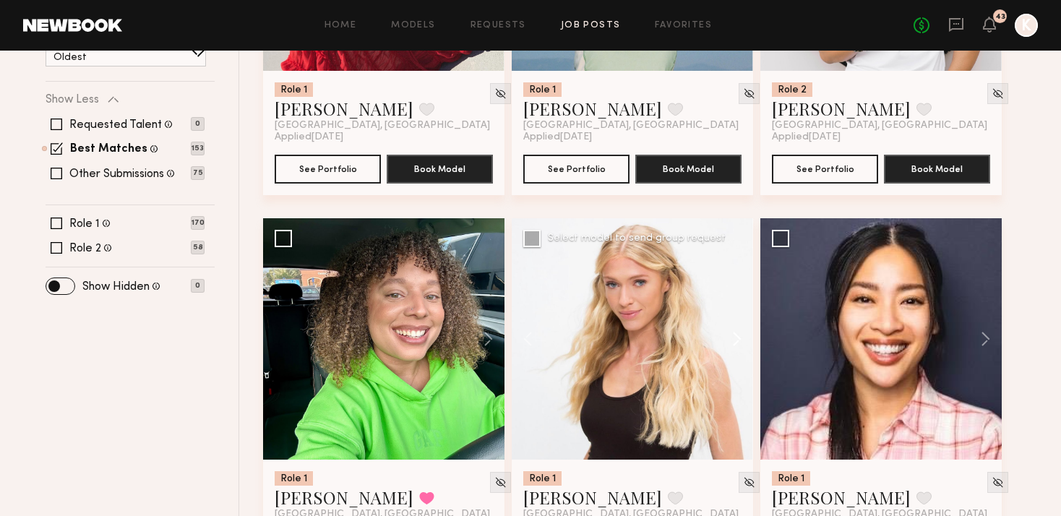
click at [739, 305] on button at bounding box center [730, 338] width 46 height 241
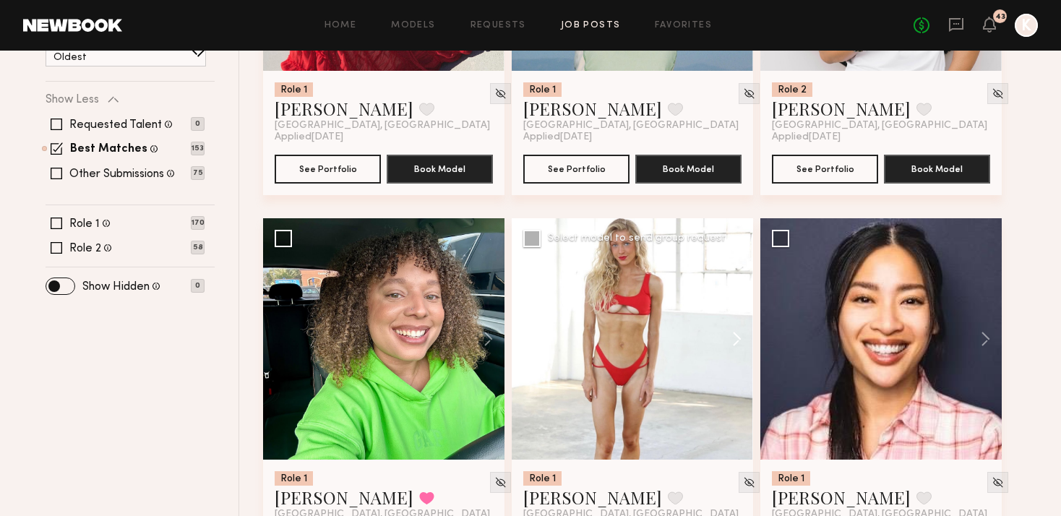
click at [739, 305] on button at bounding box center [730, 338] width 46 height 241
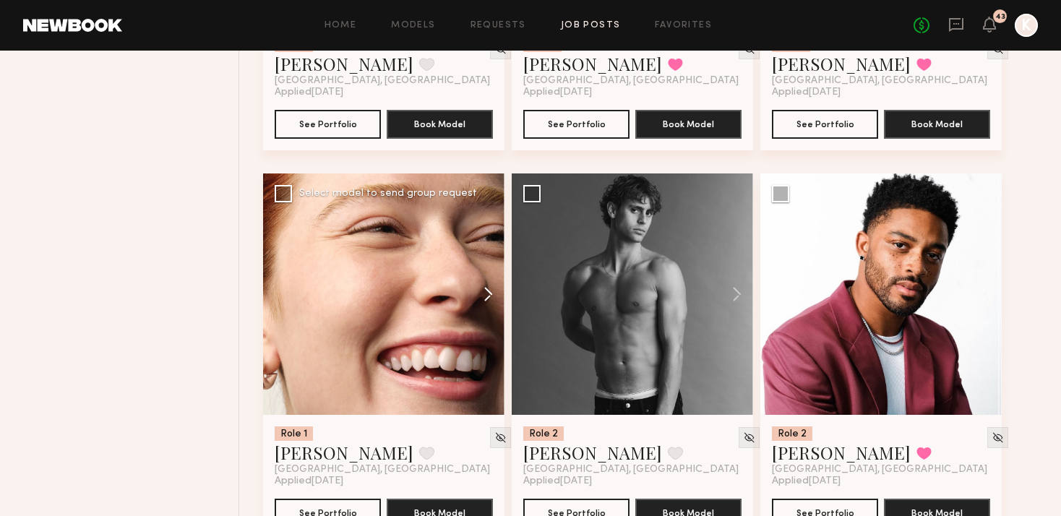
scroll to position [1386, 0]
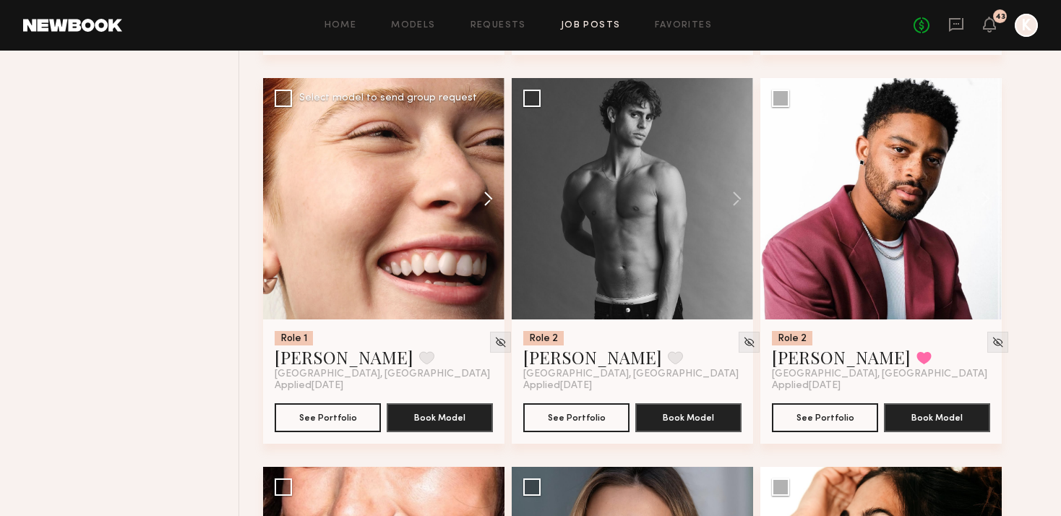
click at [489, 155] on button at bounding box center [481, 198] width 46 height 241
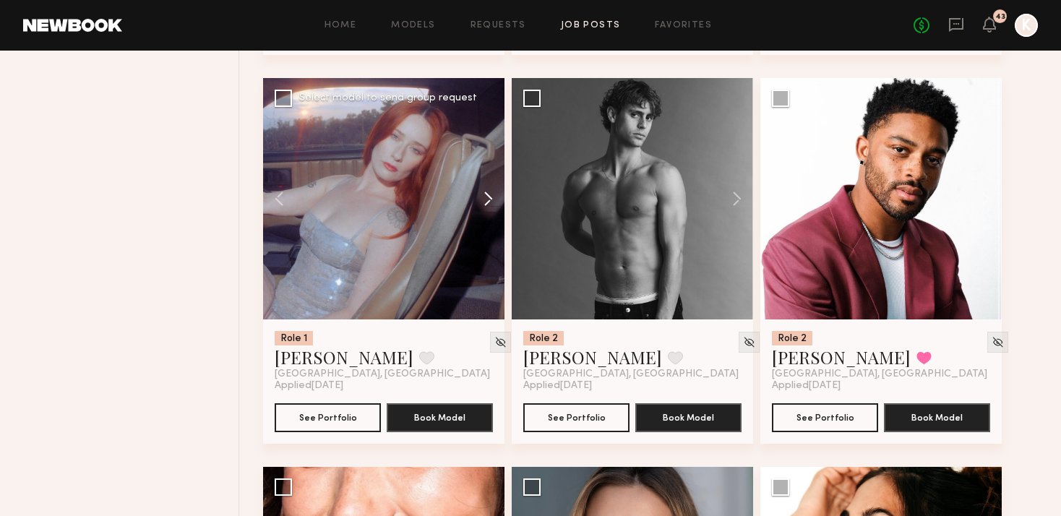
click at [489, 155] on button at bounding box center [481, 198] width 46 height 241
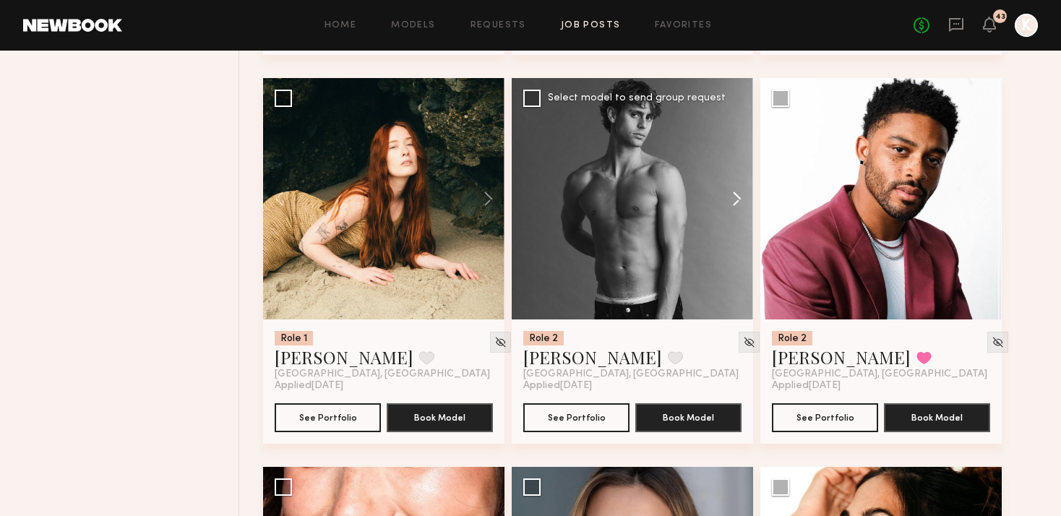
click at [741, 163] on button at bounding box center [730, 198] width 46 height 241
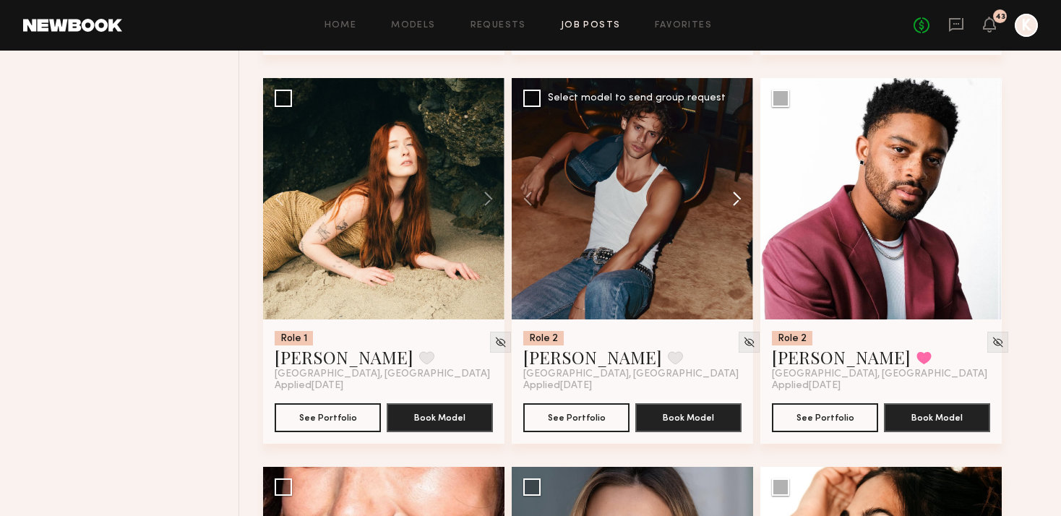
click at [735, 163] on button at bounding box center [730, 198] width 46 height 241
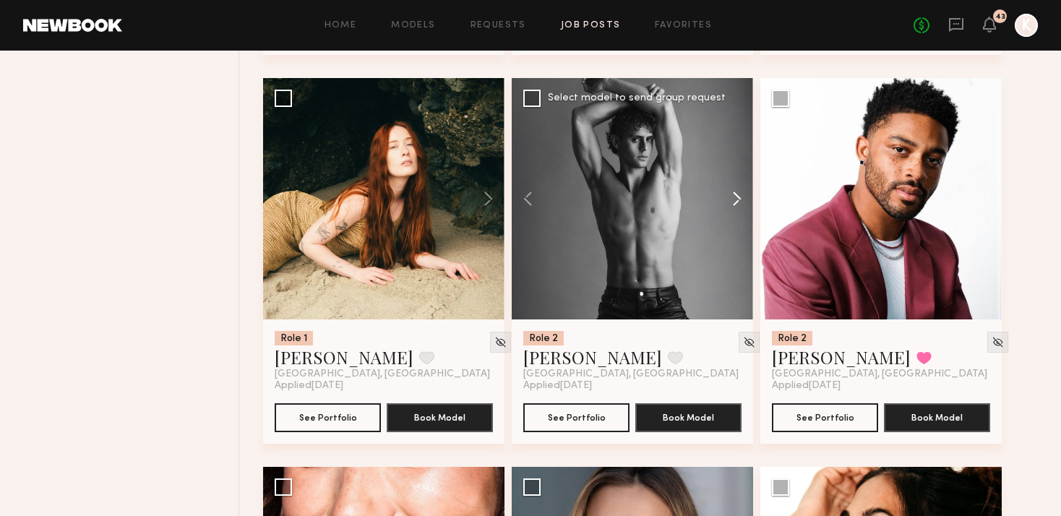
click at [735, 163] on button at bounding box center [730, 198] width 46 height 241
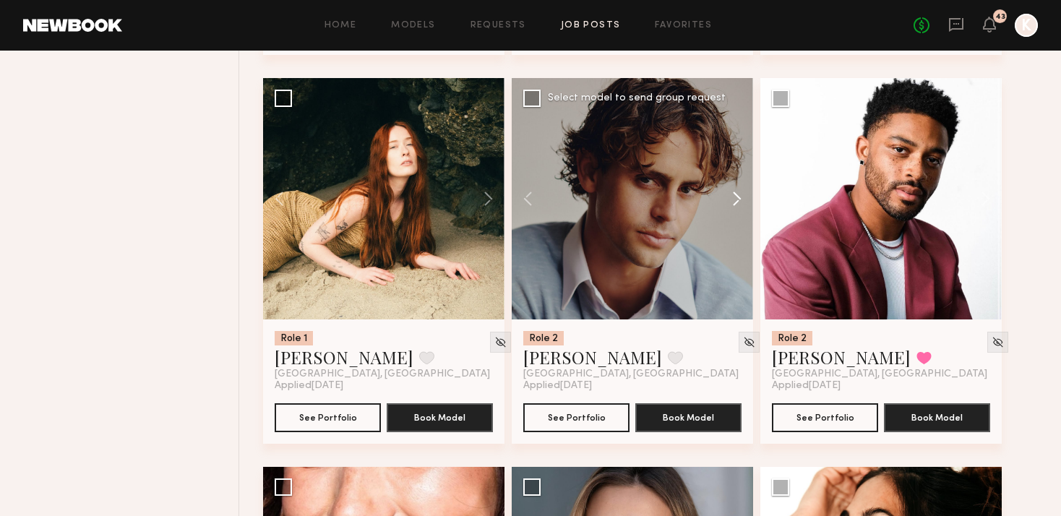
click at [735, 163] on button at bounding box center [730, 198] width 46 height 241
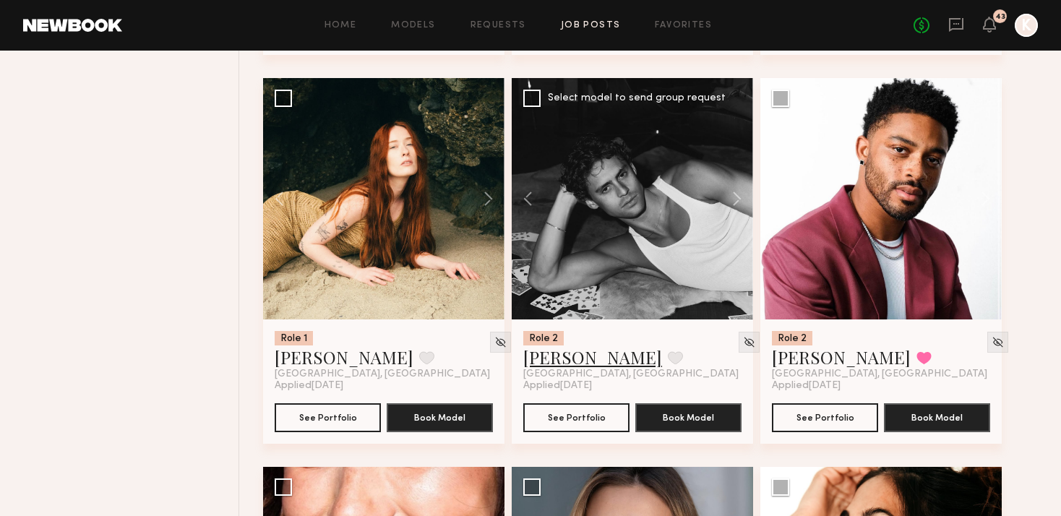
click at [551, 345] on link "Ethan B." at bounding box center [592, 356] width 139 height 23
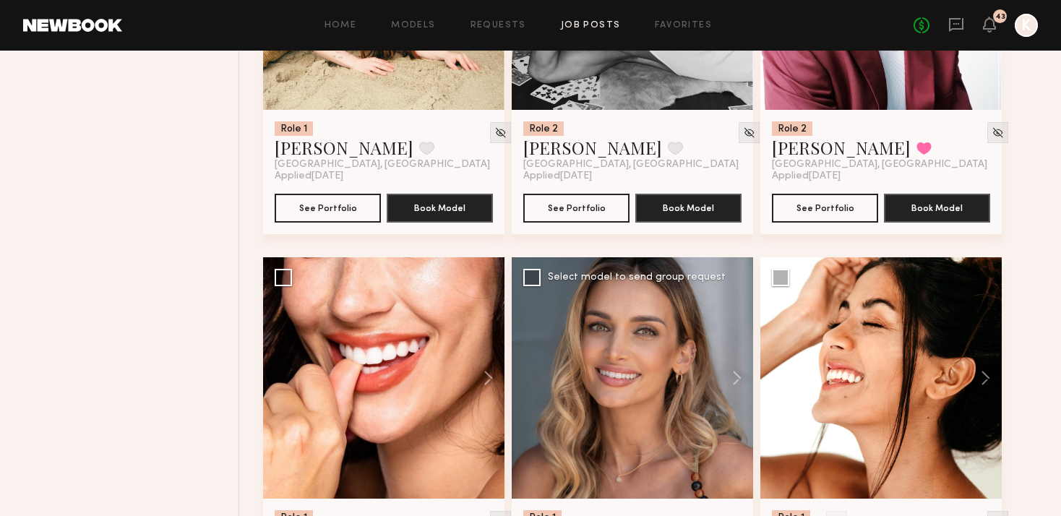
scroll to position [1663, 0]
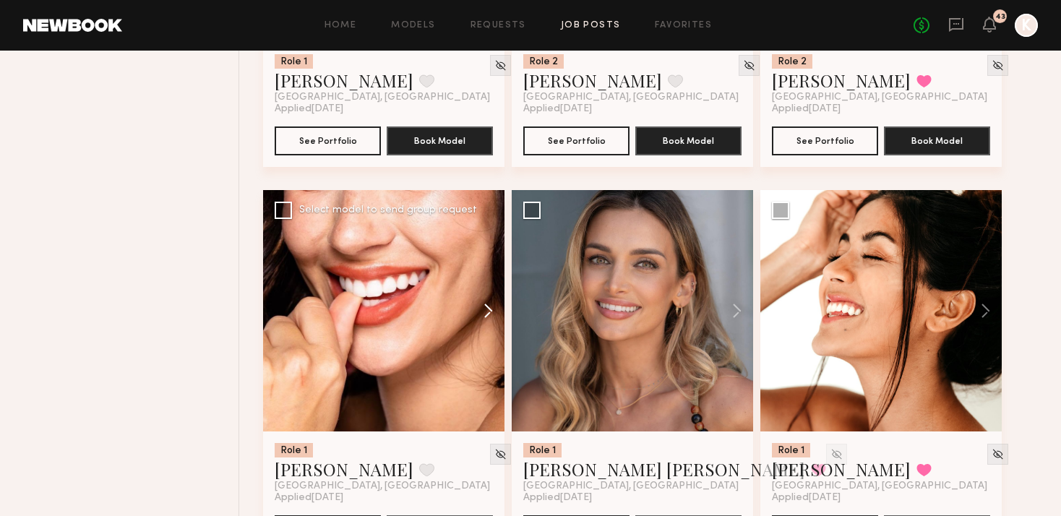
click at [486, 273] on button at bounding box center [481, 310] width 46 height 241
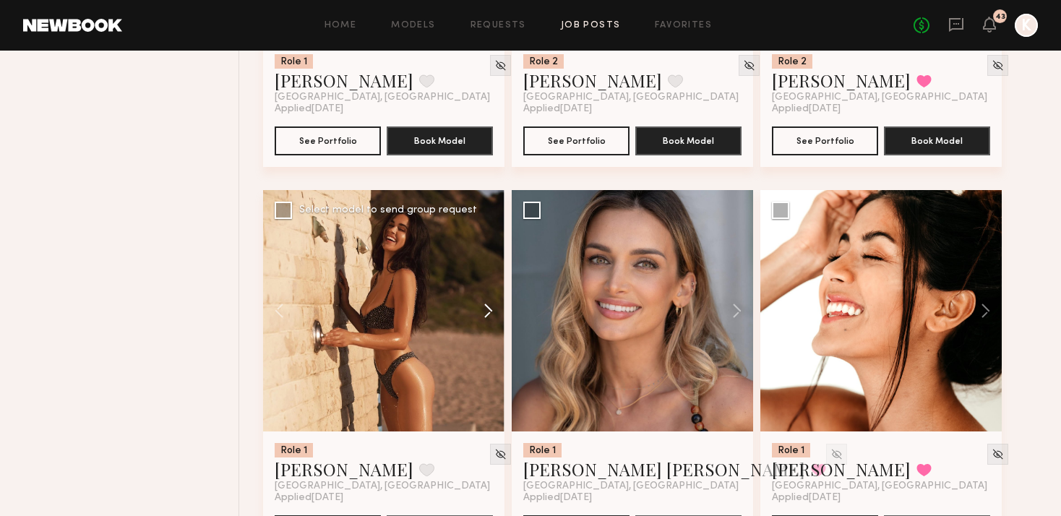
click at [486, 273] on button at bounding box center [481, 310] width 46 height 241
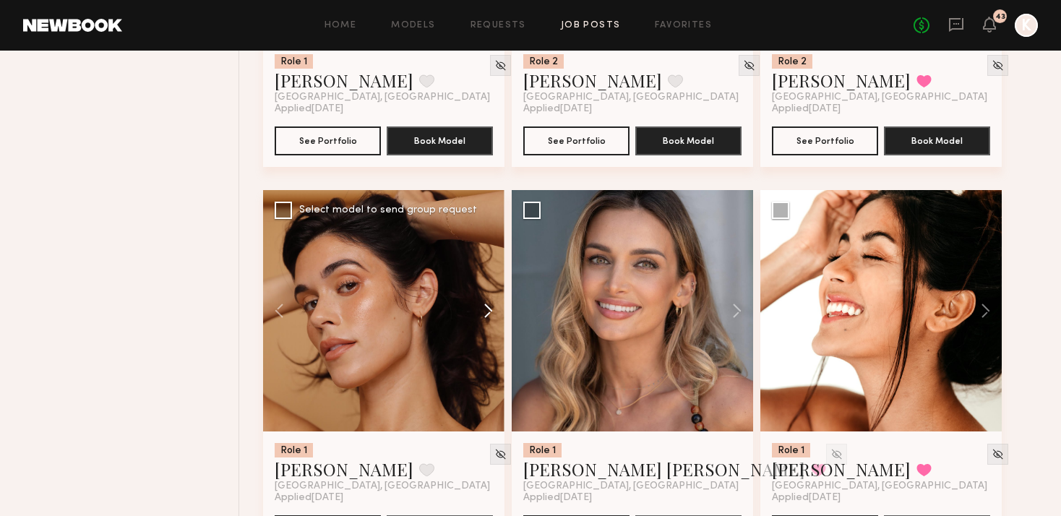
click at [486, 273] on button at bounding box center [481, 310] width 46 height 241
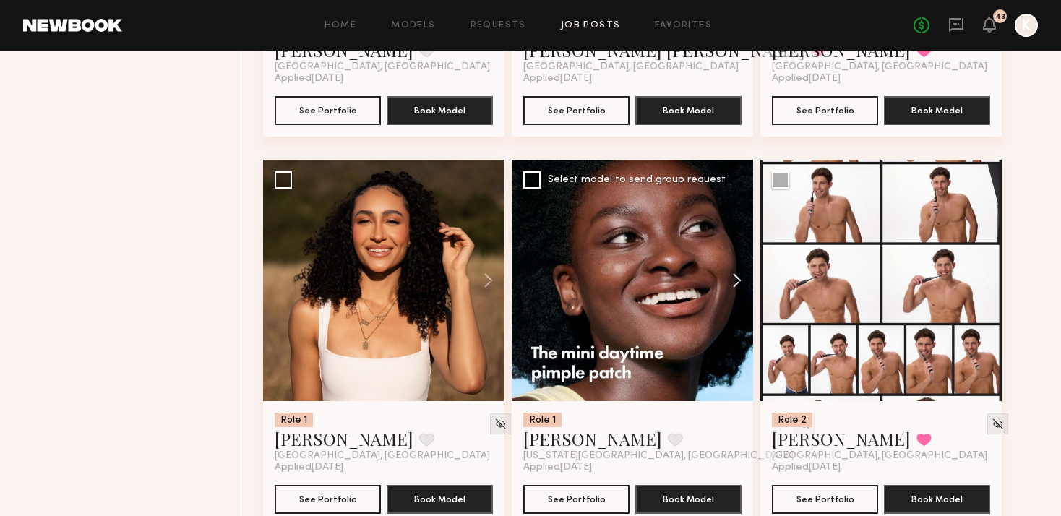
scroll to position [2087, 0]
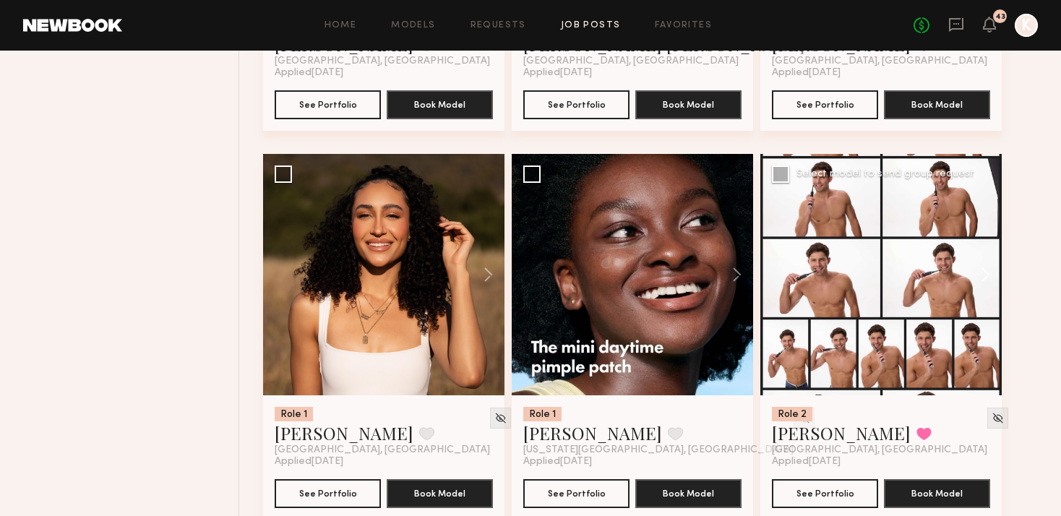
click at [983, 213] on button at bounding box center [978, 274] width 46 height 241
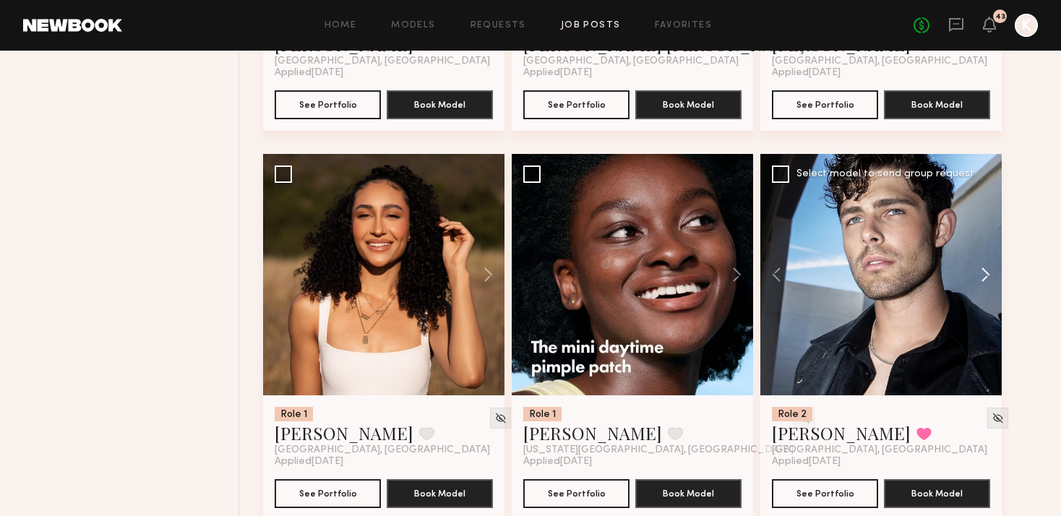
click at [983, 213] on button at bounding box center [978, 274] width 46 height 241
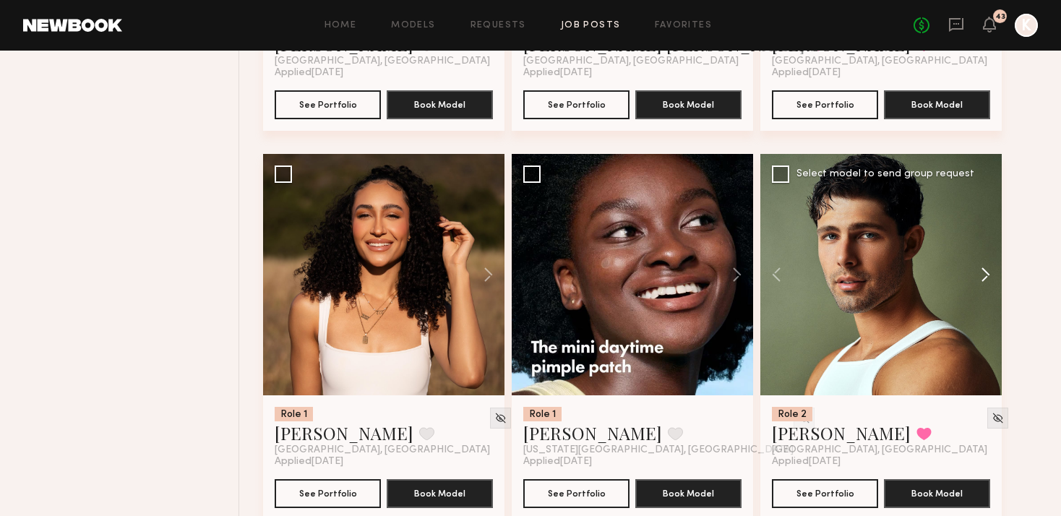
click at [983, 213] on button at bounding box center [978, 274] width 46 height 241
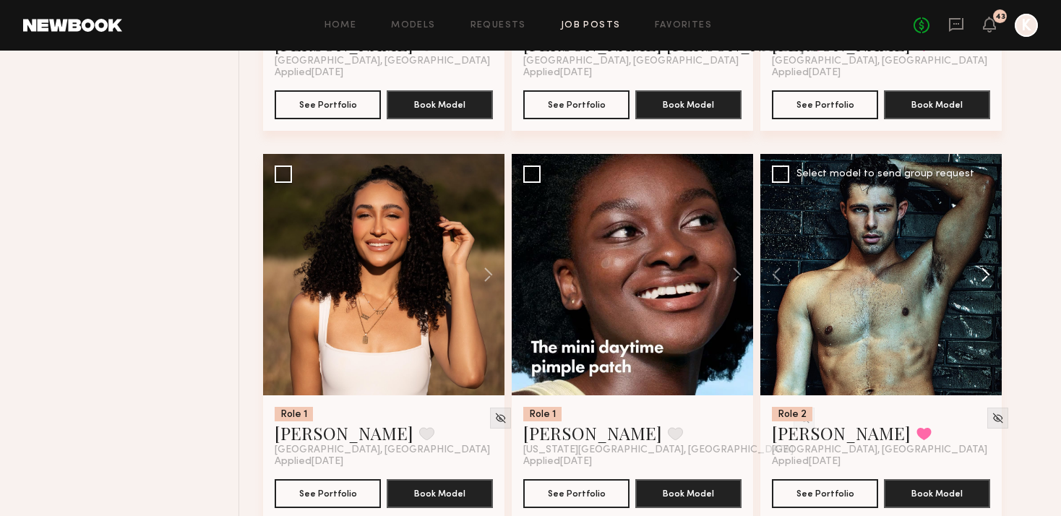
click at [983, 213] on button at bounding box center [978, 274] width 46 height 241
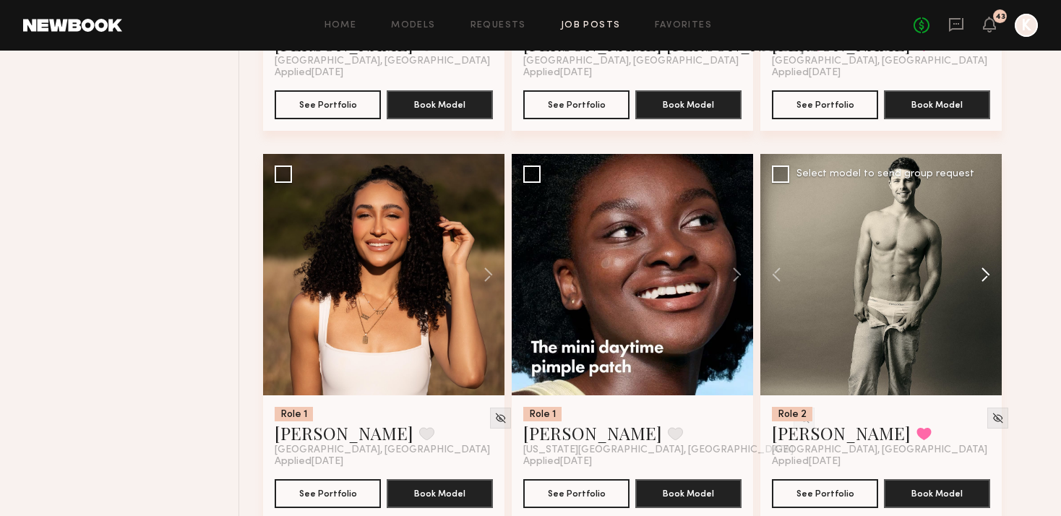
click at [983, 213] on button at bounding box center [978, 274] width 46 height 241
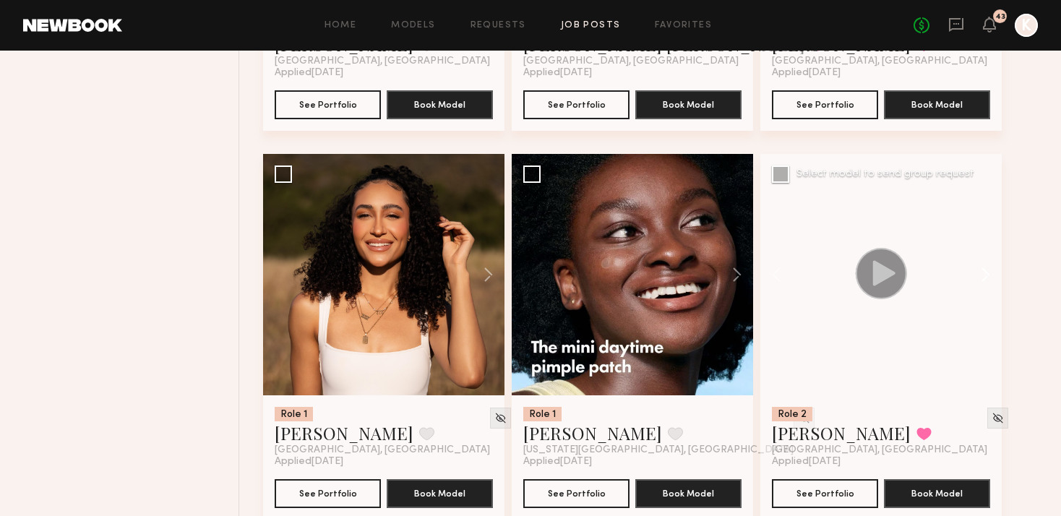
click at [983, 213] on button at bounding box center [978, 274] width 46 height 241
click at [983, 213] on div at bounding box center [880, 274] width 241 height 241
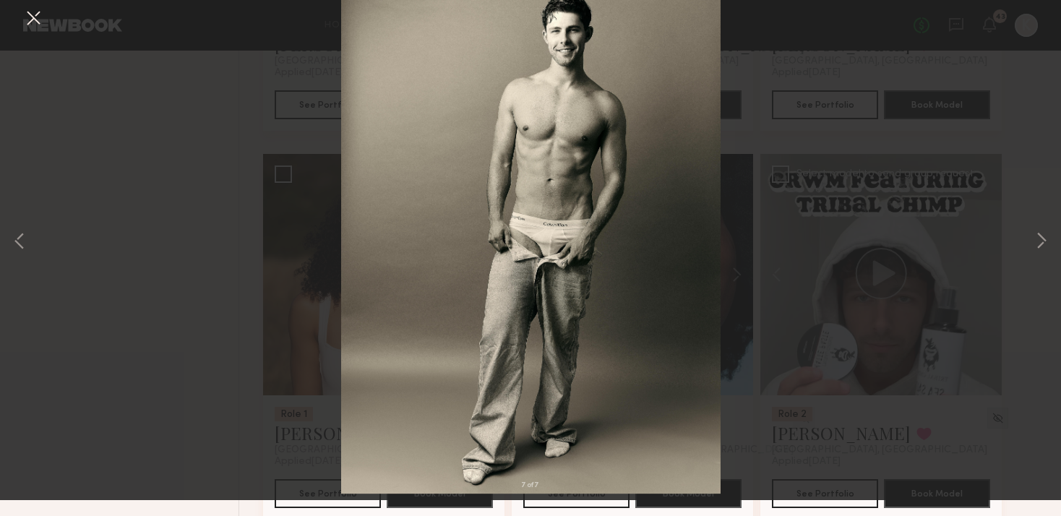
click at [31, 32] on button at bounding box center [33, 35] width 23 height 26
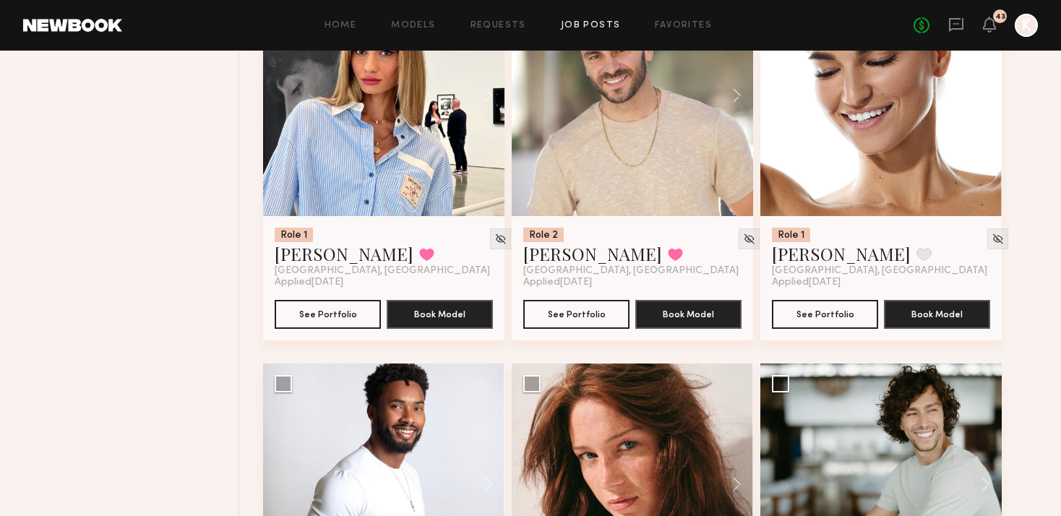
scroll to position [3280, 0]
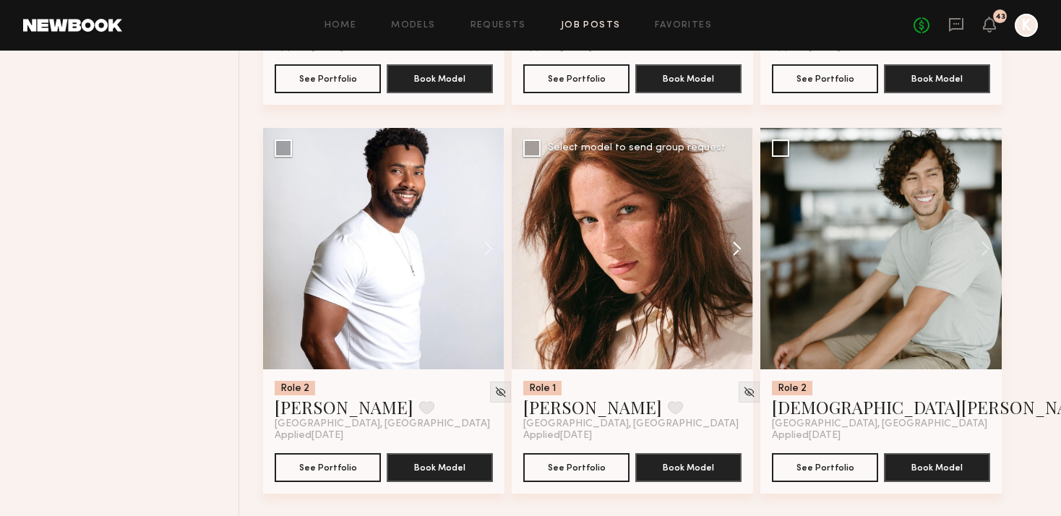
click at [739, 210] on button at bounding box center [730, 248] width 46 height 241
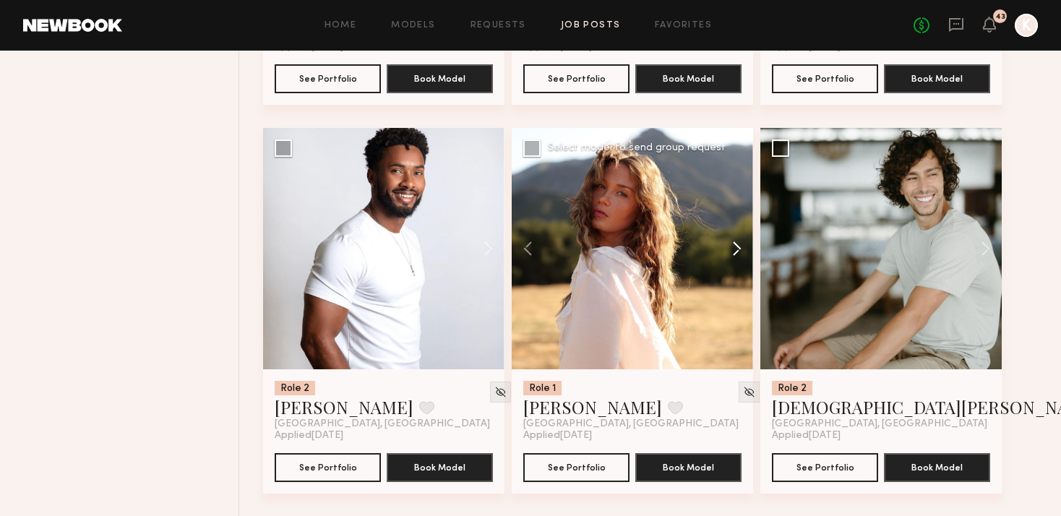
click at [739, 210] on button at bounding box center [730, 248] width 46 height 241
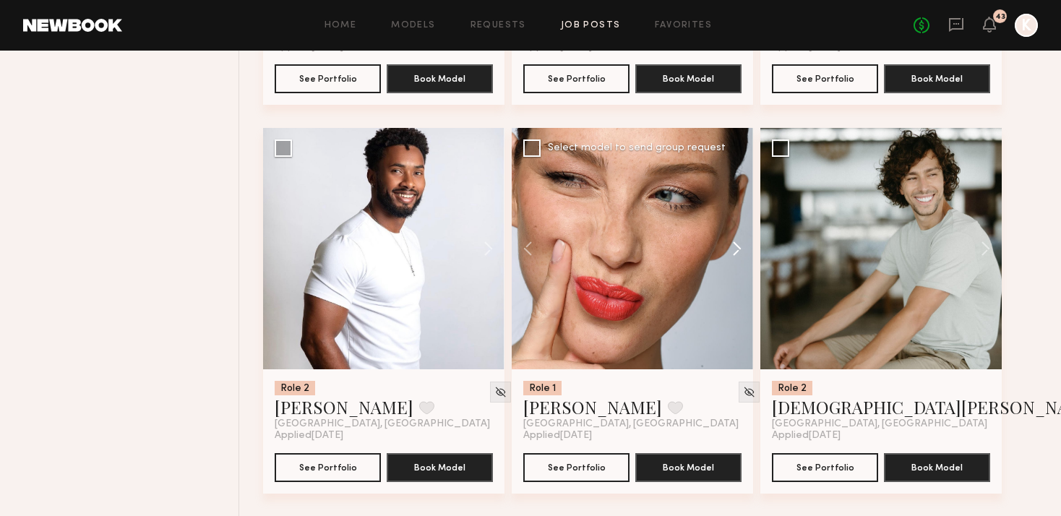
click at [738, 210] on button at bounding box center [730, 248] width 46 height 241
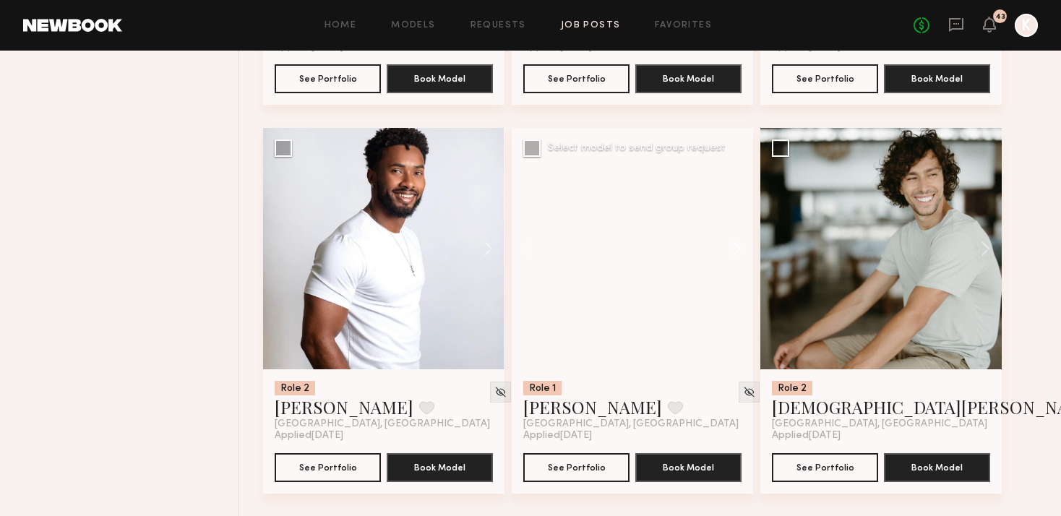
click at [738, 210] on button at bounding box center [730, 248] width 46 height 241
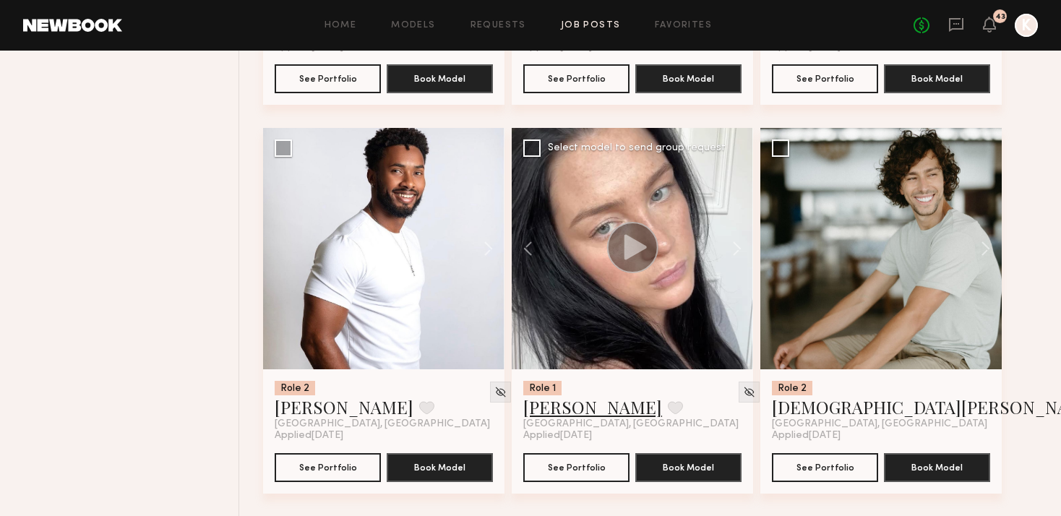
click at [557, 395] on link "Diana F." at bounding box center [592, 406] width 139 height 23
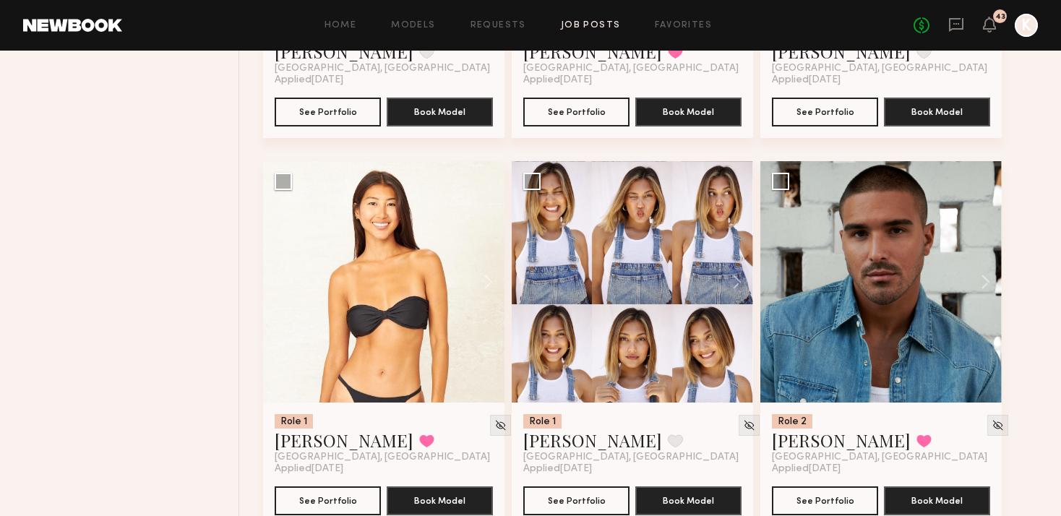
scroll to position [4066, 0]
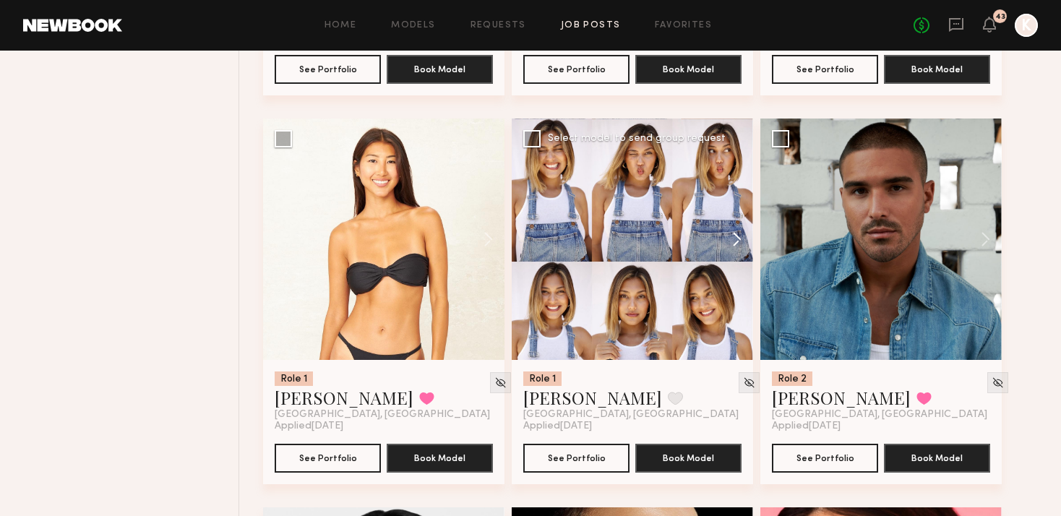
click at [738, 199] on button at bounding box center [730, 238] width 46 height 241
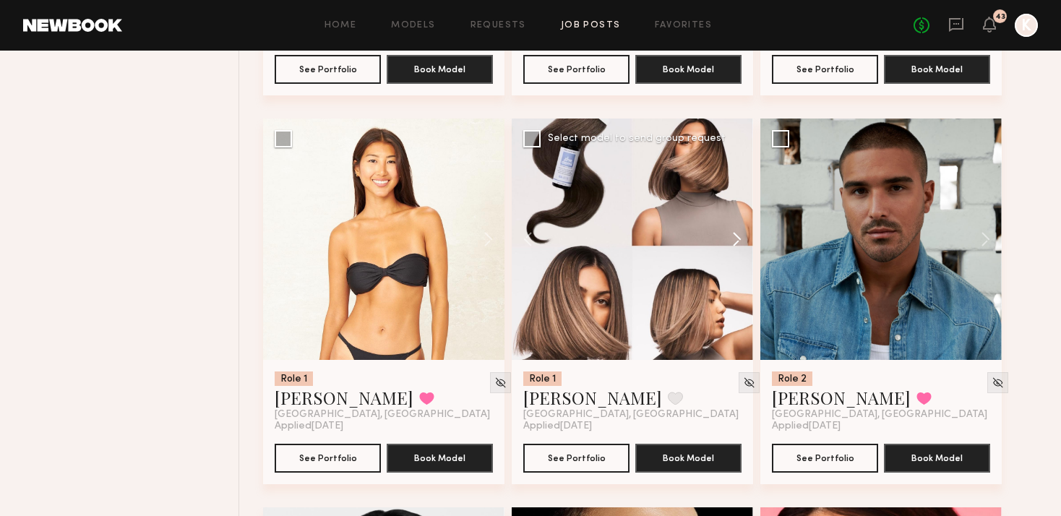
click at [738, 199] on button at bounding box center [730, 238] width 46 height 241
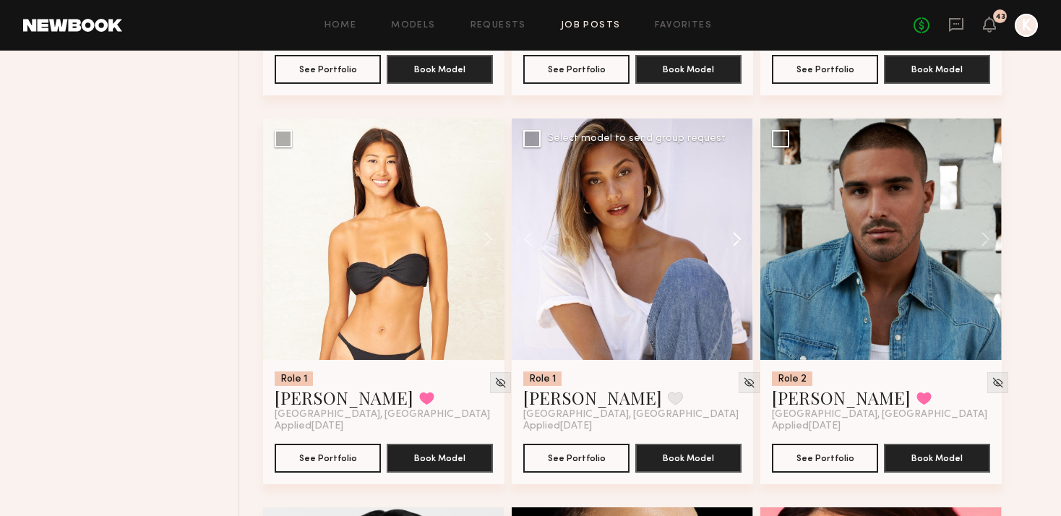
click at [738, 199] on button at bounding box center [730, 238] width 46 height 241
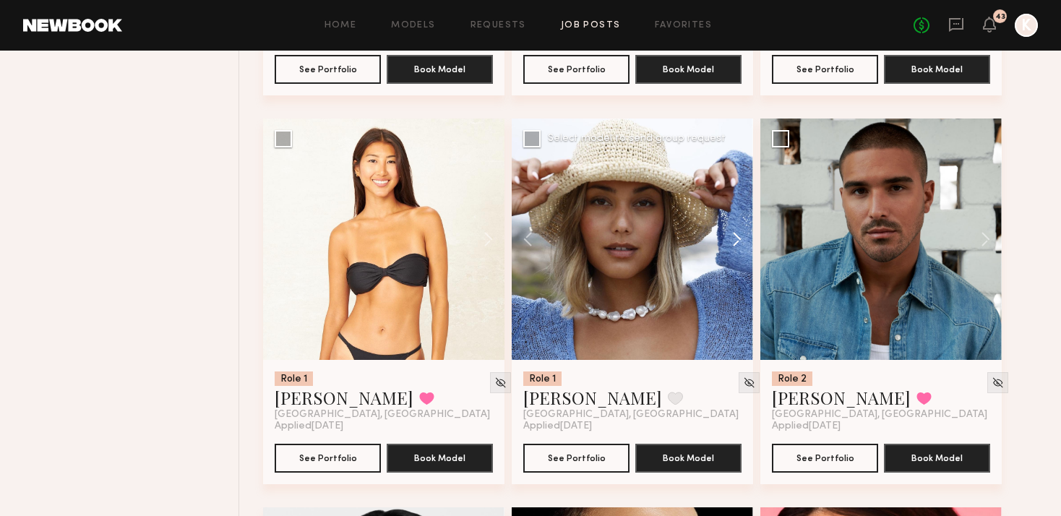
click at [738, 199] on button at bounding box center [730, 238] width 46 height 241
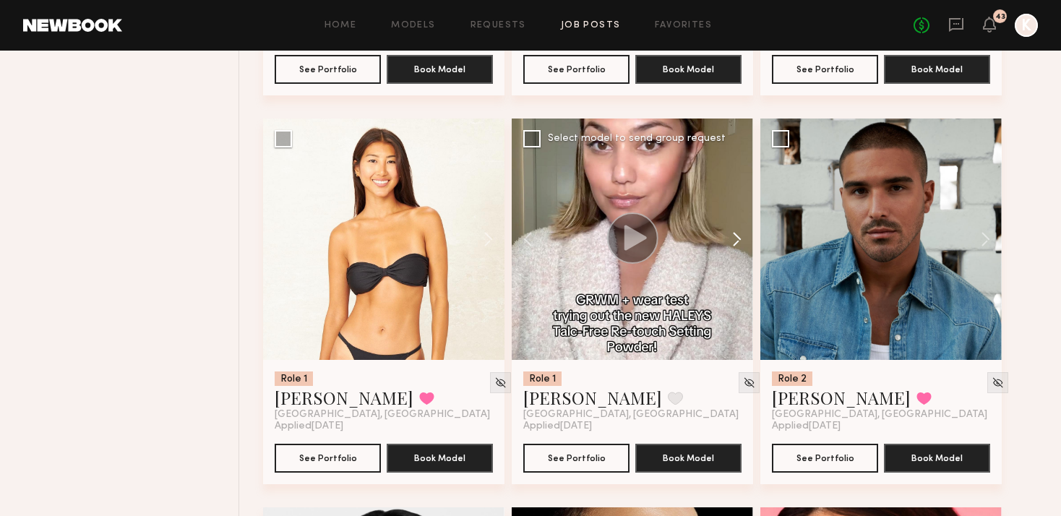
click at [738, 199] on button at bounding box center [730, 238] width 46 height 241
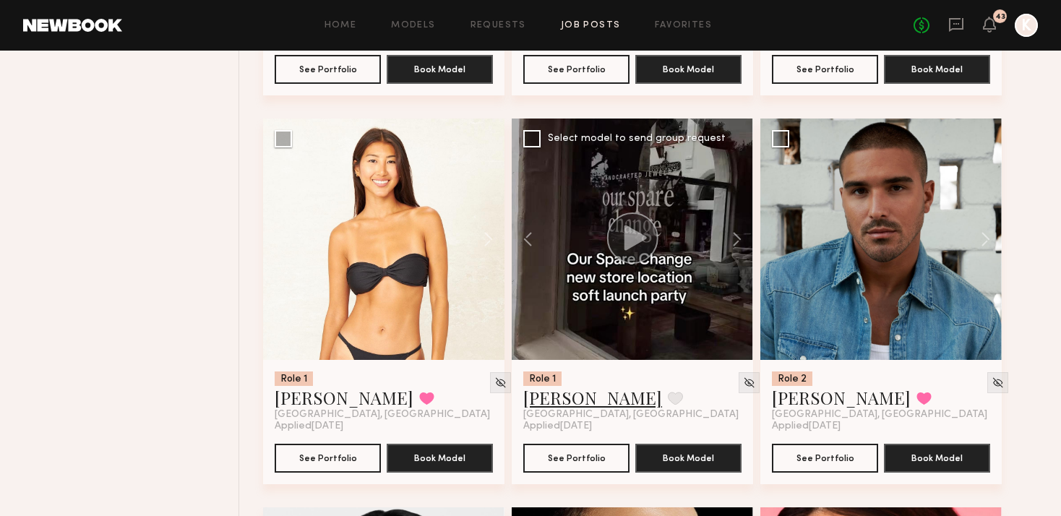
click at [564, 386] on link "Alexa C." at bounding box center [592, 397] width 139 height 23
click at [956, 20] on icon at bounding box center [956, 25] width 16 height 16
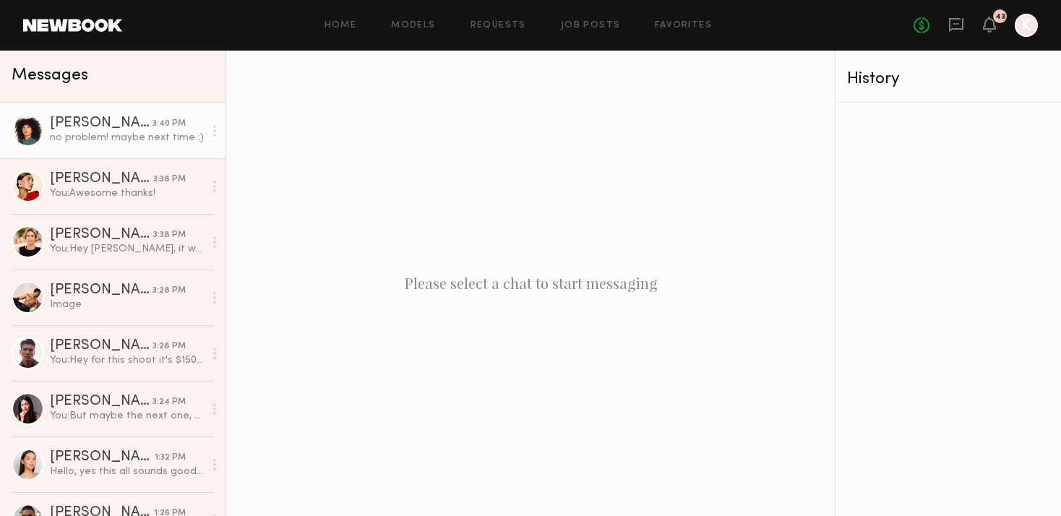
click at [105, 144] on div "no problem! maybe next time :)" at bounding box center [127, 138] width 154 height 14
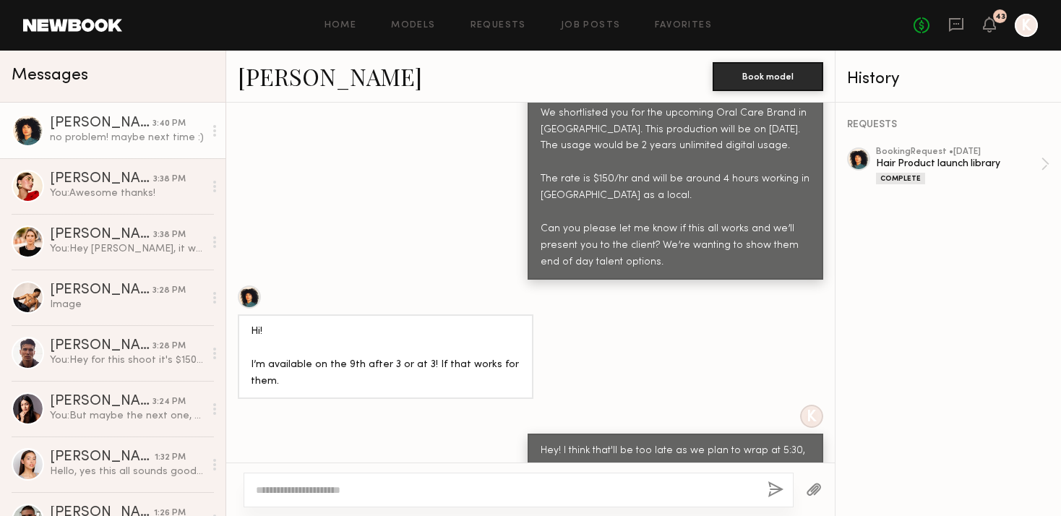
scroll to position [756, 0]
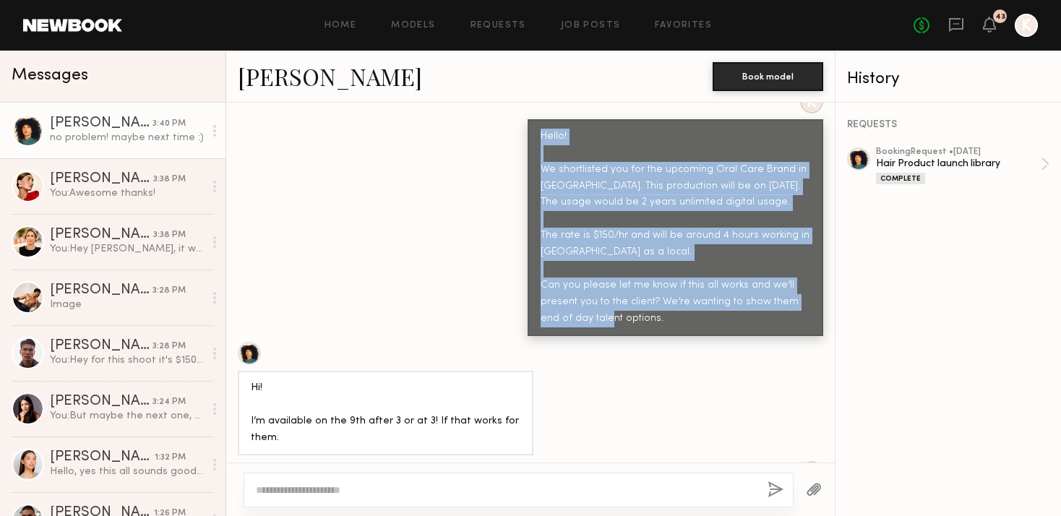
drag, startPoint x: 544, startPoint y: 136, endPoint x: 686, endPoint y: 324, distance: 235.8
click at [686, 324] on div "Hello! We shortlisted you for the upcoming Oral Care Brand in [GEOGRAPHIC_DATA]…" at bounding box center [675, 227] width 296 height 217
copy div "Hello! We shortlisted you for the upcoming Oral Care Brand in San Diego. This p…"
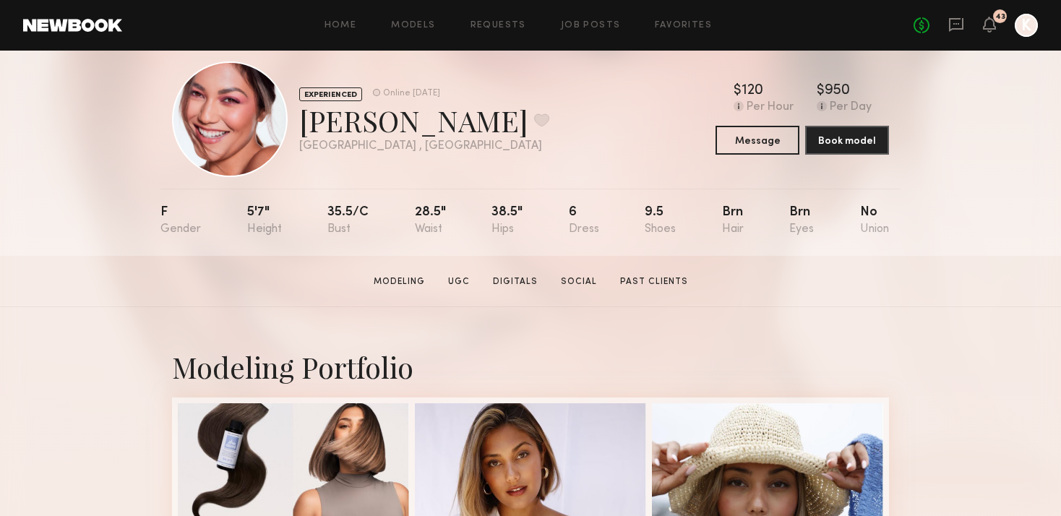
scroll to position [28, 0]
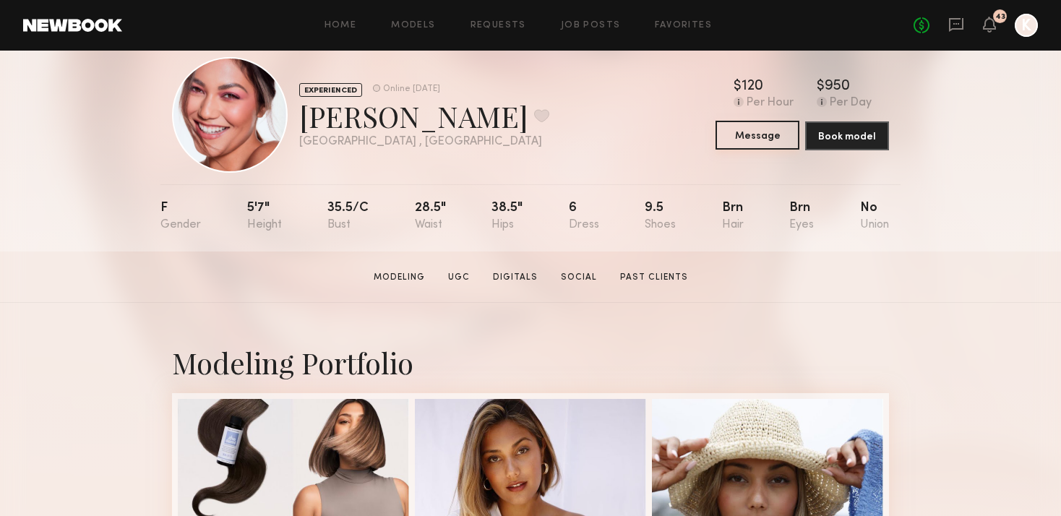
click at [762, 135] on button "Message" at bounding box center [757, 135] width 84 height 29
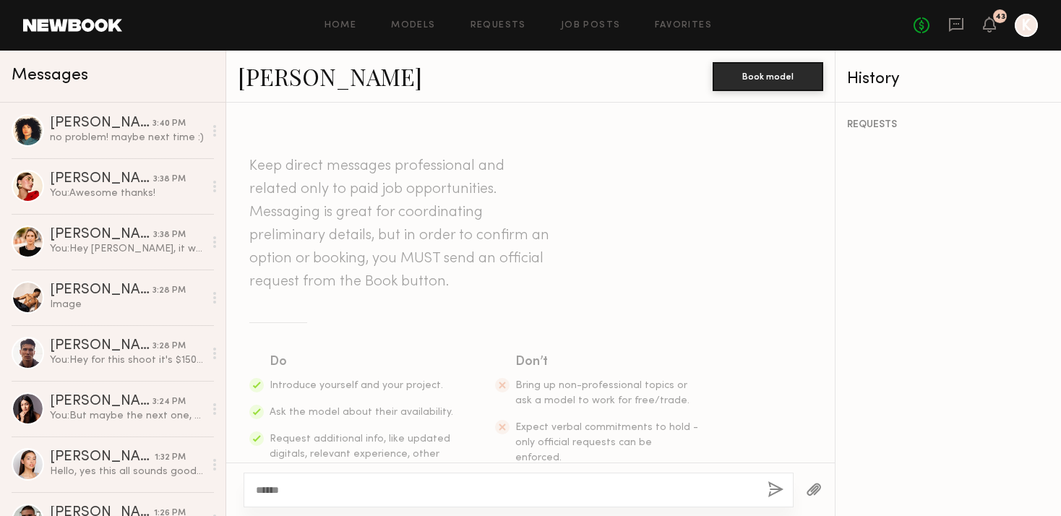
scroll to position [12, 0]
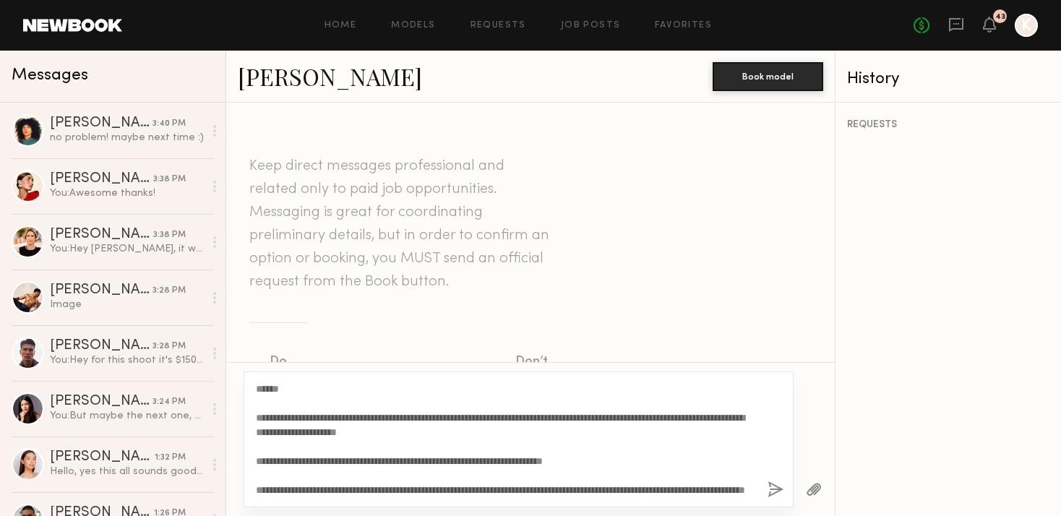
type textarea "**********"
click at [772, 486] on button "button" at bounding box center [775, 490] width 16 height 18
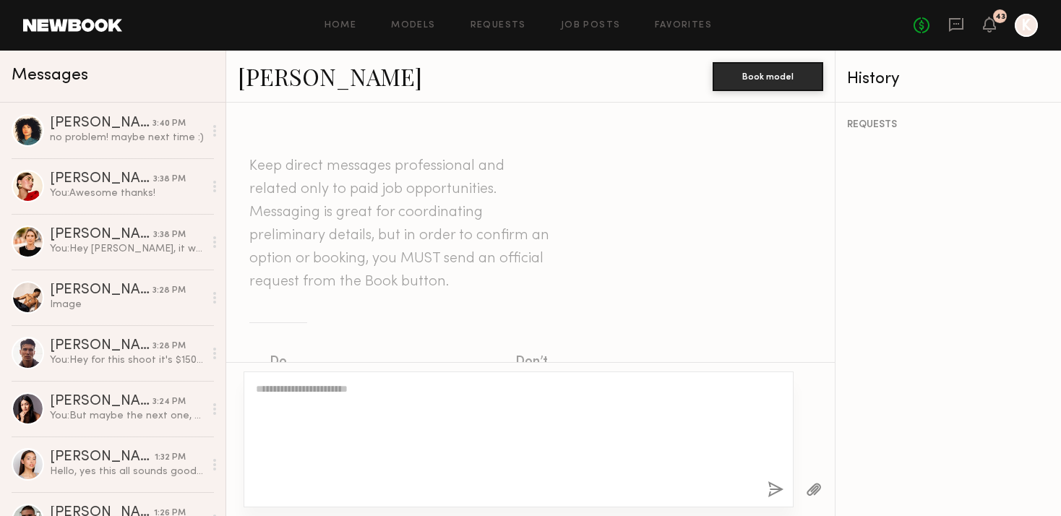
scroll to position [0, 0]
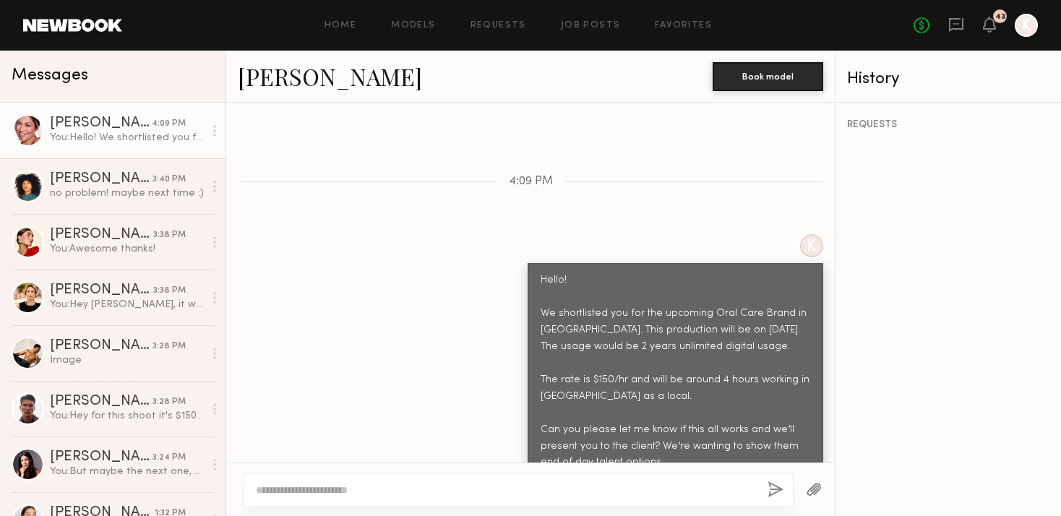
click at [262, 62] on link "Alexa C." at bounding box center [330, 76] width 184 height 31
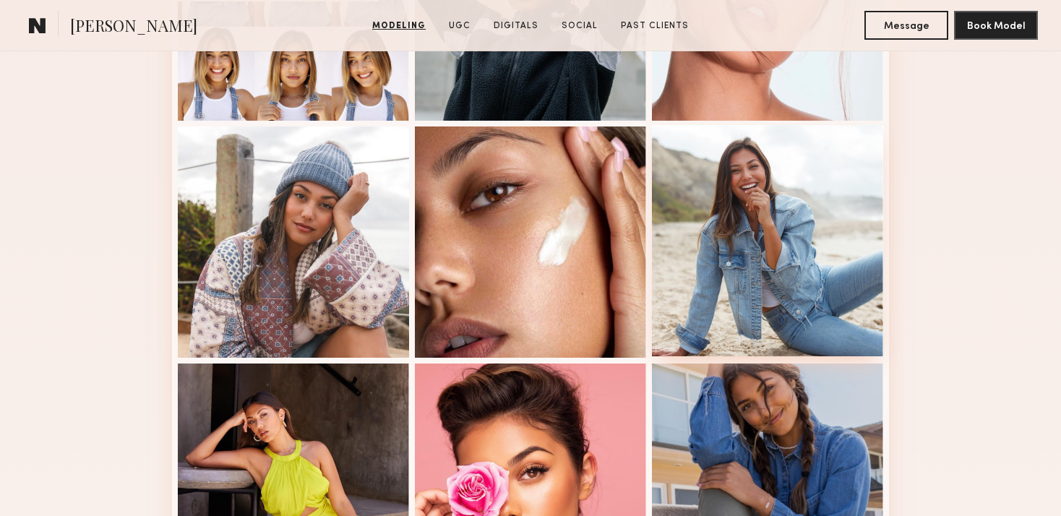
scroll to position [871, 0]
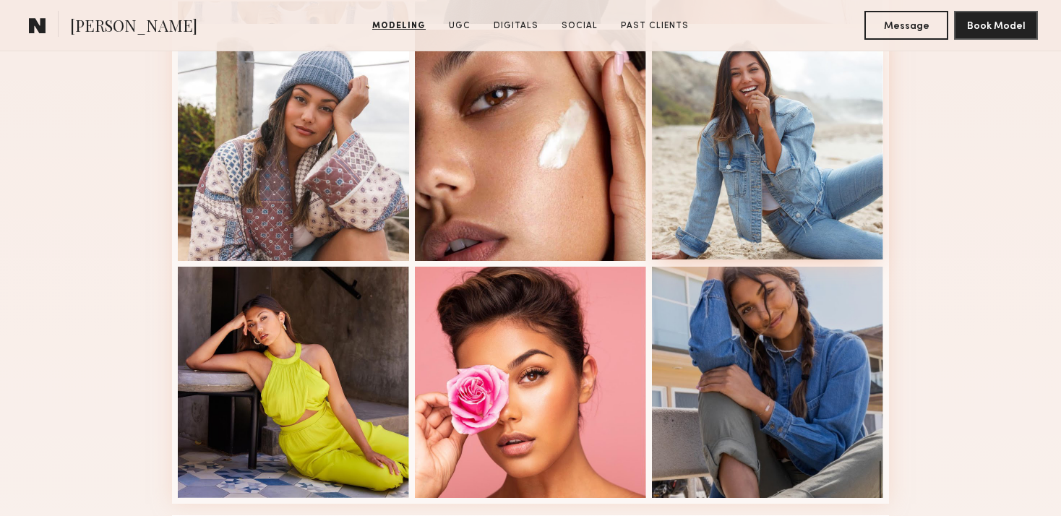
click at [722, 152] on div at bounding box center [767, 143] width 231 height 231
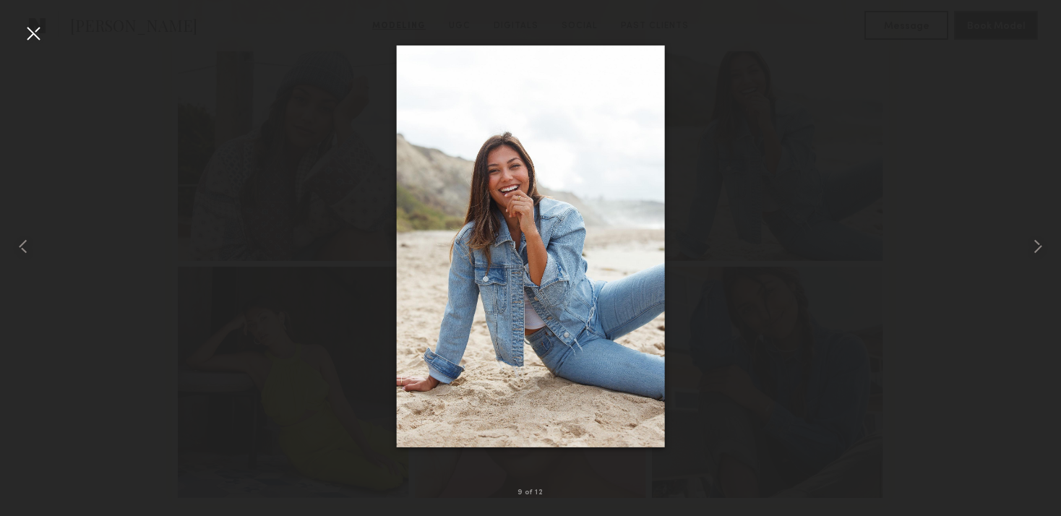
click at [22, 35] on div at bounding box center [33, 33] width 23 height 23
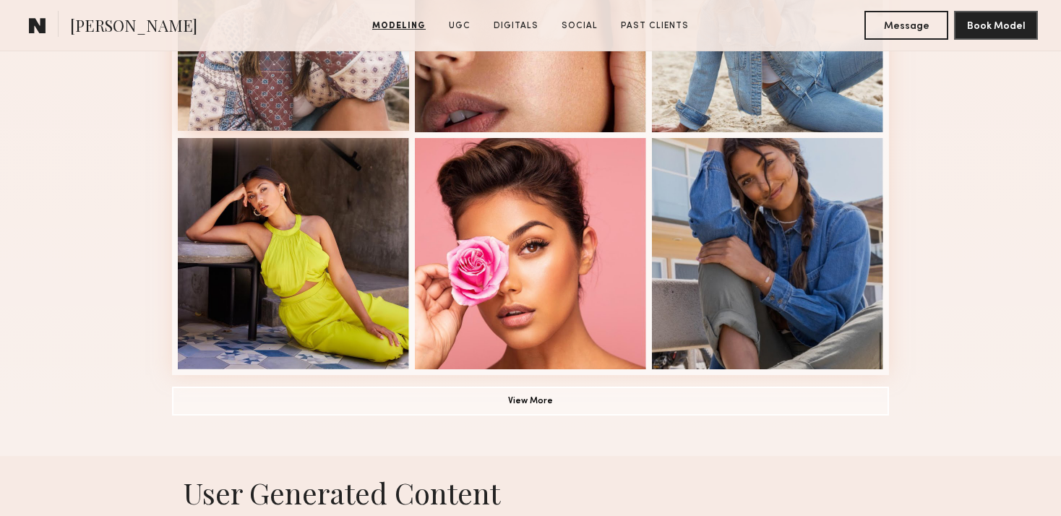
scroll to position [1123, 0]
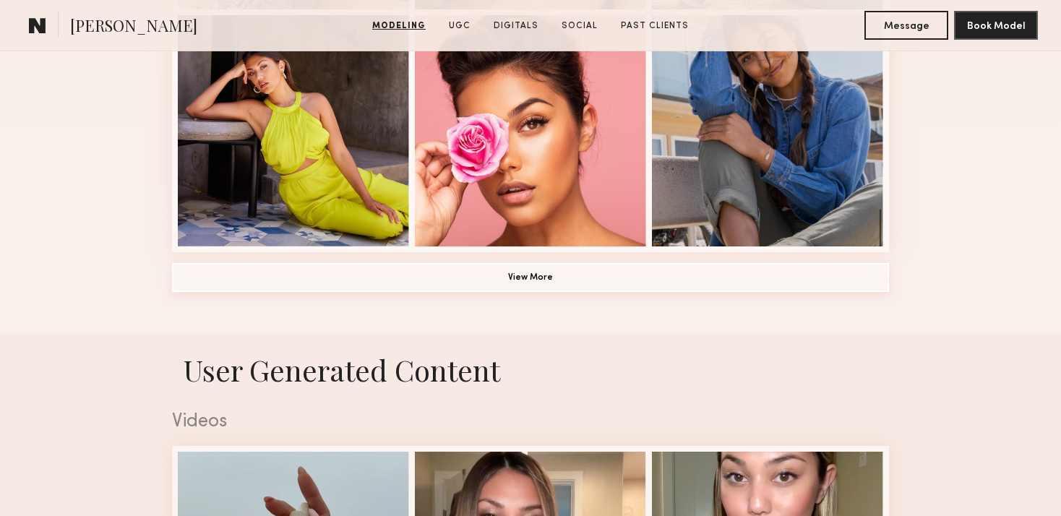
click at [510, 277] on button "View More" at bounding box center [530, 277] width 717 height 29
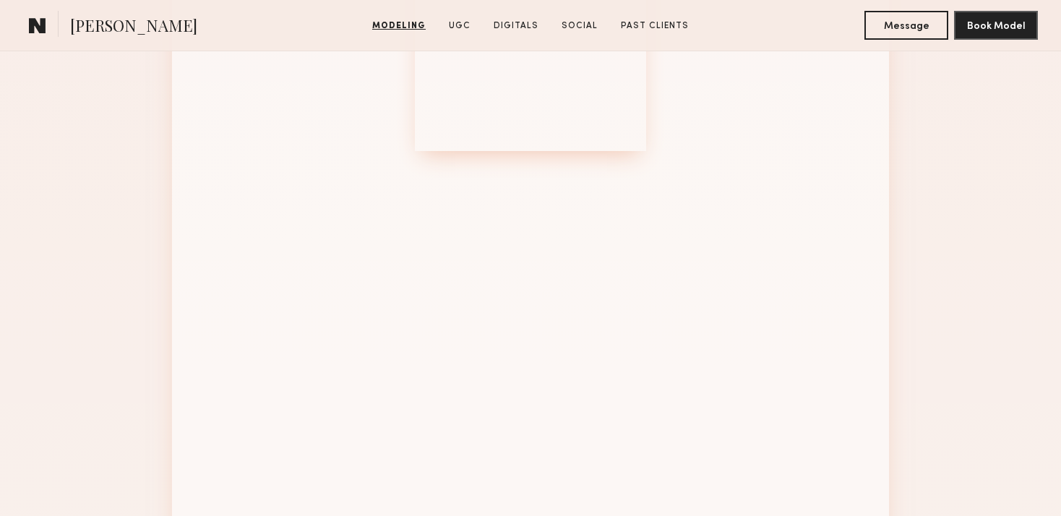
scroll to position [1889, 0]
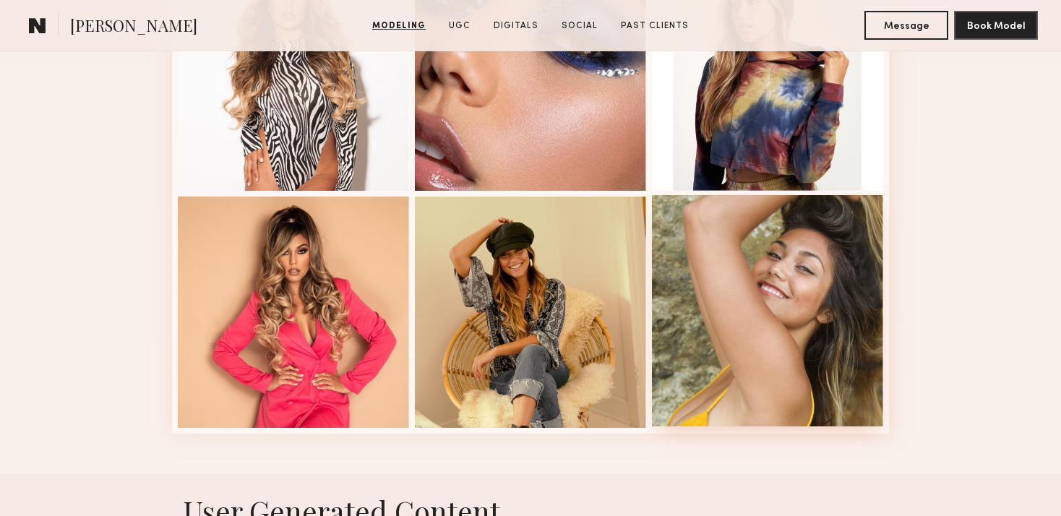
click at [783, 249] on div at bounding box center [767, 310] width 231 height 231
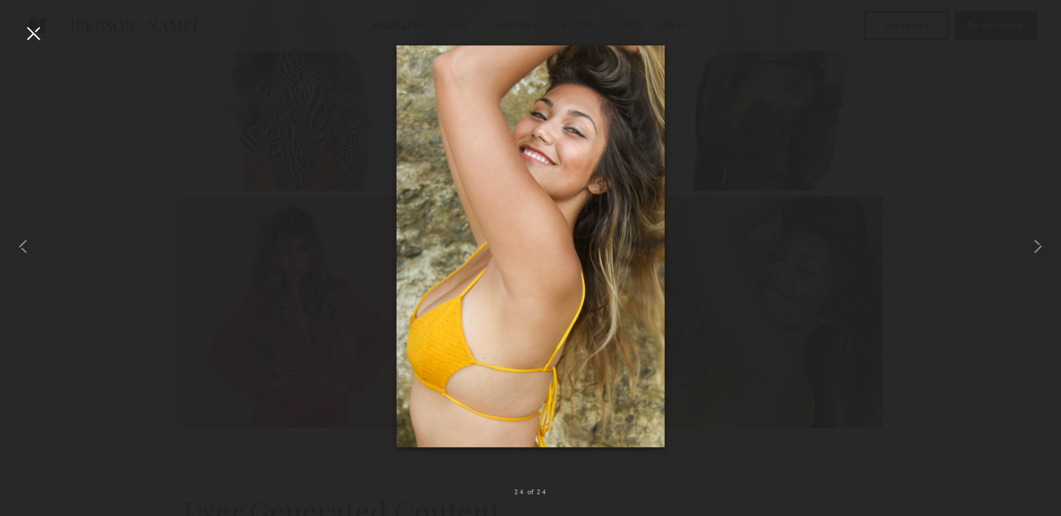
click at [30, 29] on div at bounding box center [33, 33] width 23 height 23
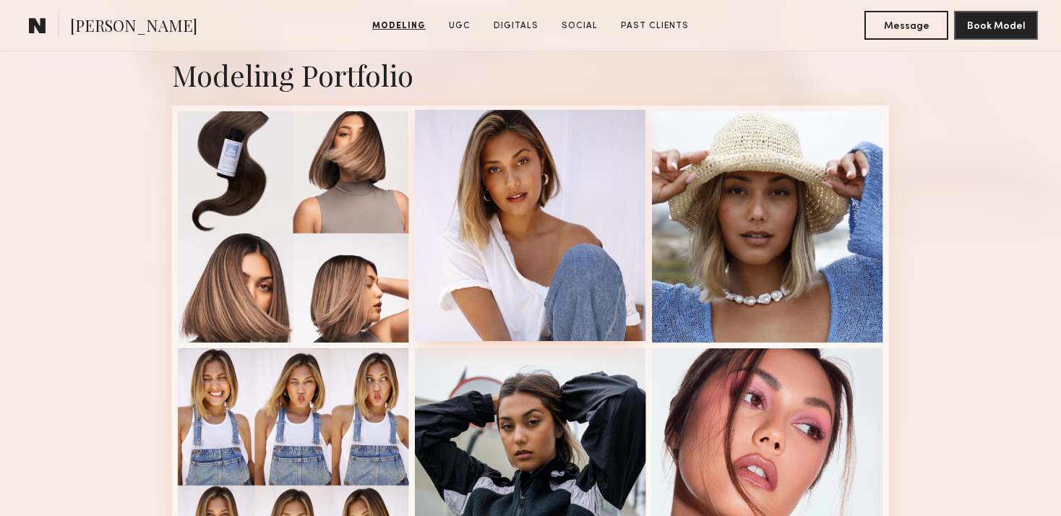
scroll to position [421, 0]
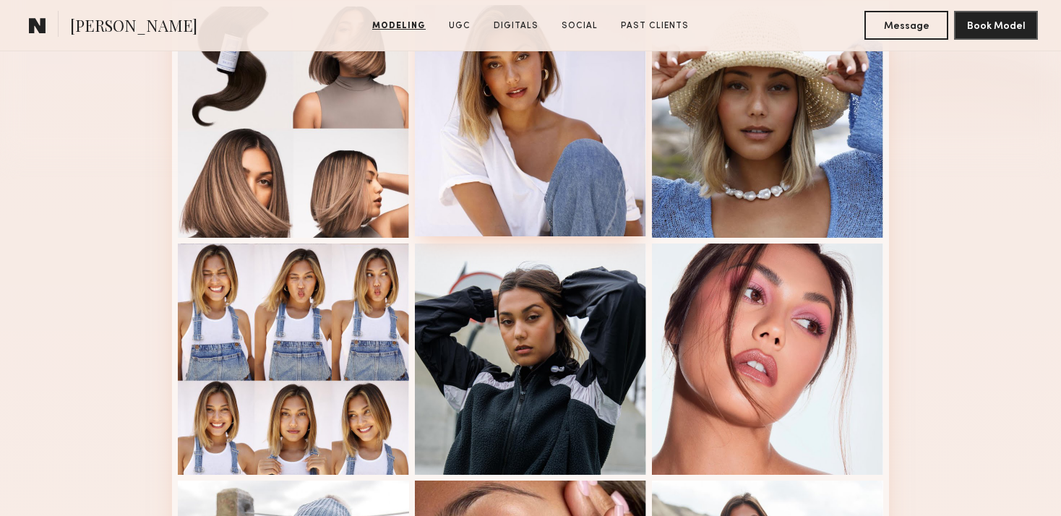
click at [587, 181] on div at bounding box center [530, 120] width 231 height 231
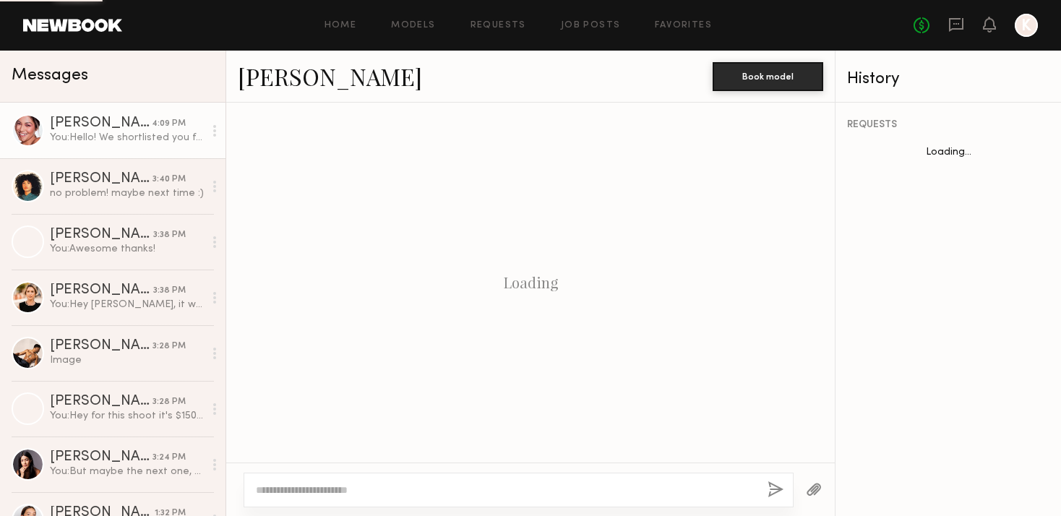
scroll to position [430, 0]
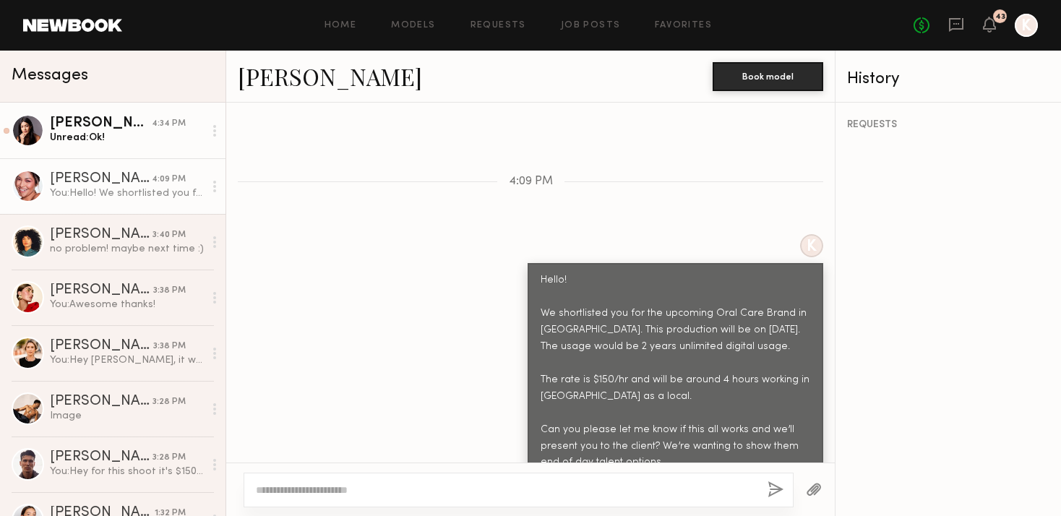
click at [134, 126] on div "[PERSON_NAME]" at bounding box center [101, 123] width 102 height 14
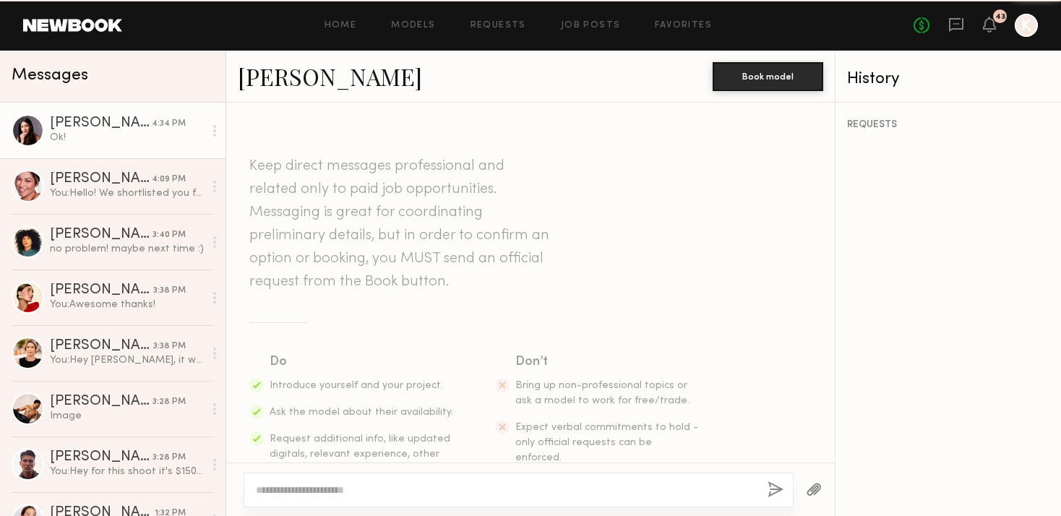
scroll to position [1439, 0]
